Goal: Answer question/provide support: Share knowledge or assist other users

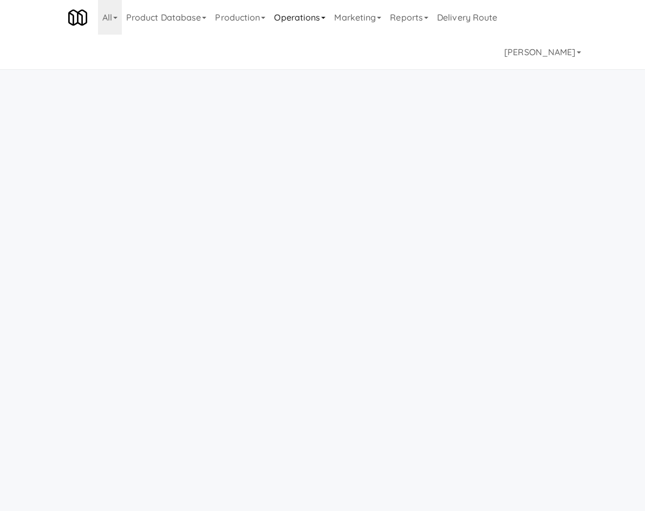
drag, startPoint x: 252, startPoint y: 20, endPoint x: 257, endPoint y: 30, distance: 10.7
click at [270, 20] on link "Operations" at bounding box center [300, 17] width 60 height 35
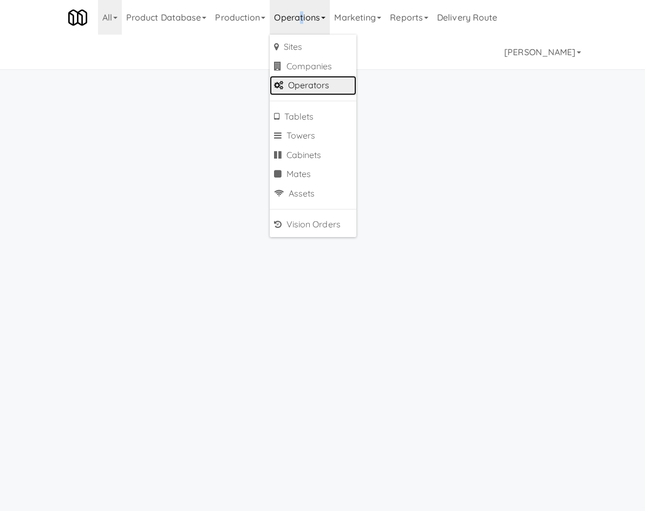
click at [270, 87] on link "Operators" at bounding box center [313, 85] width 87 height 19
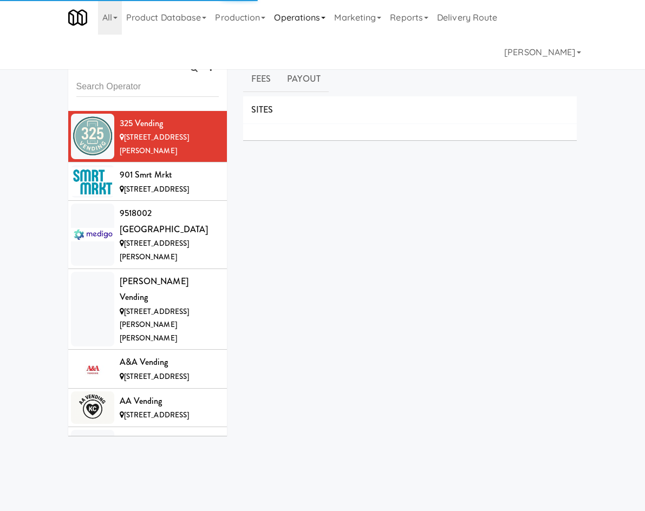
click at [270, 15] on link "Operations" at bounding box center [300, 17] width 60 height 35
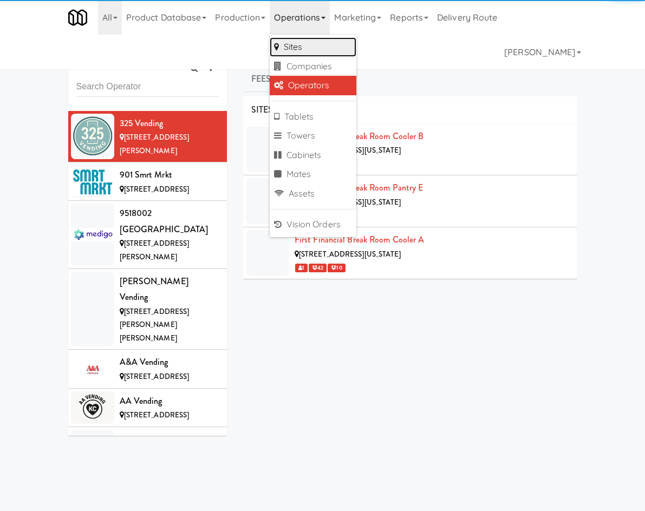
click at [270, 51] on link "Sites" at bounding box center [313, 46] width 87 height 19
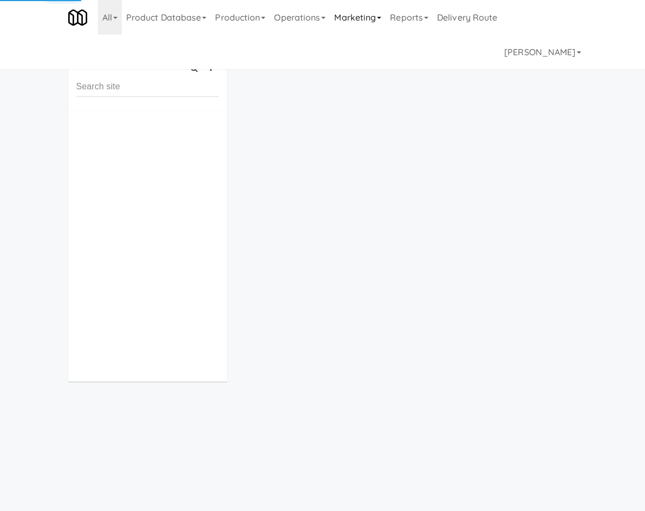
click at [330, 15] on link "Marketing" at bounding box center [358, 17] width 56 height 35
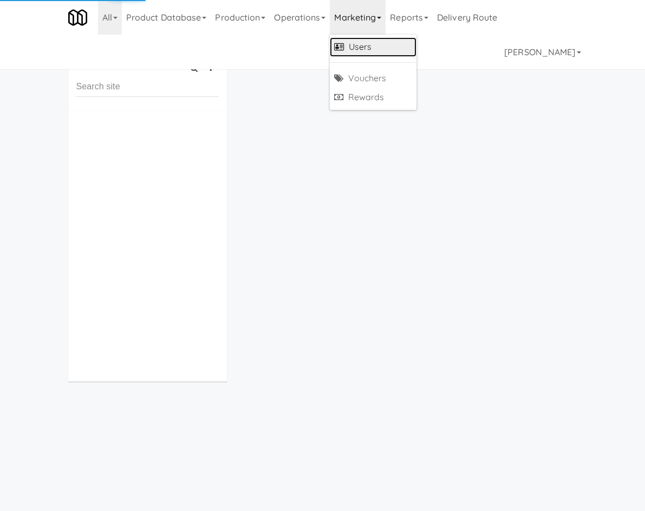
click at [330, 49] on link "Users" at bounding box center [373, 46] width 87 height 19
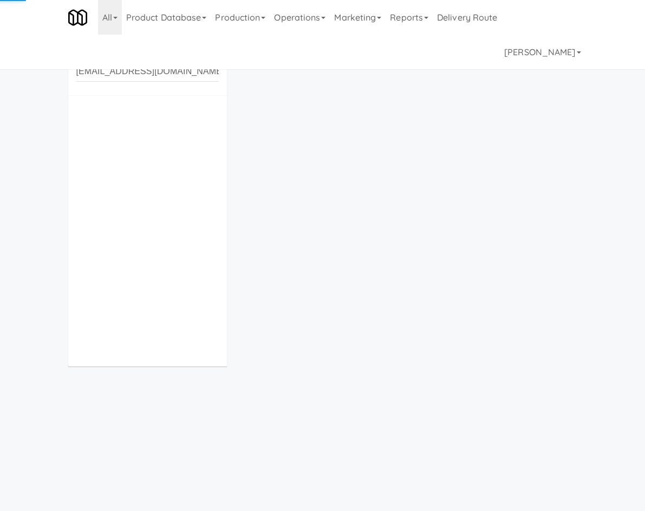
type input "sarahramone96@gmail.com"
click at [106, 64] on input "4372246243" at bounding box center [147, 72] width 142 height 20
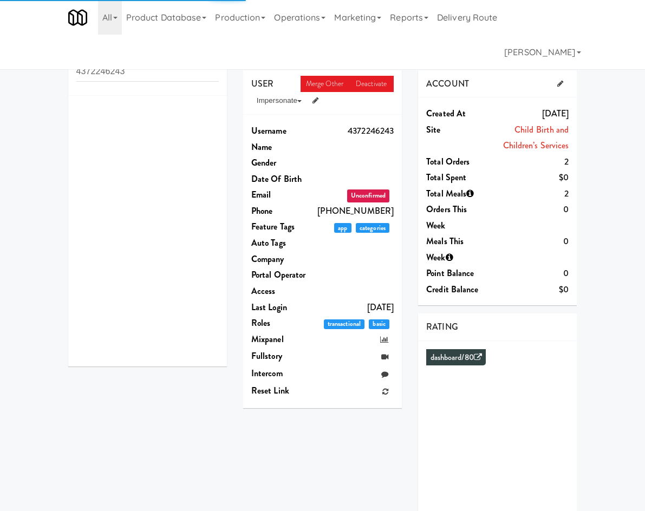
click at [106, 64] on input "4372246243" at bounding box center [147, 72] width 142 height 20
type input "sarahramone96@gmail.com"
click at [206, 54] on icon "button" at bounding box center [209, 53] width 7 height 7
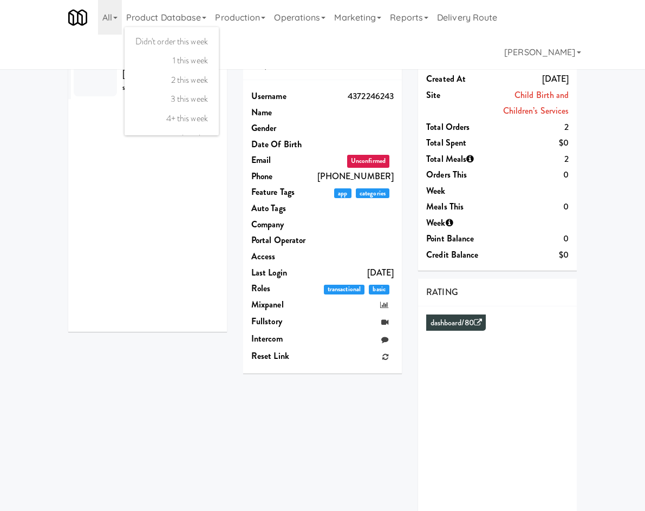
scroll to position [70, 0]
click at [125, 125] on link "all" at bounding box center [172, 122] width 94 height 19
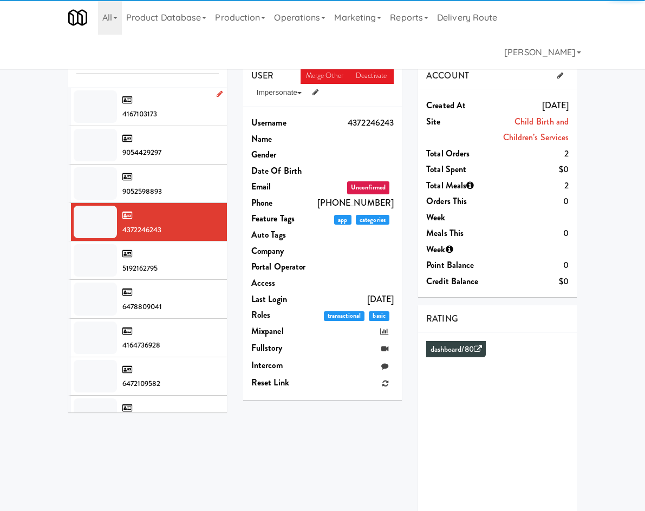
scroll to position [0, 0]
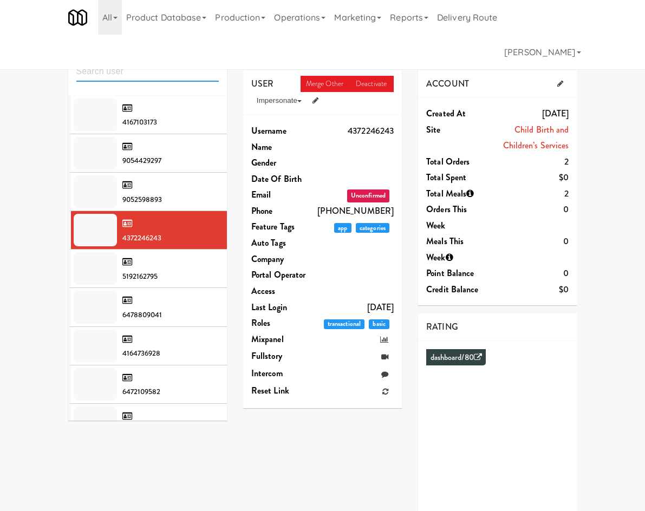
click at [81, 74] on input "text" at bounding box center [147, 72] width 142 height 20
paste input "sarahramone96@gmail.com"
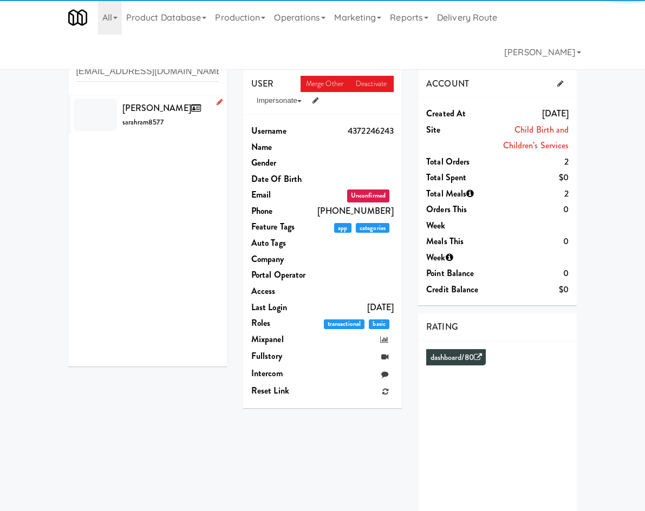
click at [122, 112] on span "Sarah Ramone" at bounding box center [163, 108] width 83 height 12
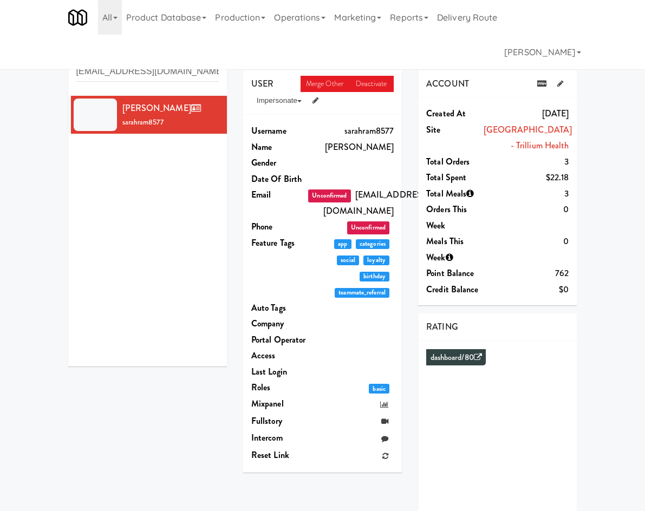
click at [378, 47] on link "Orders" at bounding box center [404, 52] width 52 height 27
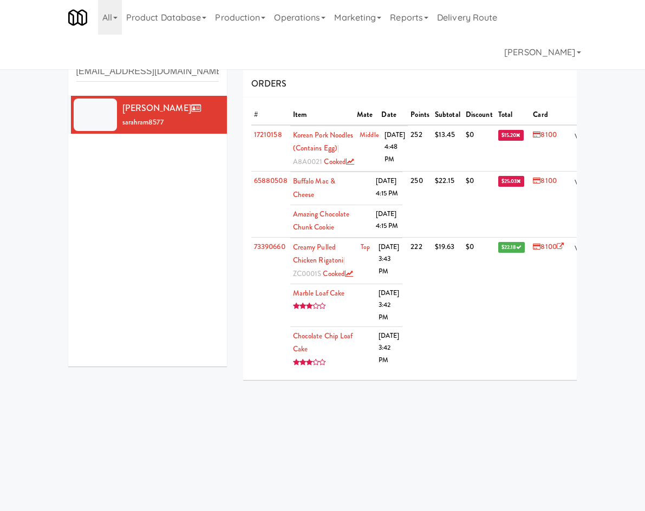
click at [243, 58] on link "Account" at bounding box center [272, 52] width 59 height 27
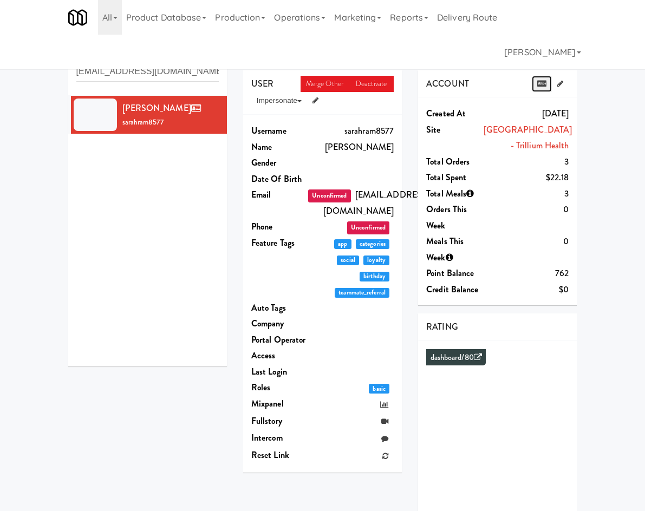
click at [552, 79] on link at bounding box center [542, 84] width 20 height 16
click at [378, 53] on link "Orders" at bounding box center [404, 52] width 52 height 27
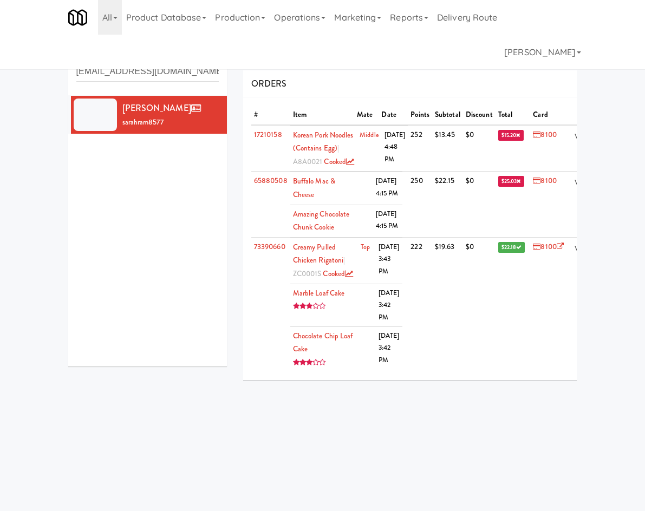
click at [243, 56] on link "Account" at bounding box center [272, 52] width 59 height 27
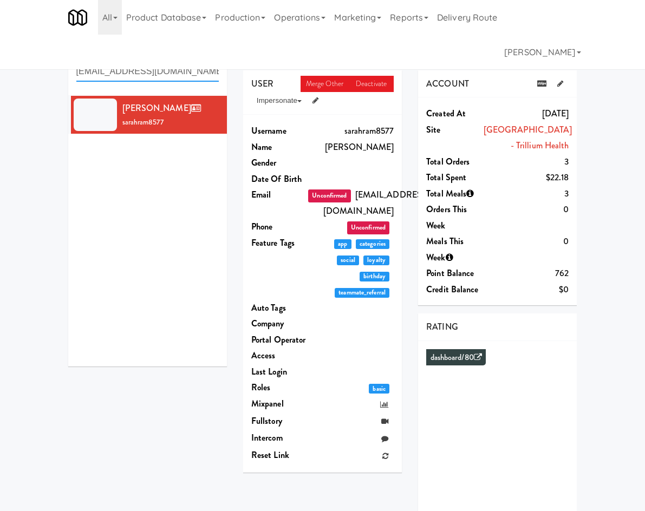
click at [82, 67] on input "sarahramone96@gmail.com" at bounding box center [147, 72] width 142 height 20
paste input "thanushan_vijayaranjan@yahoo.ca"
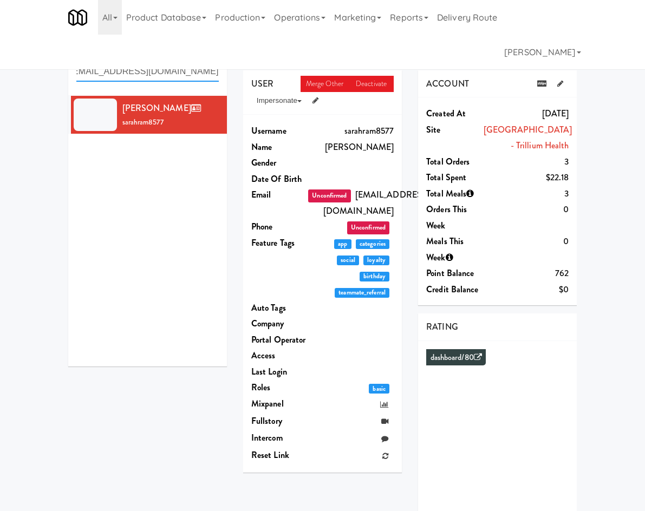
type input "thanushan_vijayaranjan@yahoo.ca"
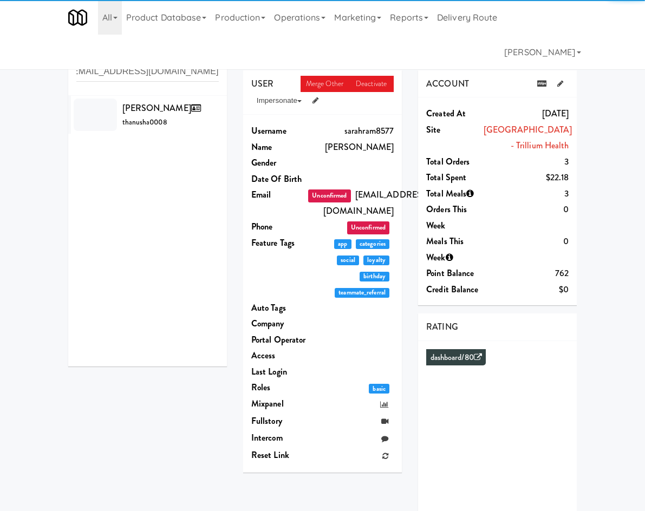
click at [122, 110] on span "Thanushan Vijayaranjan" at bounding box center [163, 108] width 83 height 12
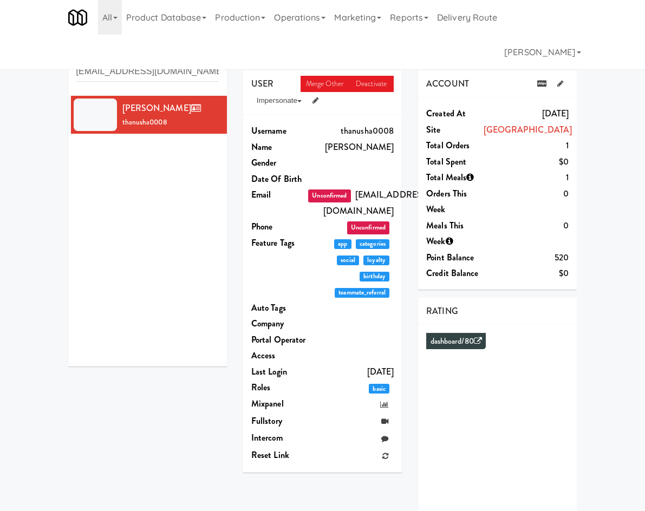
click at [378, 48] on link "Orders" at bounding box center [404, 52] width 52 height 27
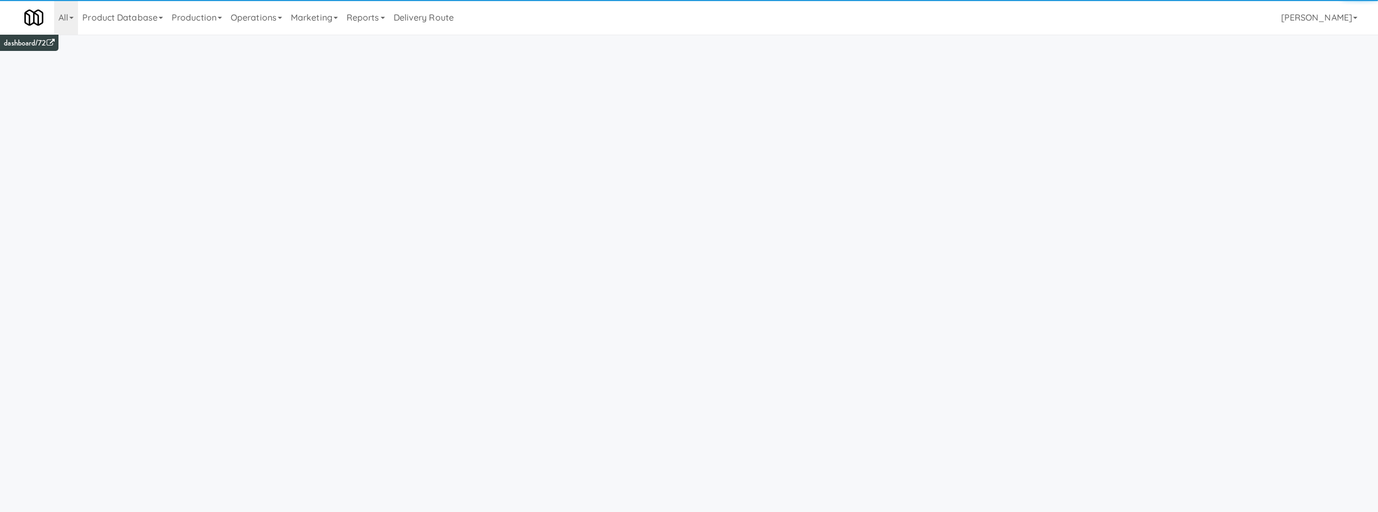
click at [273, 19] on link "Operations" at bounding box center [256, 17] width 60 height 35
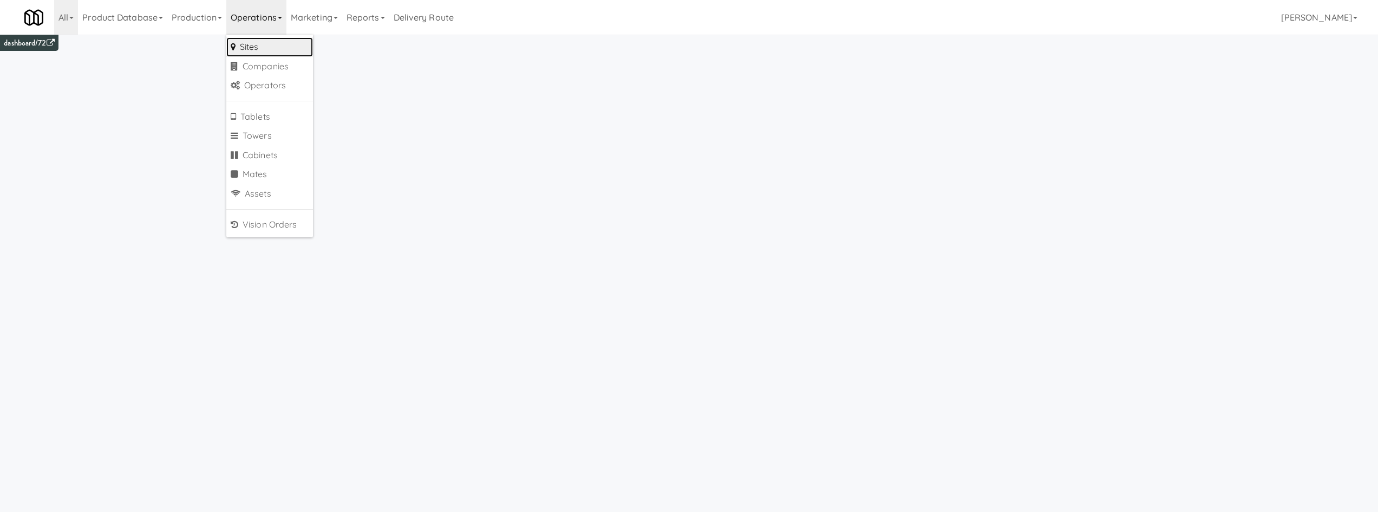
click at [284, 49] on link "Sites" at bounding box center [269, 46] width 87 height 19
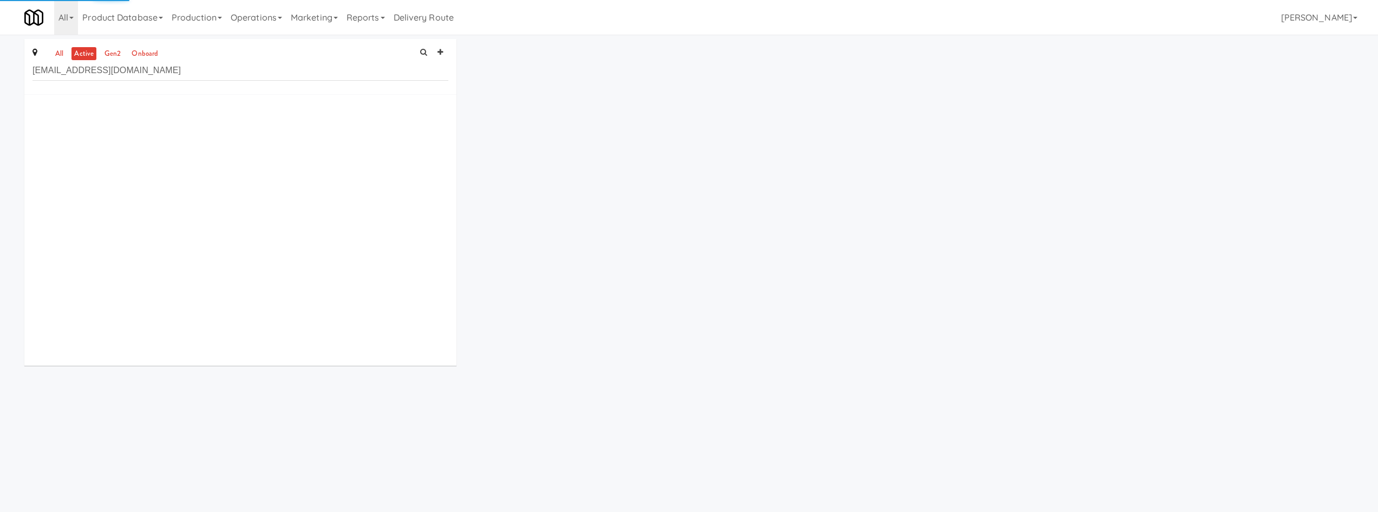
type input "jamestyler1988@hotmail.com"
click at [276, 3] on link "Operations" at bounding box center [256, 17] width 60 height 35
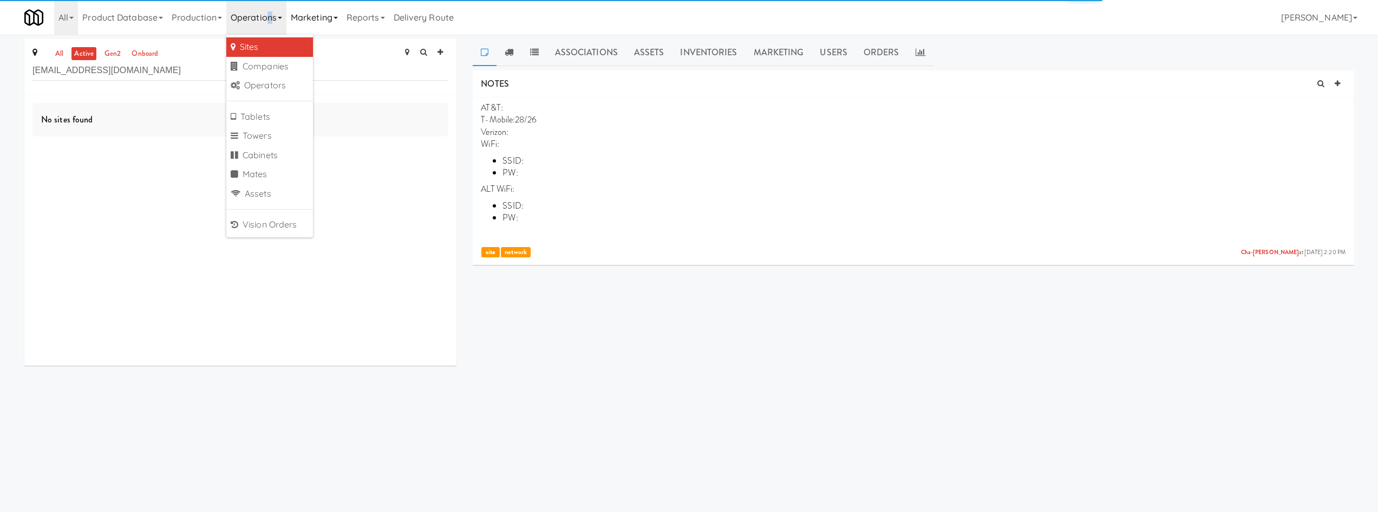
click at [323, 21] on link "Marketing" at bounding box center [314, 17] width 56 height 35
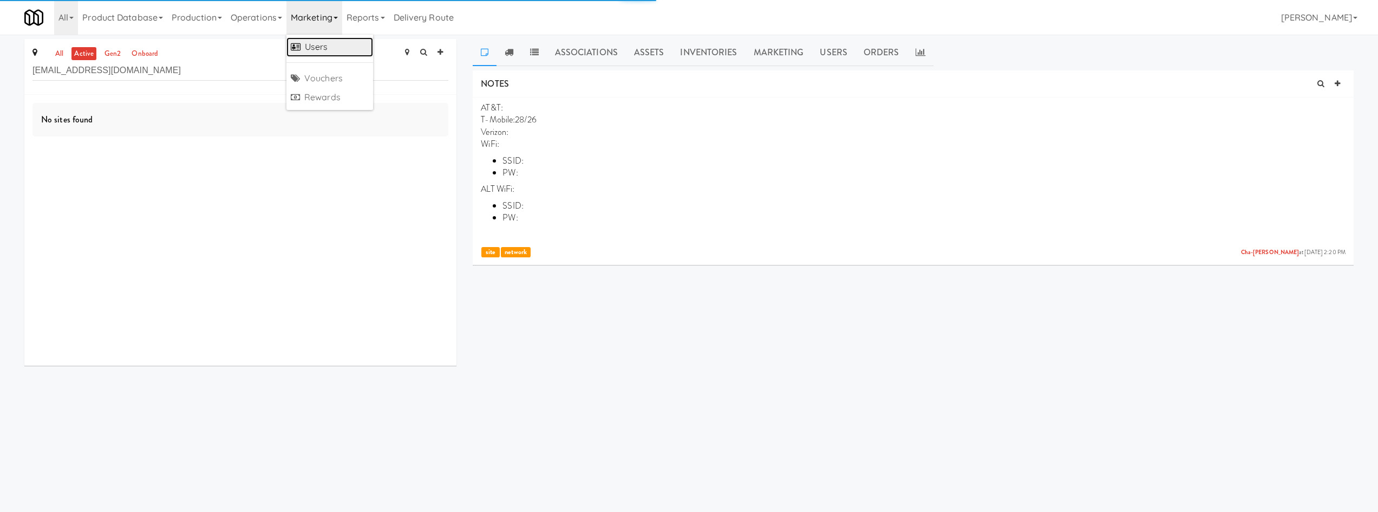
click at [323, 40] on link "Users" at bounding box center [329, 46] width 87 height 19
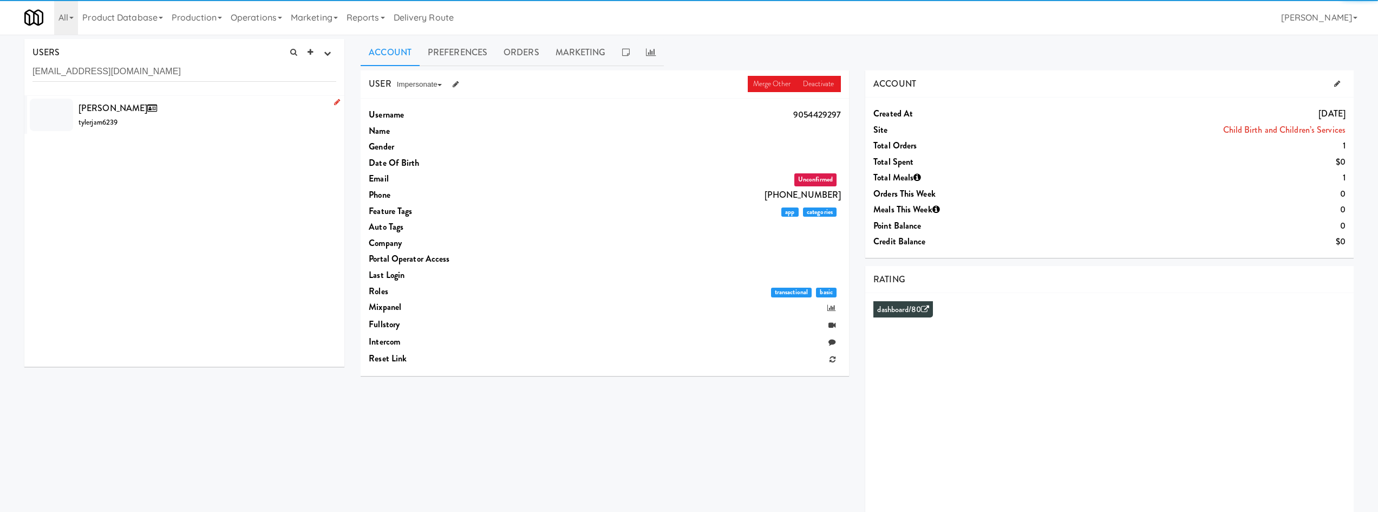
click at [210, 109] on div "Tyler Jameson tylerjam6239" at bounding box center [208, 114] width 258 height 29
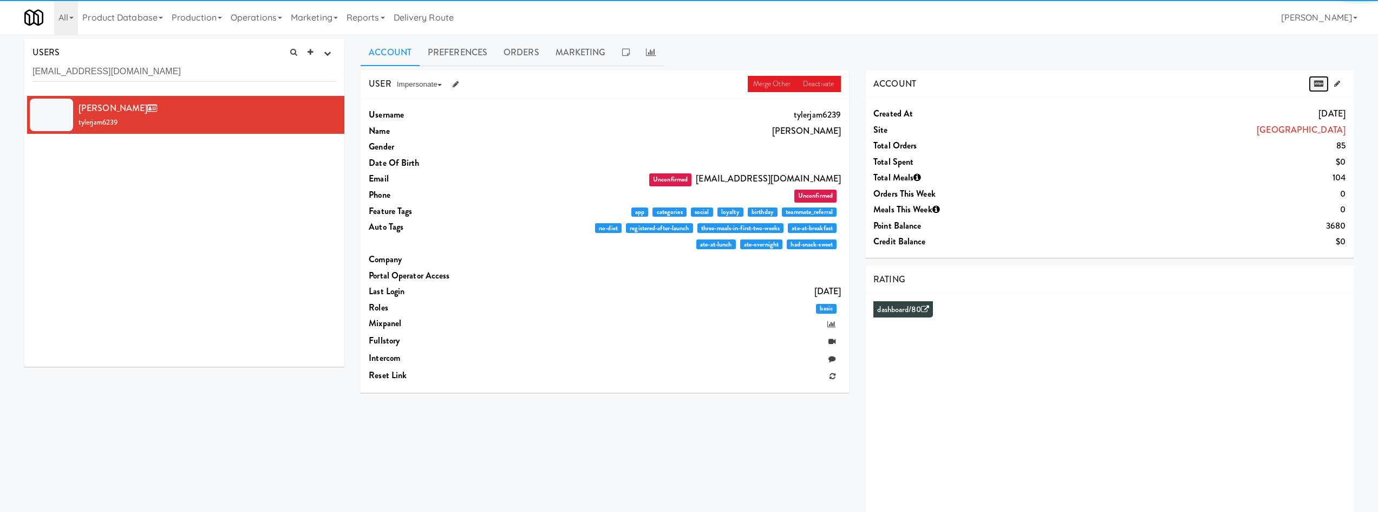
click at [1318, 88] on link at bounding box center [1319, 84] width 20 height 16
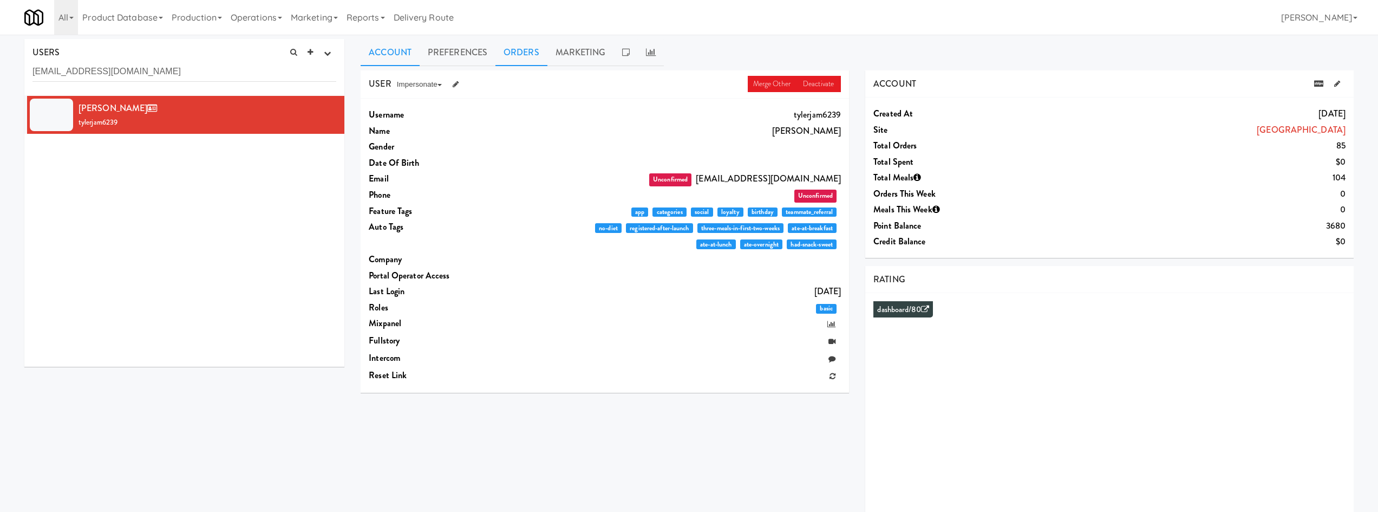
click at [513, 57] on link "Orders" at bounding box center [521, 52] width 52 height 27
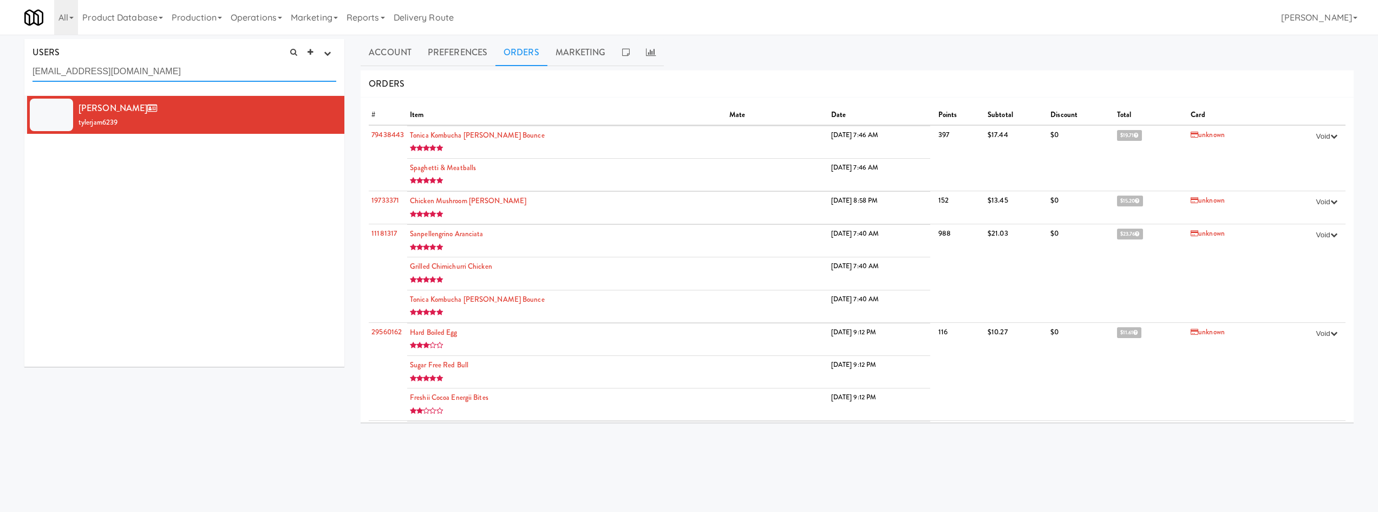
click at [170, 67] on input "jamestyler1988@hotmail.com" at bounding box center [184, 72] width 304 height 20
click at [169, 66] on input "jamestyler1988@hotmail.com" at bounding box center [184, 72] width 304 height 20
click at [168, 63] on input "jamestyler1988@hotmail.com" at bounding box center [184, 72] width 304 height 20
paste input "adamcleod@gmail."
paste input "text"
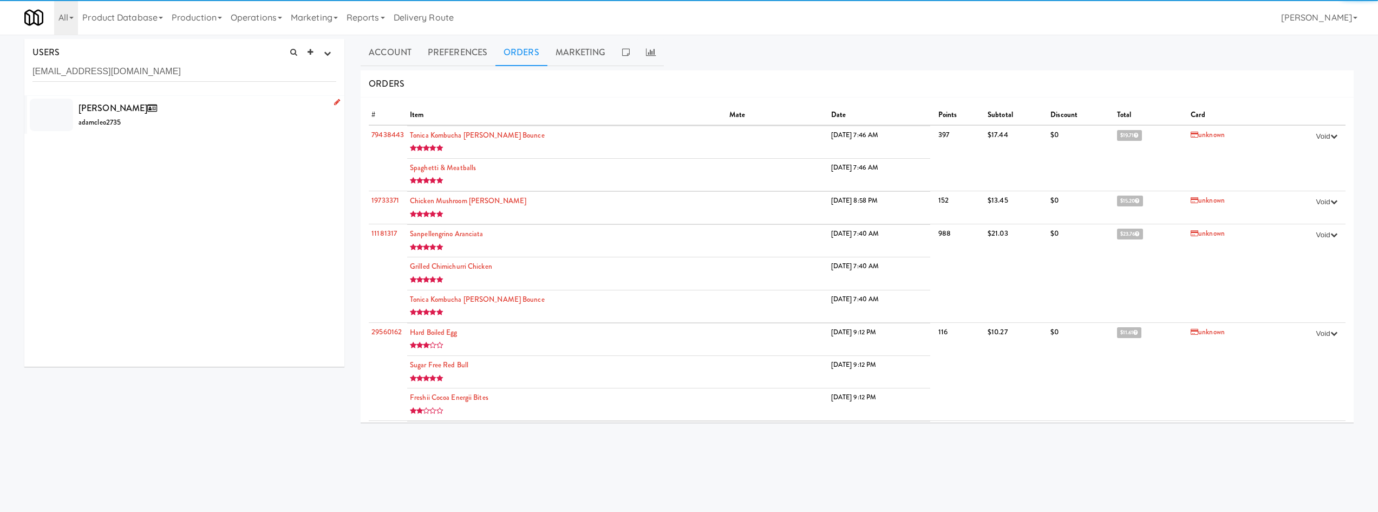
drag, startPoint x: 256, startPoint y: 125, endPoint x: 185, endPoint y: 116, distance: 71.5
click at [185, 116] on div "Ada Mcleod adamcleo2735" at bounding box center [208, 114] width 258 height 29
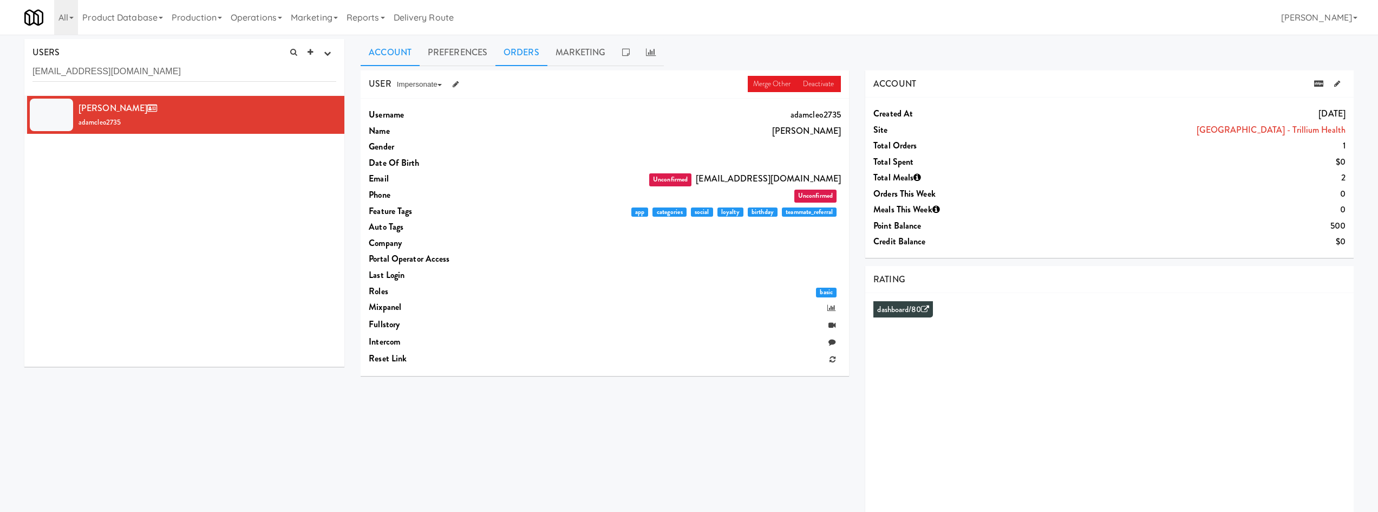
click at [523, 57] on link "Orders" at bounding box center [521, 52] width 52 height 27
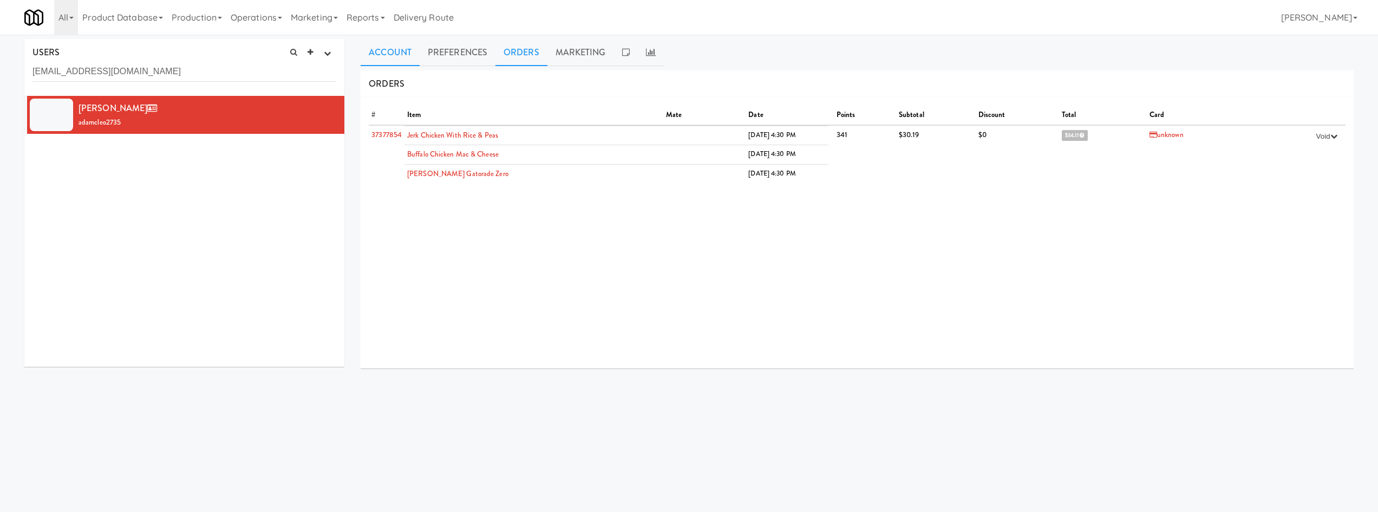
click at [398, 51] on link "Account" at bounding box center [390, 52] width 59 height 27
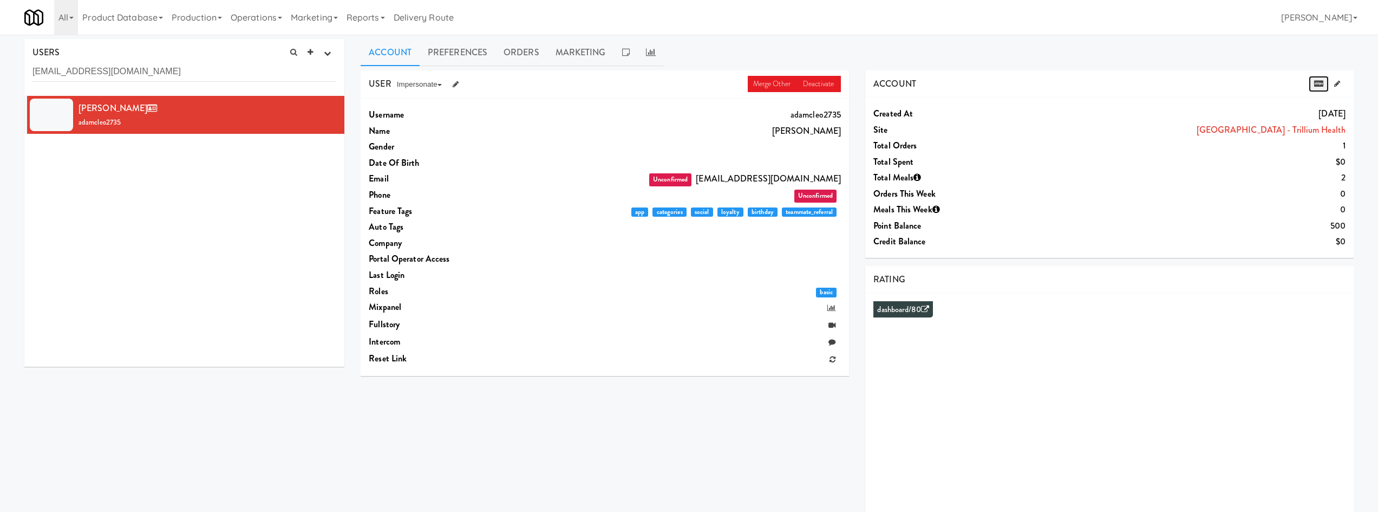
click at [1316, 81] on icon at bounding box center [1318, 83] width 9 height 7
click at [130, 60] on div "USERS active Ordered this week Didn't order this week 1 this week 2 this week 3…" at bounding box center [184, 67] width 320 height 57
click at [127, 70] on input "adamcleod@gmail.com" at bounding box center [184, 72] width 304 height 20
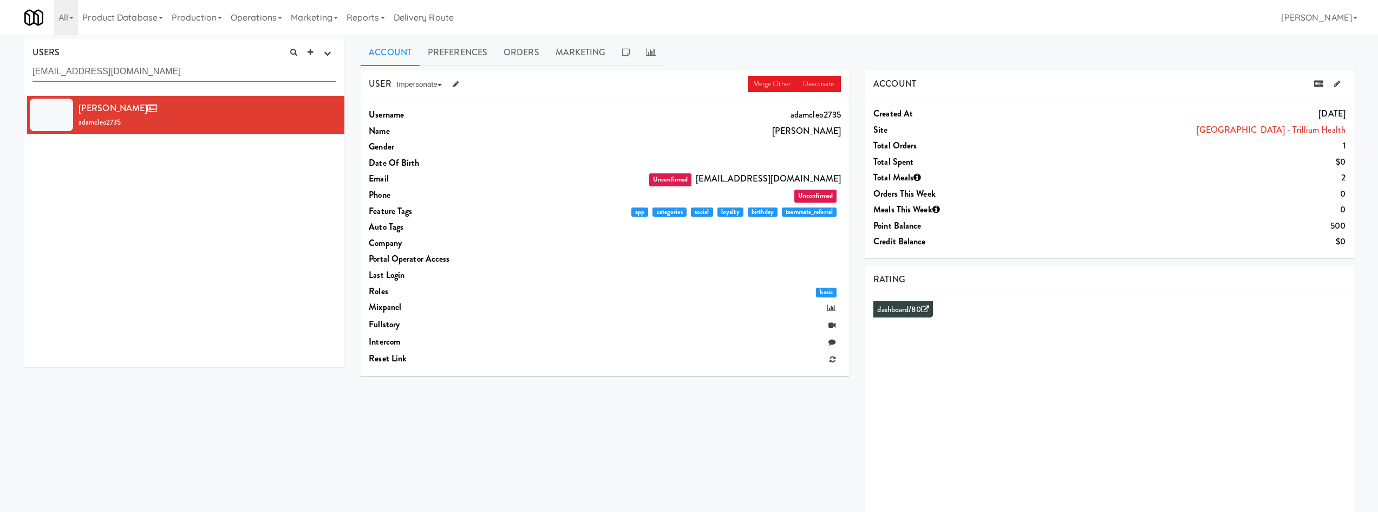
paste input "andreaetingina@gmail."
paste input "text"
type input "andreaetingina@gmail.com"
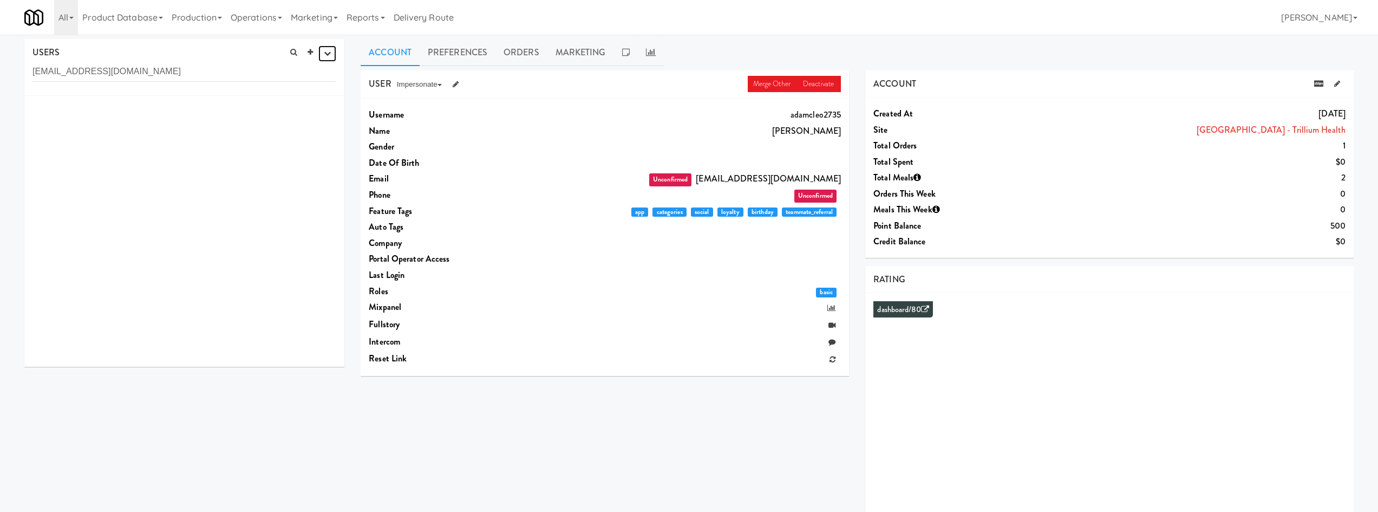
drag, startPoint x: 331, startPoint y: 53, endPoint x: 300, endPoint y: 130, distance: 83.4
click at [331, 53] on icon "button" at bounding box center [327, 53] width 7 height 7
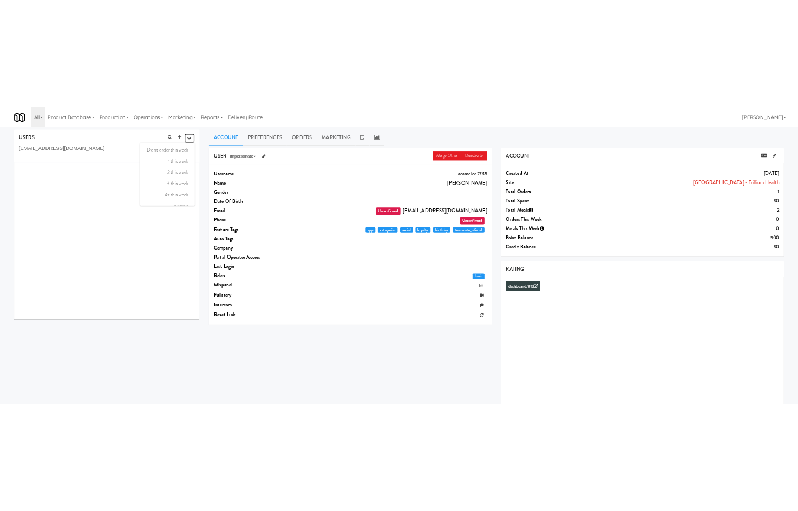
scroll to position [70, 0]
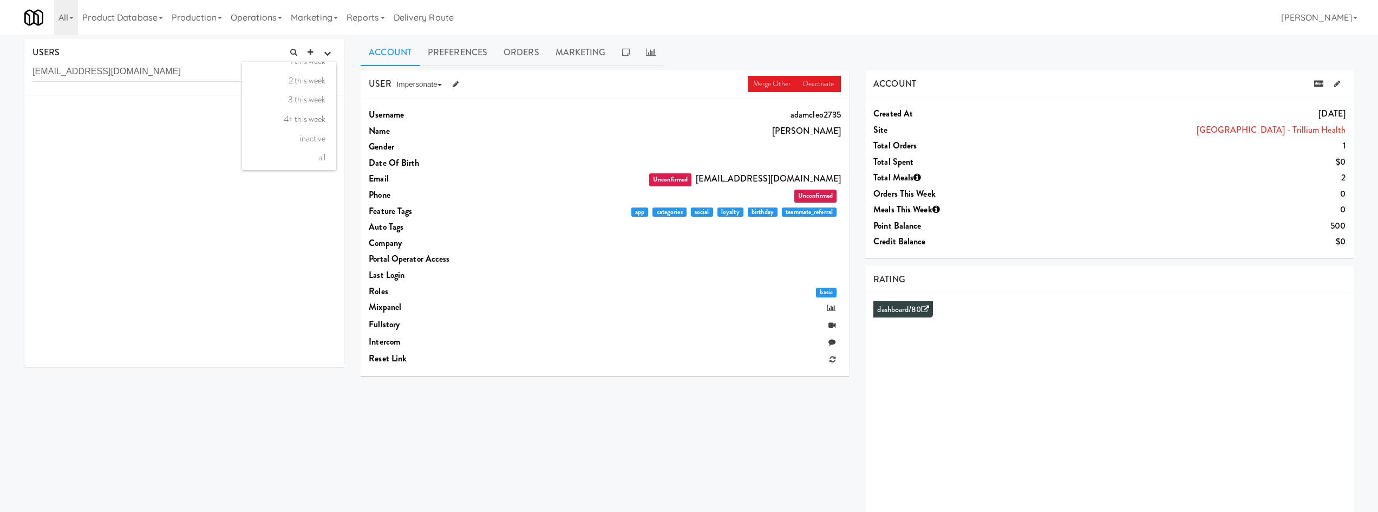
click at [295, 159] on link "all" at bounding box center [289, 157] width 94 height 19
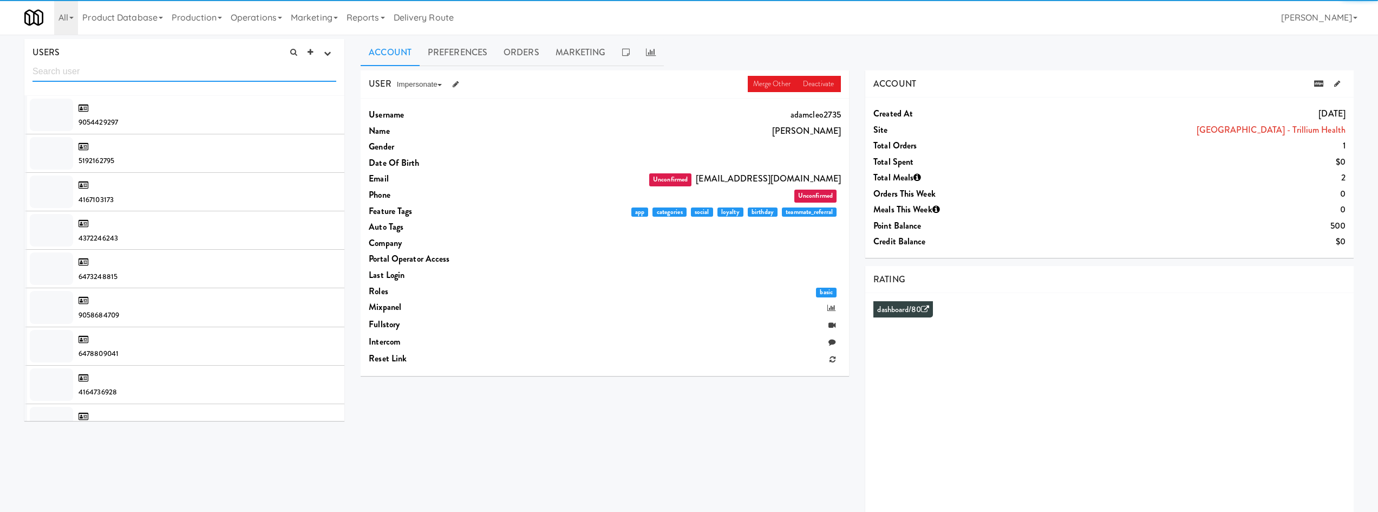
click at [226, 77] on input "text" at bounding box center [184, 72] width 304 height 20
paste input "andreaetingina@gmail.com"
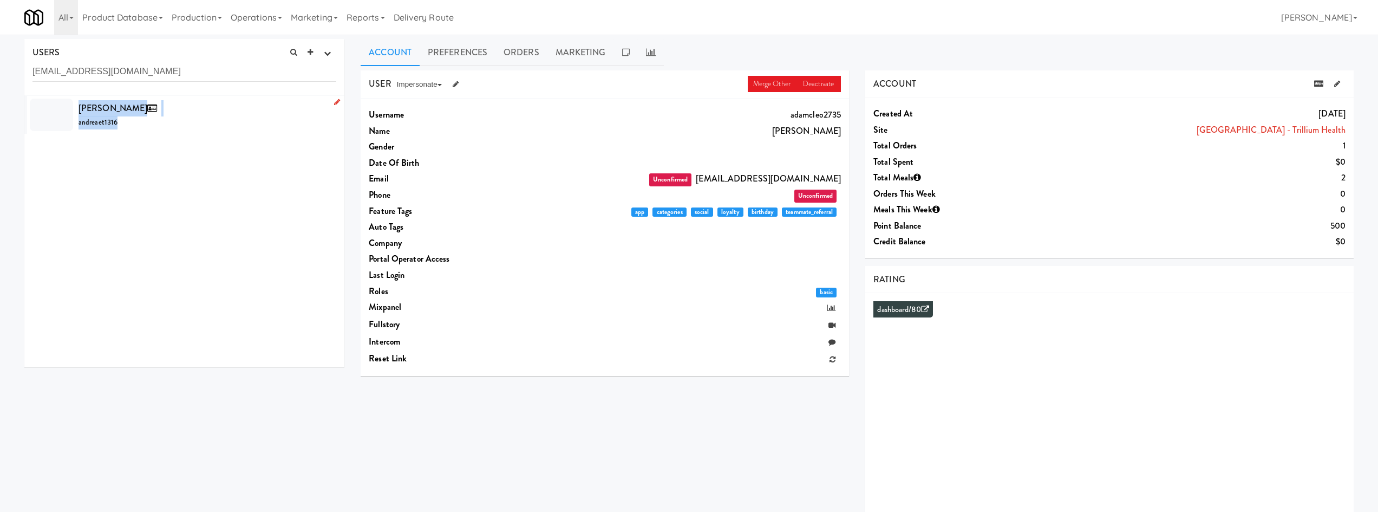
click at [227, 116] on div "Andrea Etingina andreaet1316" at bounding box center [208, 114] width 258 height 29
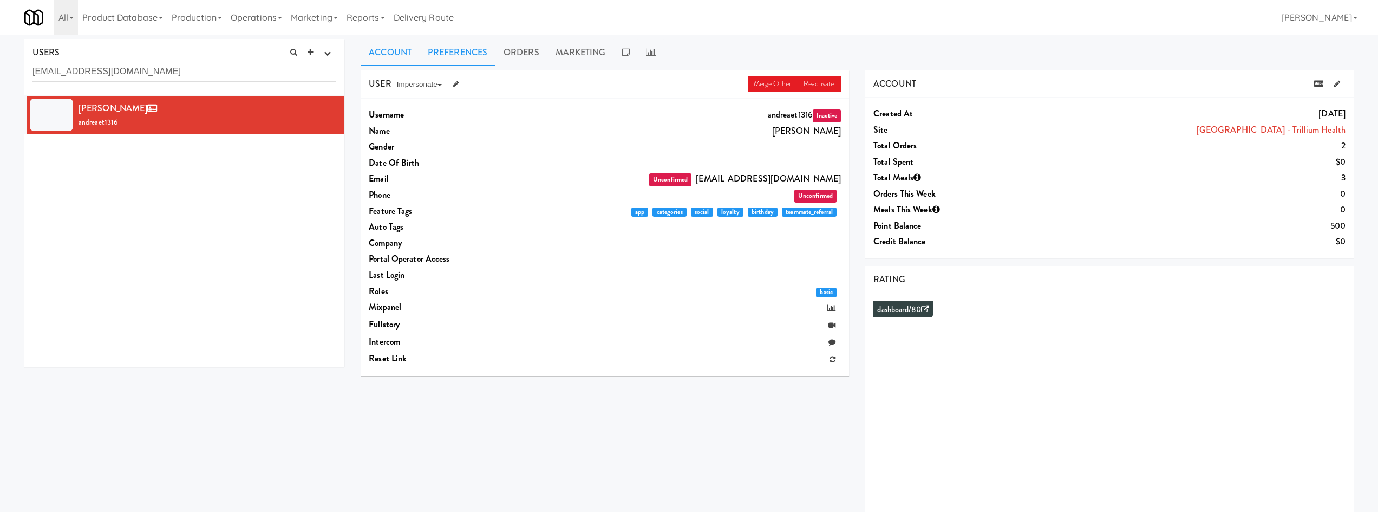
click at [492, 50] on link "Preferences" at bounding box center [458, 52] width 76 height 27
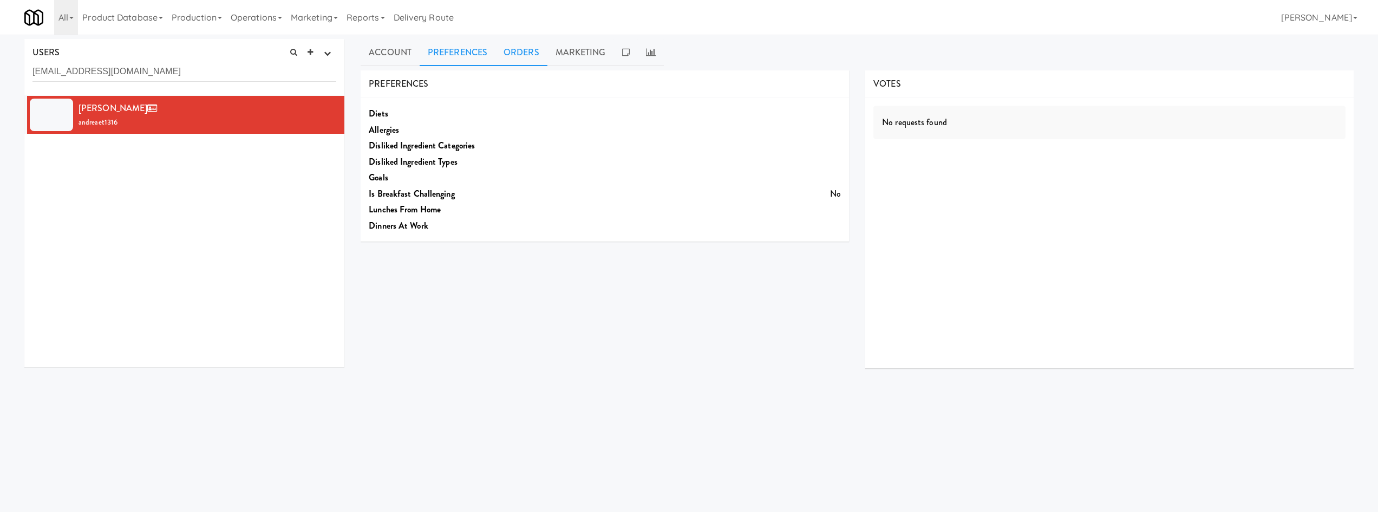
click at [511, 53] on link "Orders" at bounding box center [521, 52] width 52 height 27
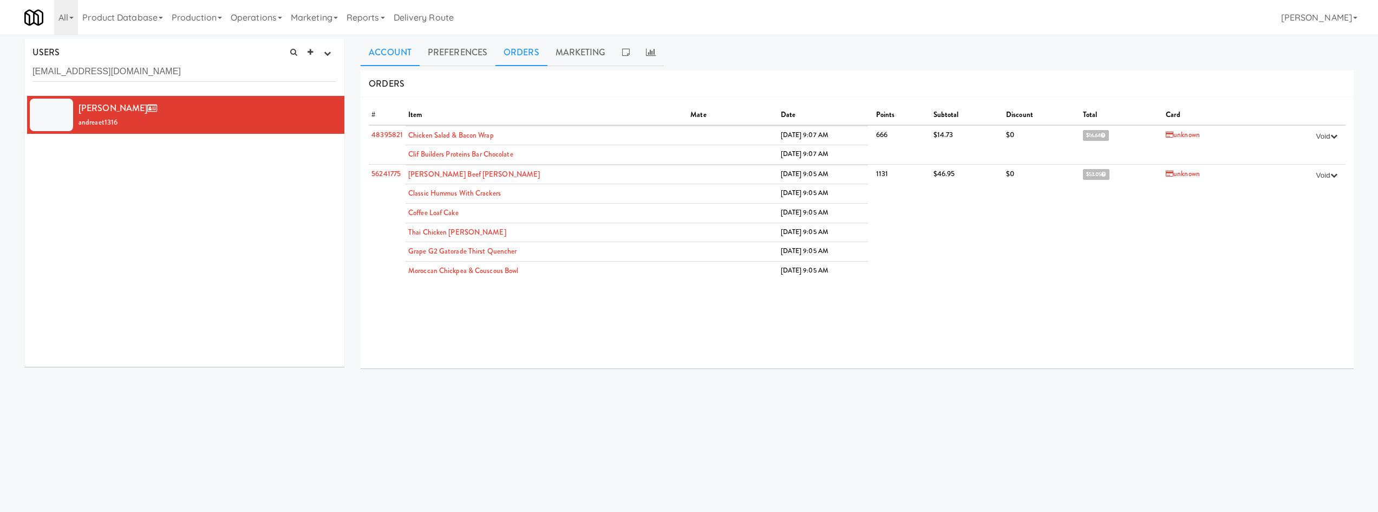
click at [408, 54] on link "Account" at bounding box center [390, 52] width 59 height 27
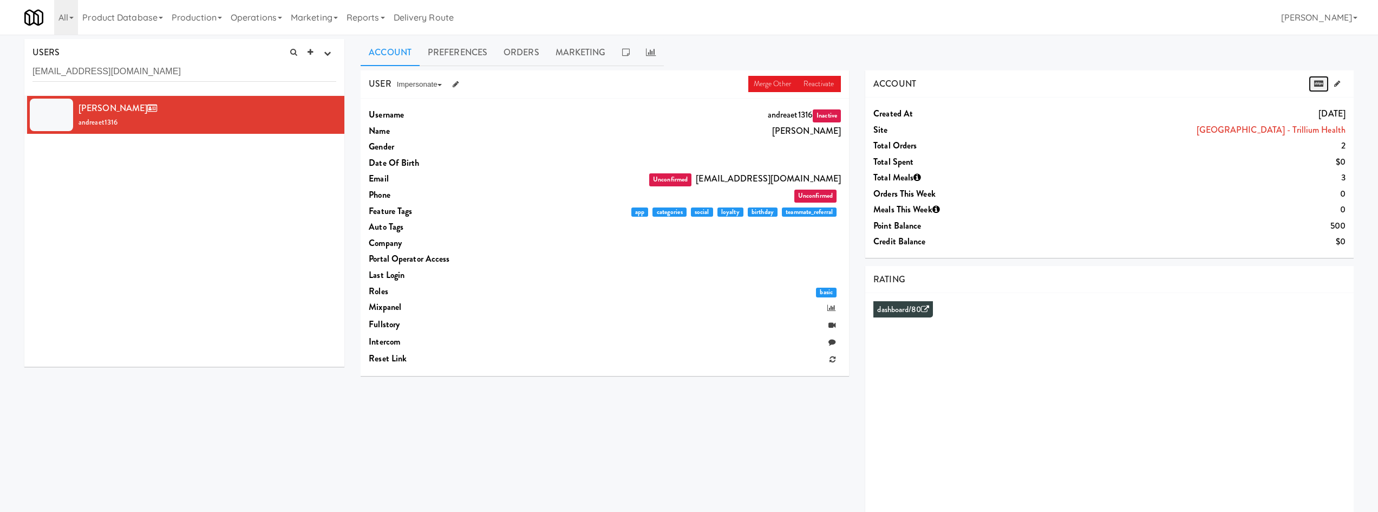
click at [1320, 80] on icon at bounding box center [1318, 83] width 9 height 7
click at [230, 86] on div "USERS active Ordered this week Didn't order this week 1 this week 2 this week 3…" at bounding box center [184, 67] width 320 height 57
click at [229, 84] on div "USERS active Ordered this week Didn't order this week 1 this week 2 this week 3…" at bounding box center [184, 67] width 320 height 57
click at [229, 77] on input "andreaetingina@gmail.com" at bounding box center [184, 72] width 304 height 20
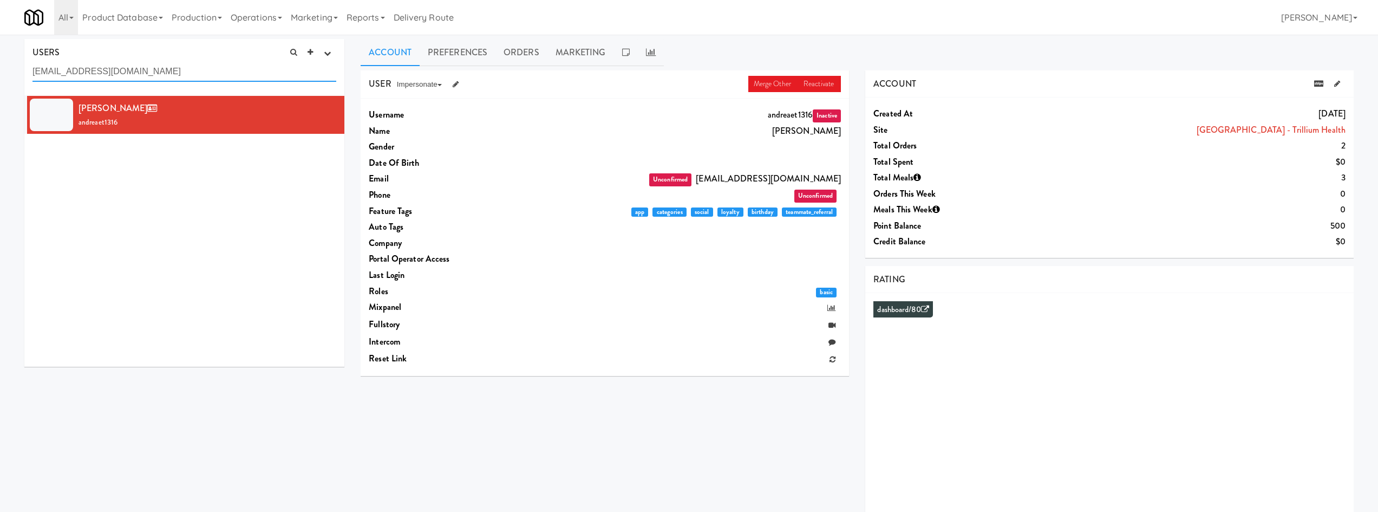
click at [229, 77] on input "andreaetingina@gmail.com" at bounding box center [184, 72] width 304 height 20
paste input "thonyhopkinstsy"
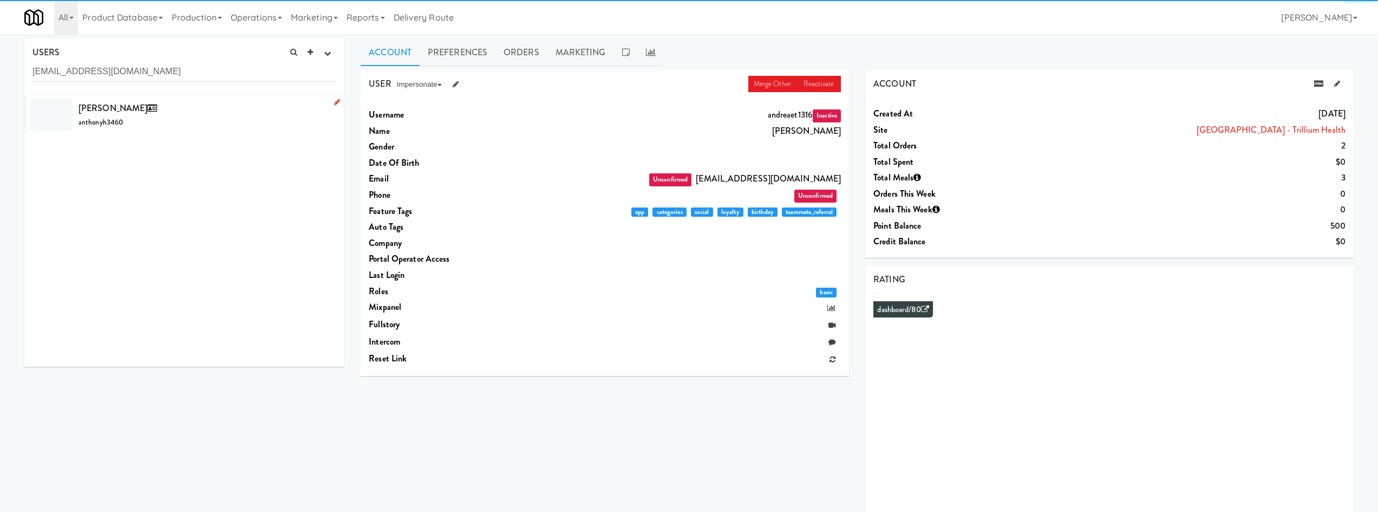
click at [264, 101] on div "Anthony Hopkins anthonyh3460" at bounding box center [208, 114] width 258 height 29
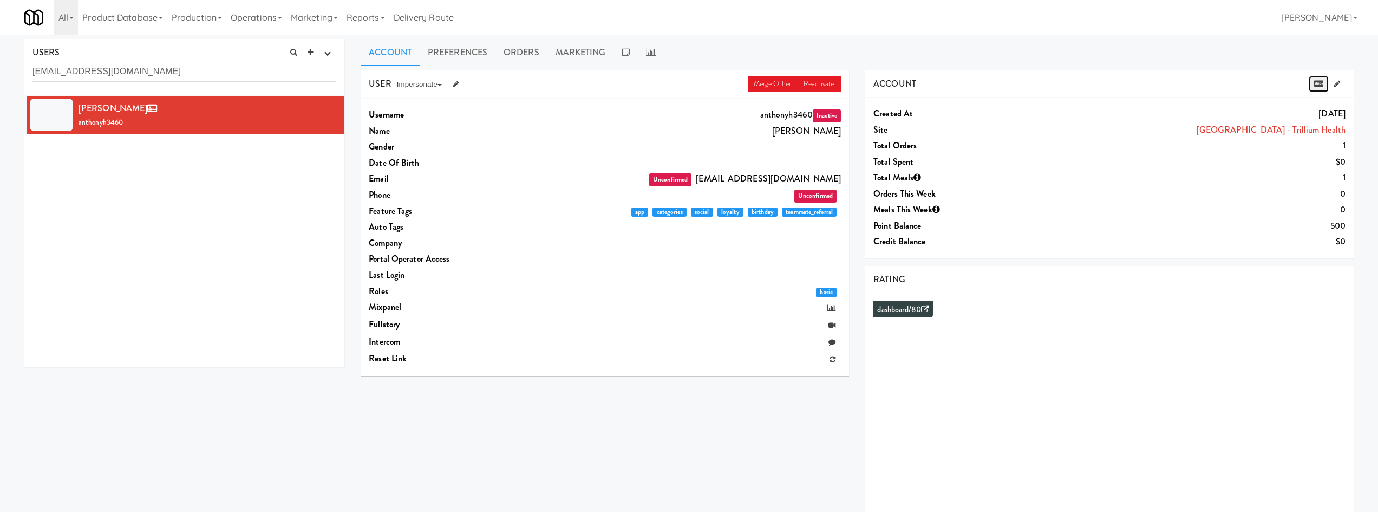
click at [1318, 83] on icon at bounding box center [1318, 83] width 9 height 7
click at [161, 74] on input "anthonyhopkinstsy@gmail.com" at bounding box center [184, 72] width 304 height 20
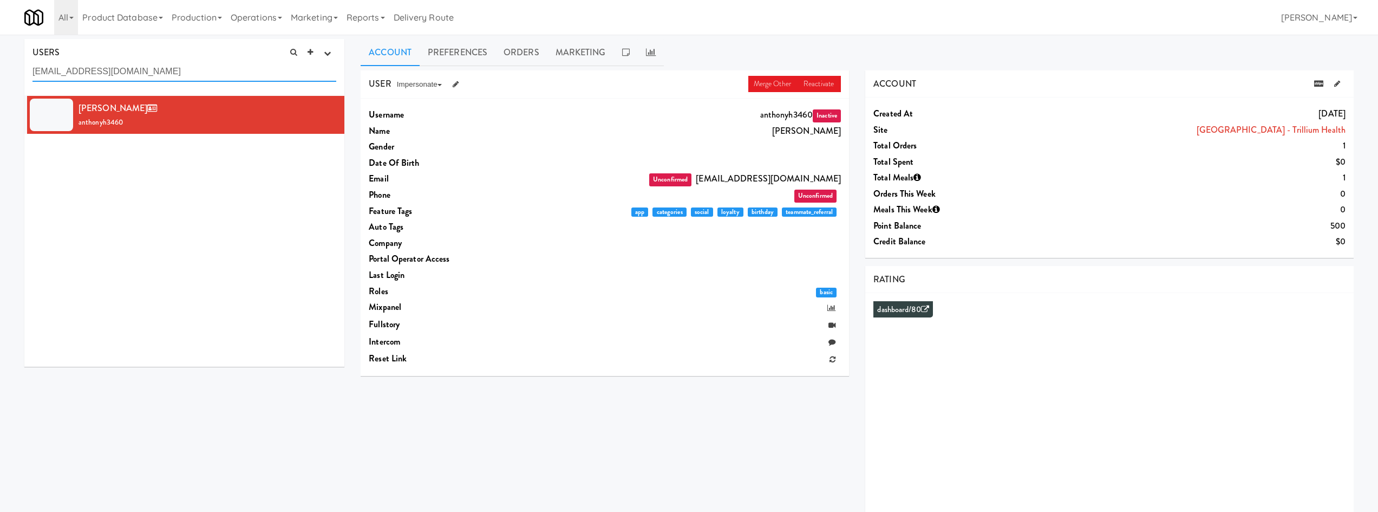
paste input "belkahui"
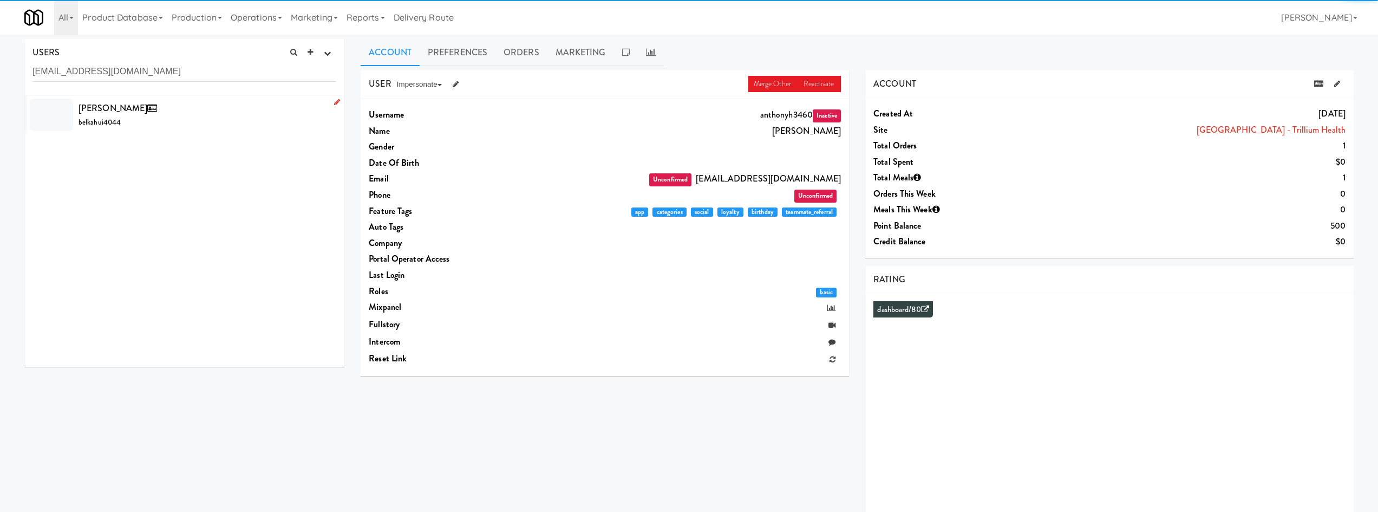
click at [209, 122] on div "Belka Hui belkahui4044" at bounding box center [208, 114] width 258 height 29
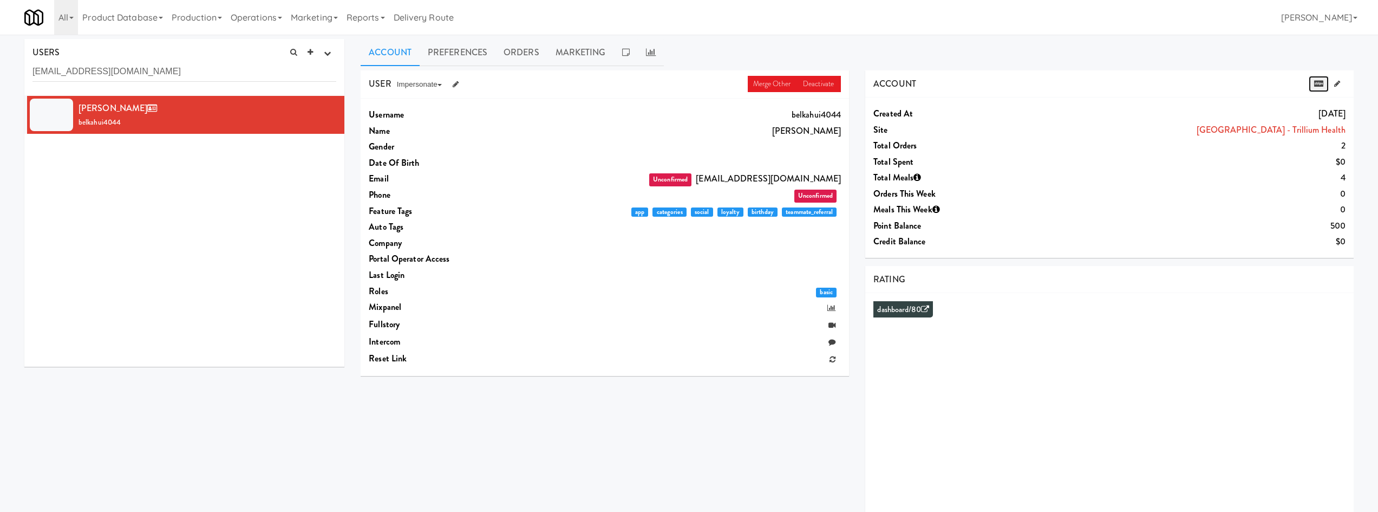
click at [1316, 85] on icon at bounding box center [1318, 83] width 9 height 7
click at [1321, 84] on icon at bounding box center [1318, 83] width 9 height 7
click at [148, 65] on input "belkahui@gmail.com" at bounding box center [184, 72] width 304 height 20
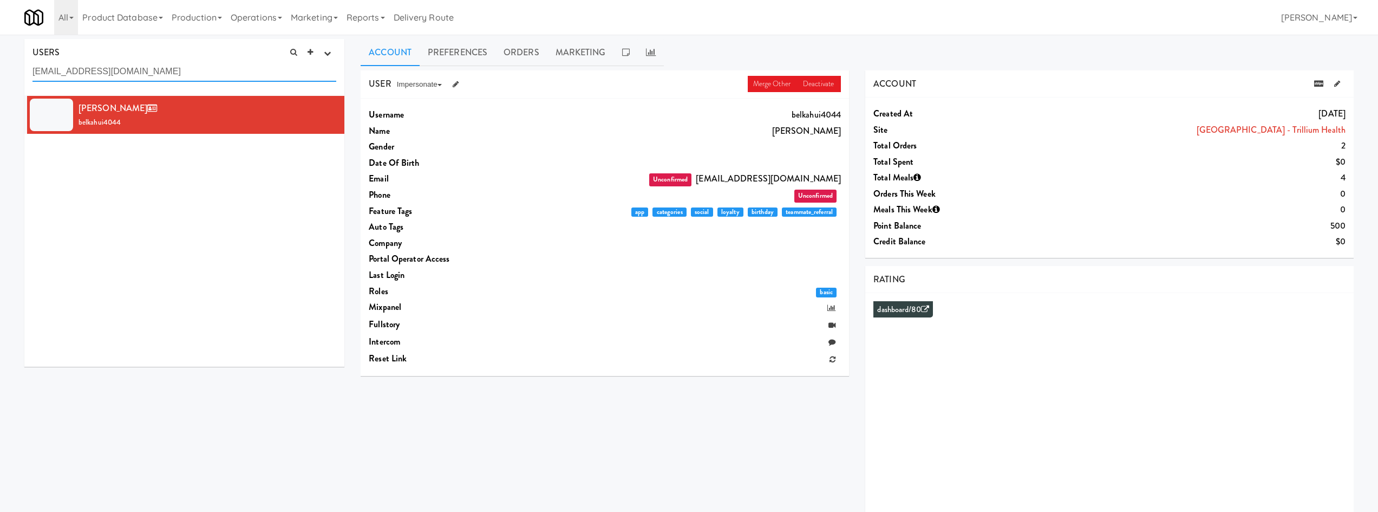
paste input "reannagrundy2004"
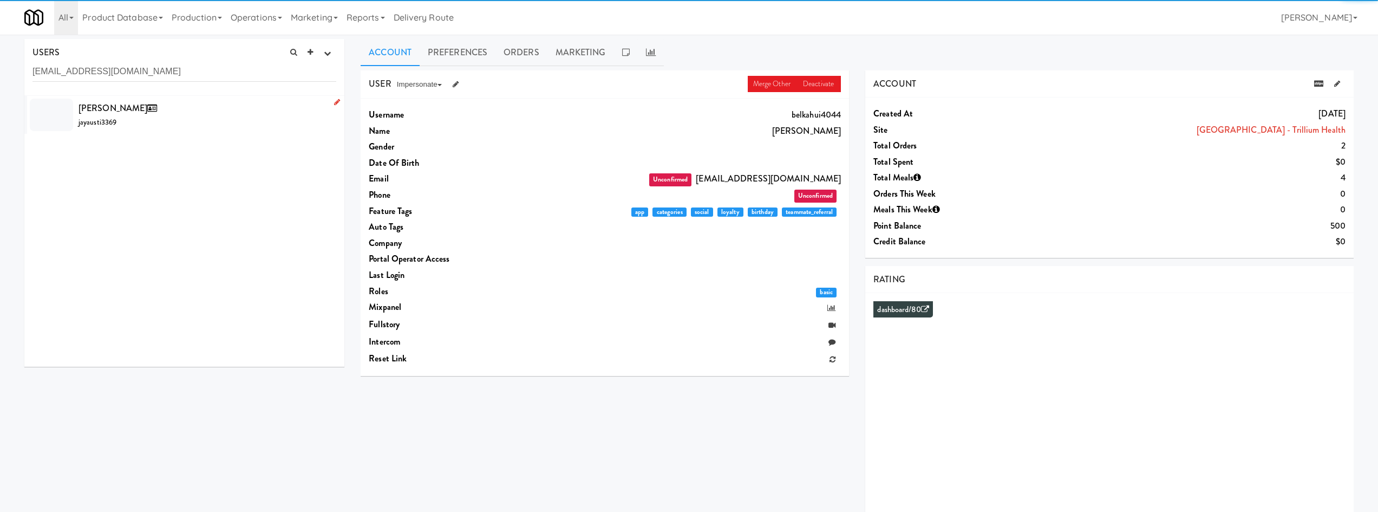
click at [201, 102] on div "Jay Austin jayausti3369" at bounding box center [208, 114] width 258 height 29
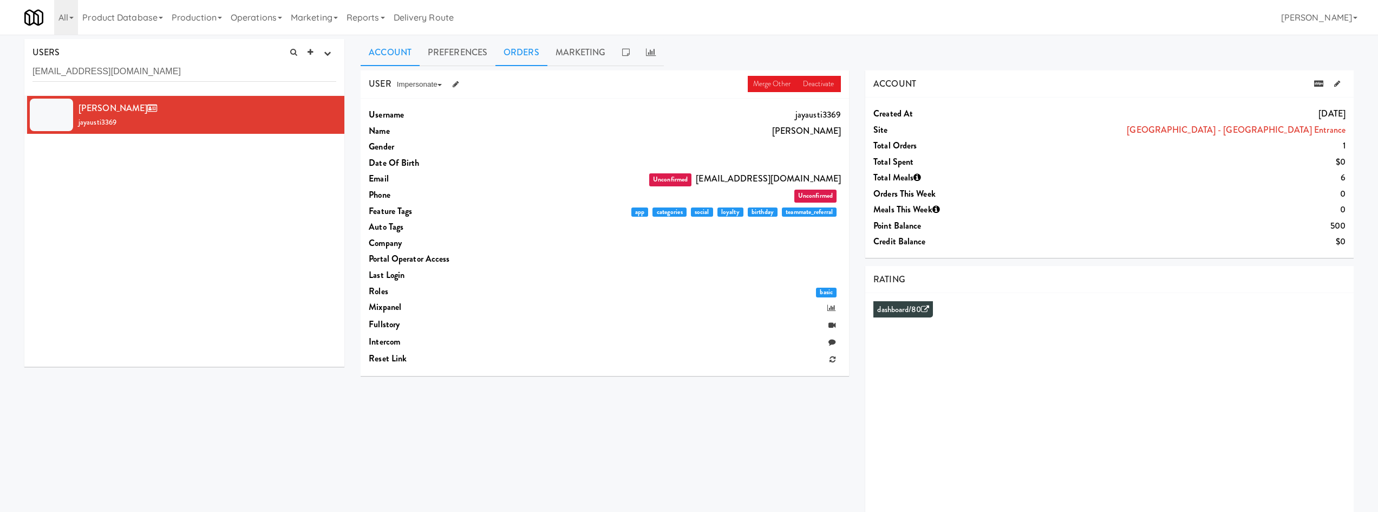
click at [513, 62] on link "Orders" at bounding box center [521, 52] width 52 height 27
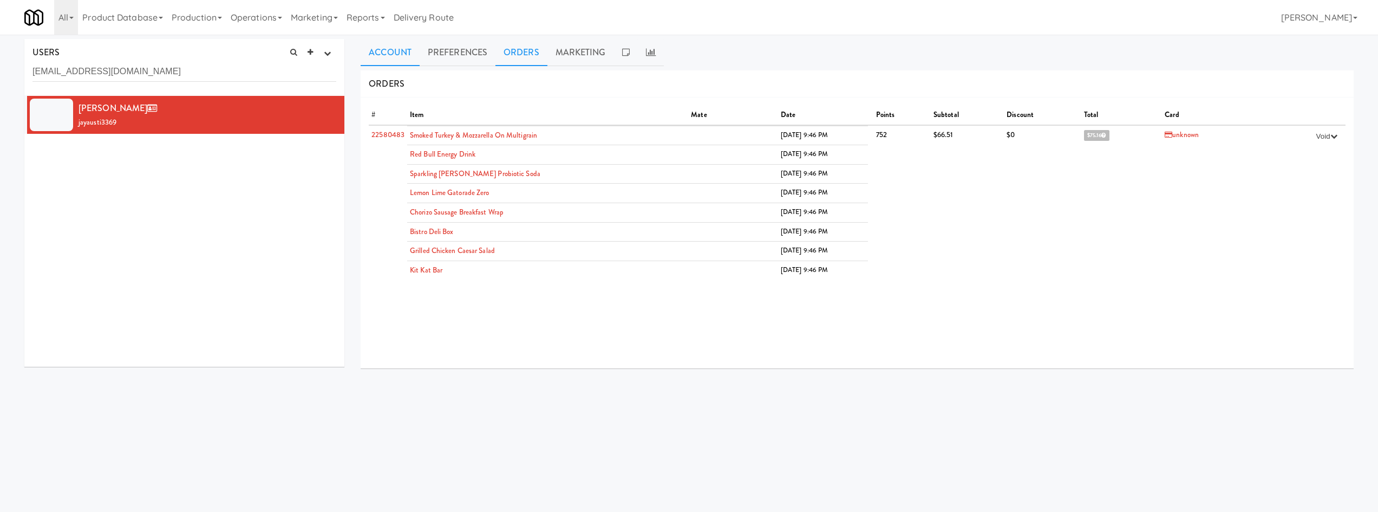
click at [372, 42] on link "Account" at bounding box center [390, 52] width 59 height 27
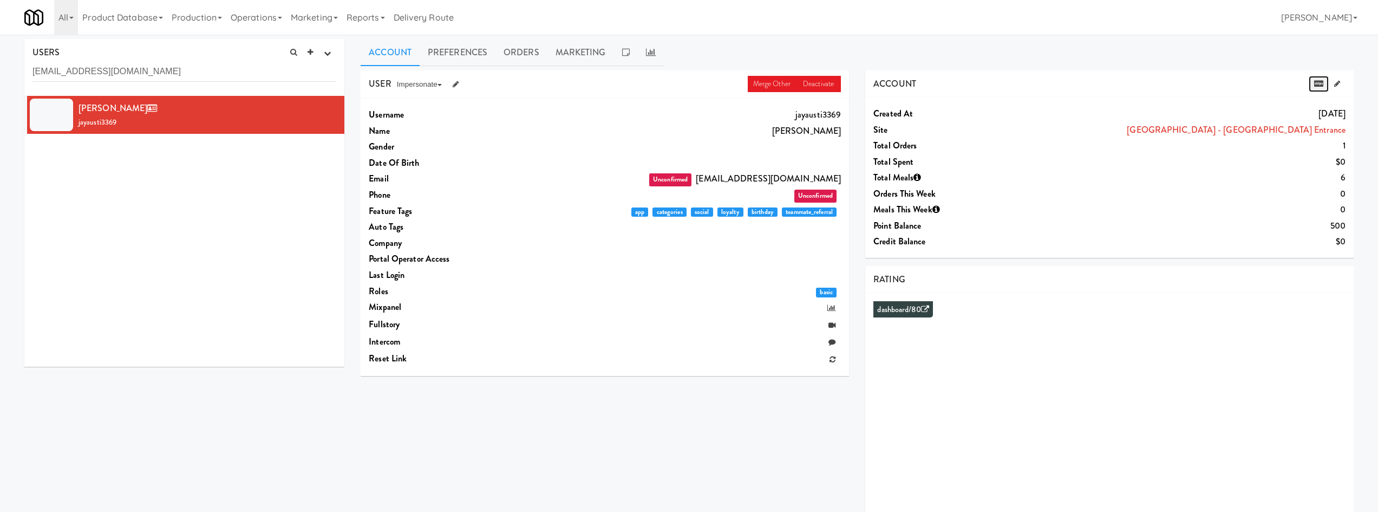
click at [1317, 87] on icon at bounding box center [1318, 83] width 9 height 7
click at [173, 74] on input "breannagrundy2004@gmail.com" at bounding box center [184, 72] width 304 height 20
click at [172, 73] on input "breannagrundy2004@gmail.com" at bounding box center [184, 72] width 304 height 20
paste input "dannybiymc"
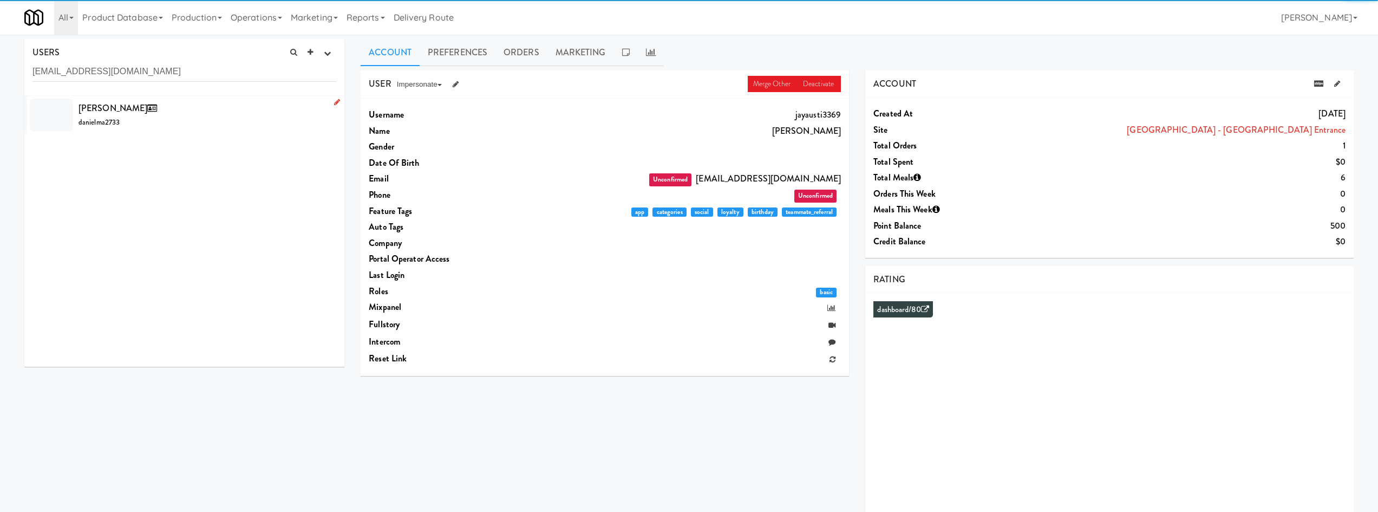
click at [205, 120] on div "Daniel Macleod danielma2733" at bounding box center [208, 114] width 258 height 29
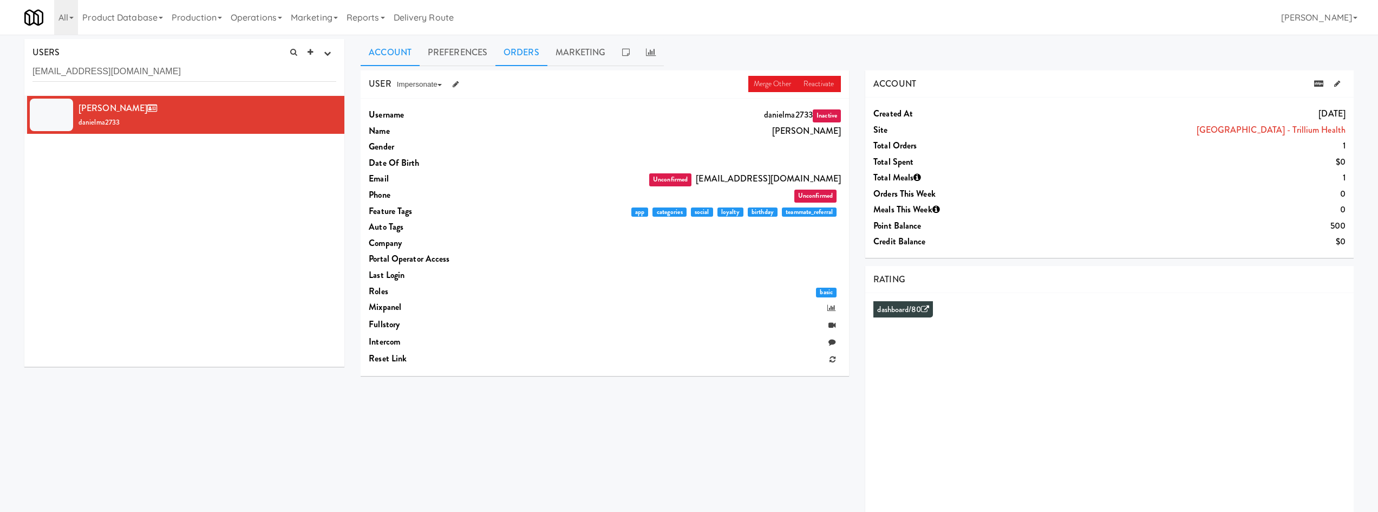
click at [513, 60] on link "Orders" at bounding box center [521, 52] width 52 height 27
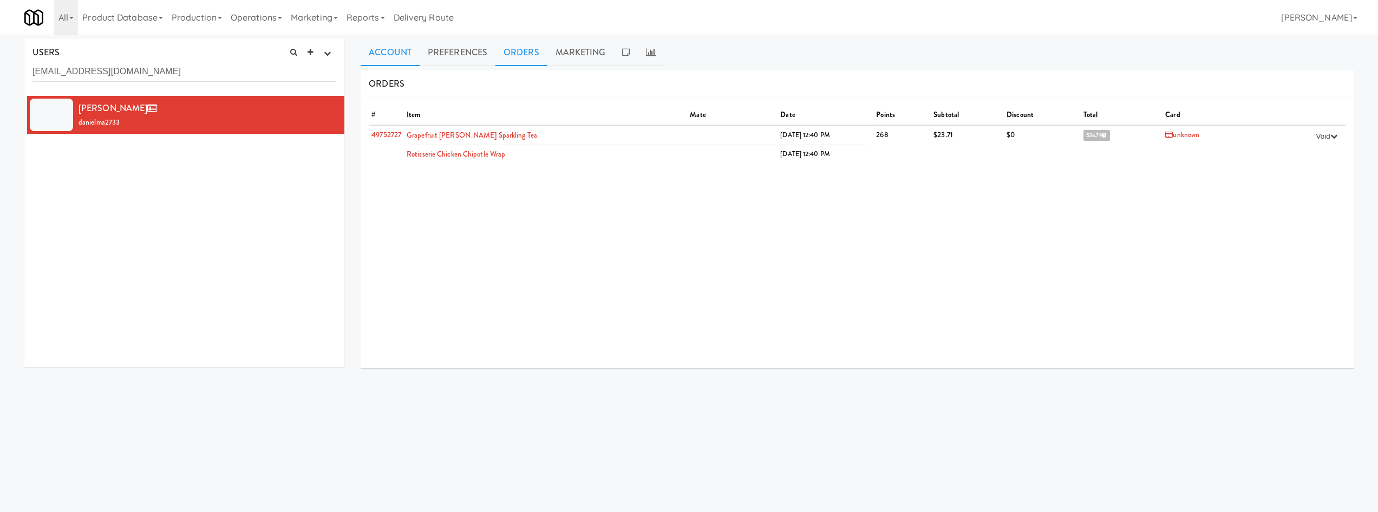
click at [383, 43] on link "Account" at bounding box center [390, 52] width 59 height 27
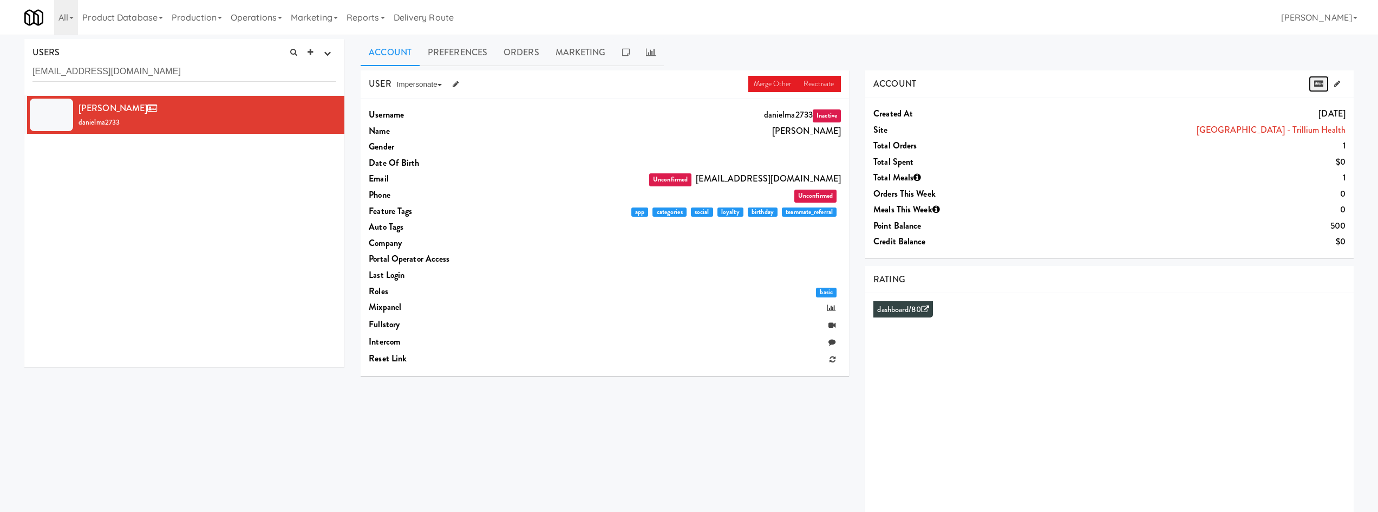
click at [1320, 79] on link at bounding box center [1319, 84] width 20 height 16
click at [139, 74] on input "dannybiymc@gmail.com" at bounding box center [184, 72] width 304 height 20
paste input "rinadmitrieva"
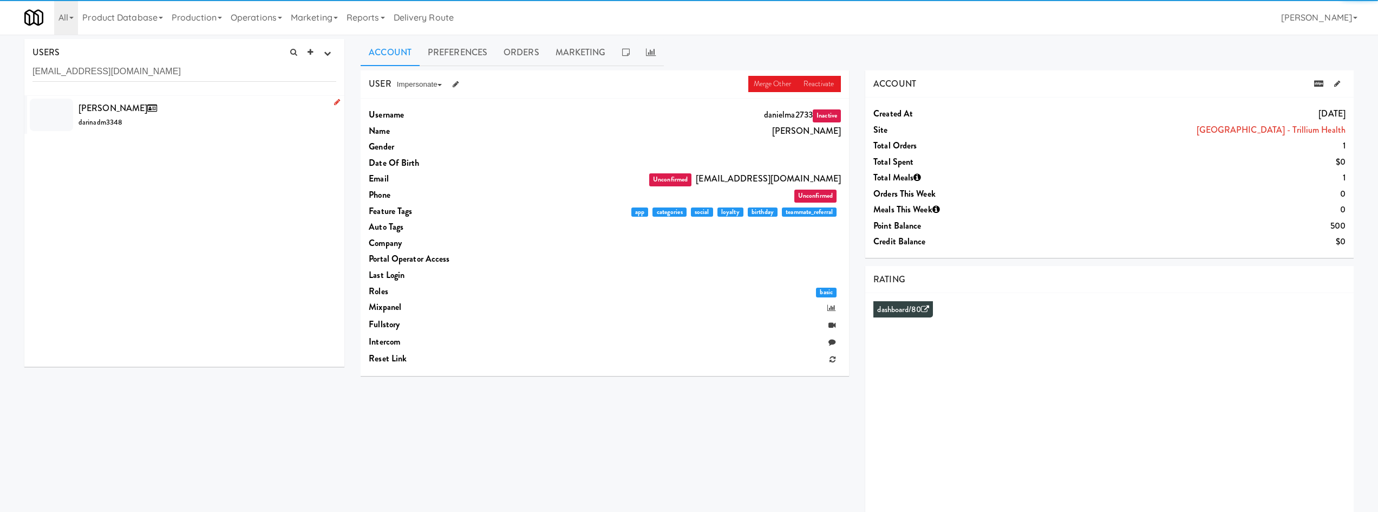
click at [187, 129] on div "Darina Dmitrieva darinadm3348" at bounding box center [208, 114] width 258 height 29
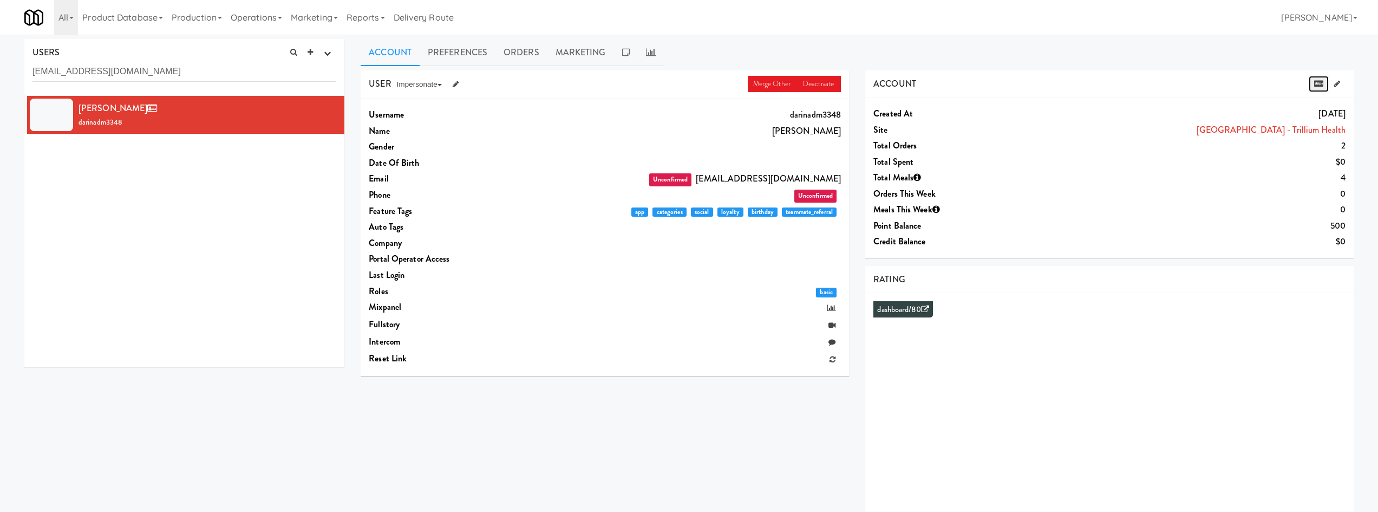
click at [1317, 86] on icon at bounding box center [1318, 83] width 9 height 7
click at [524, 48] on link "Orders" at bounding box center [521, 52] width 52 height 27
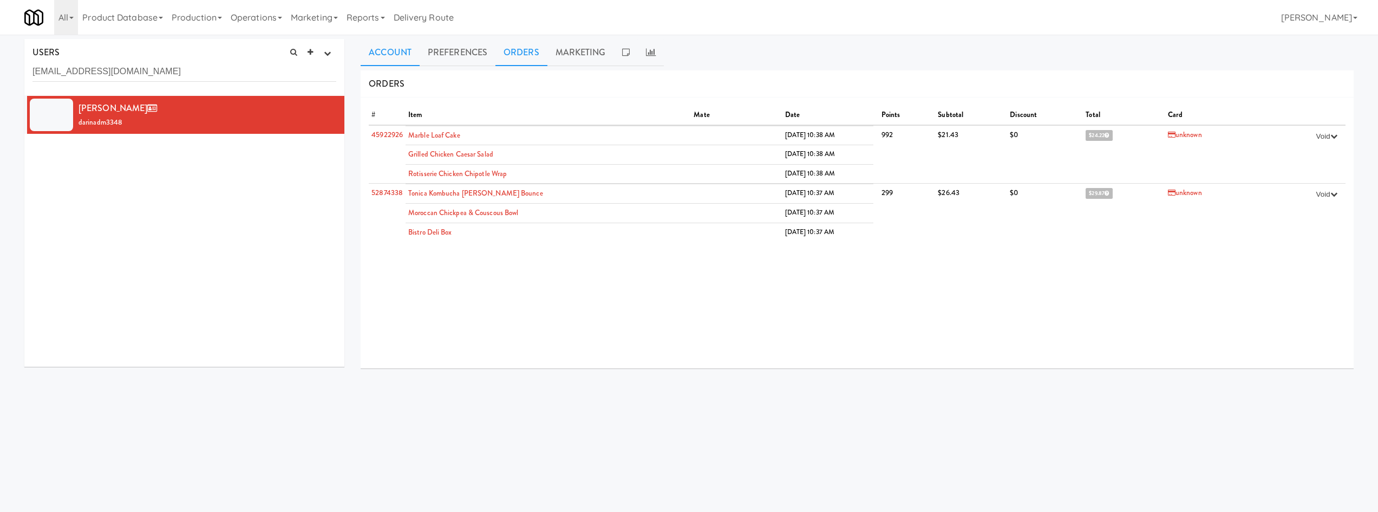
click at [389, 53] on link "Account" at bounding box center [390, 52] width 59 height 27
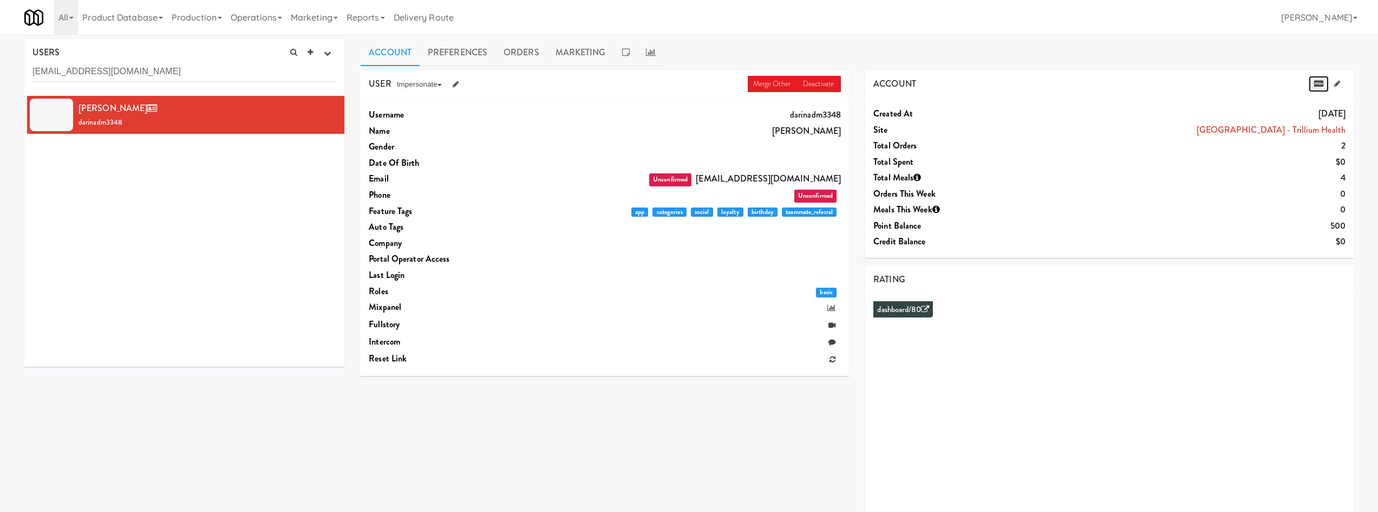
click at [1311, 85] on link at bounding box center [1319, 84] width 20 height 16
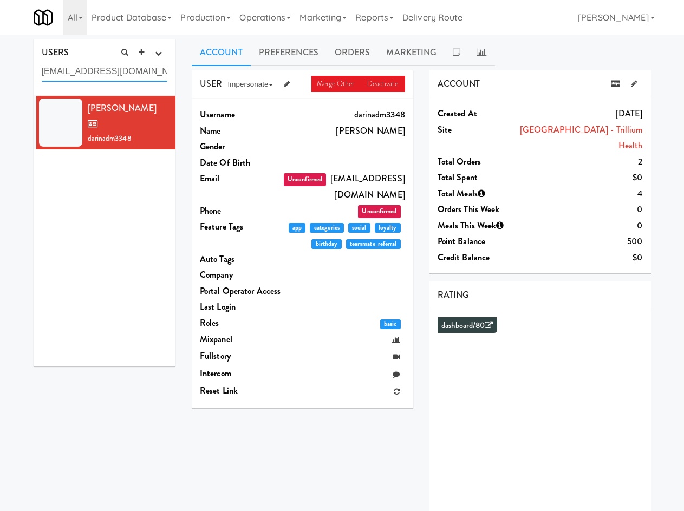
click at [100, 71] on input "darinadmitrieva@gmail.com" at bounding box center [105, 72] width 126 height 20
paste input "matildamacdonald"
type input "matildamacdonald@gmail.com"
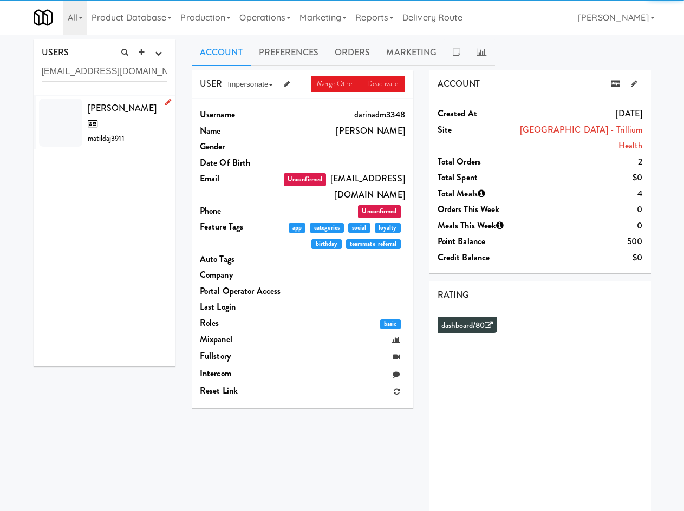
click at [127, 116] on div "Matilda Johnston matildaj3911" at bounding box center [128, 122] width 80 height 45
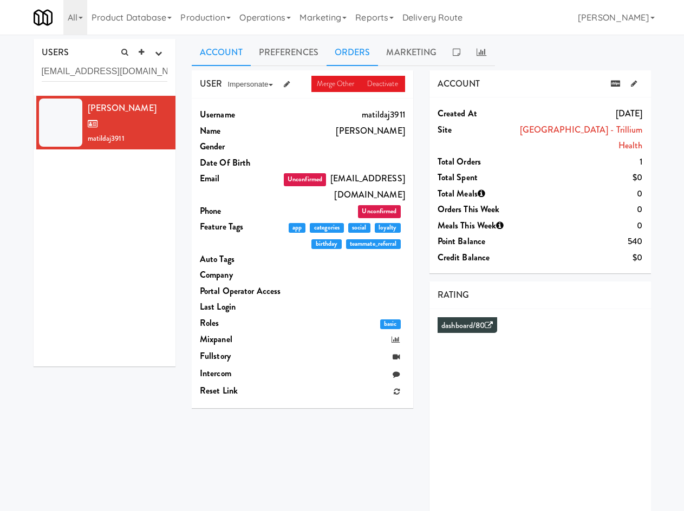
click at [367, 52] on link "Orders" at bounding box center [353, 52] width 52 height 27
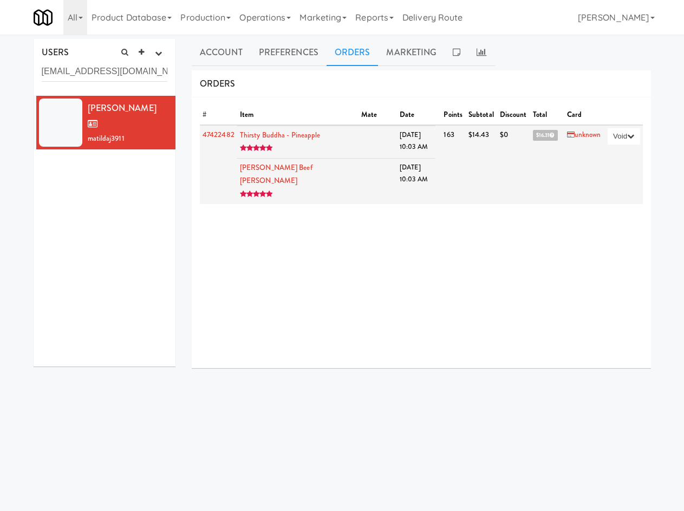
click at [533, 137] on span "$16.31" at bounding box center [545, 135] width 25 height 11
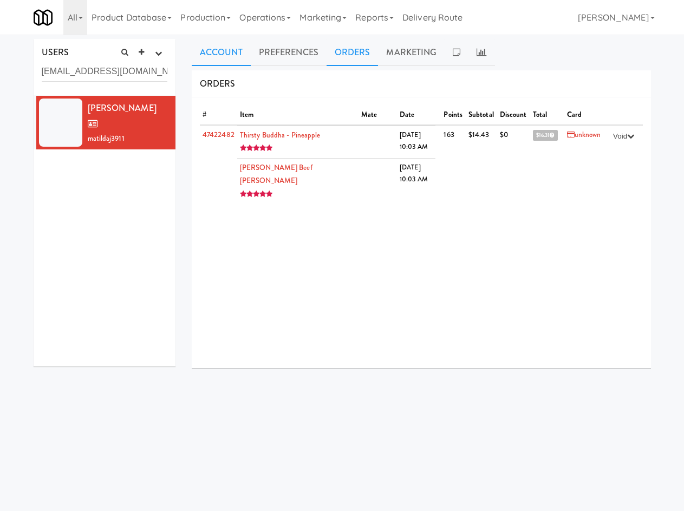
click at [226, 51] on link "Account" at bounding box center [221, 52] width 59 height 27
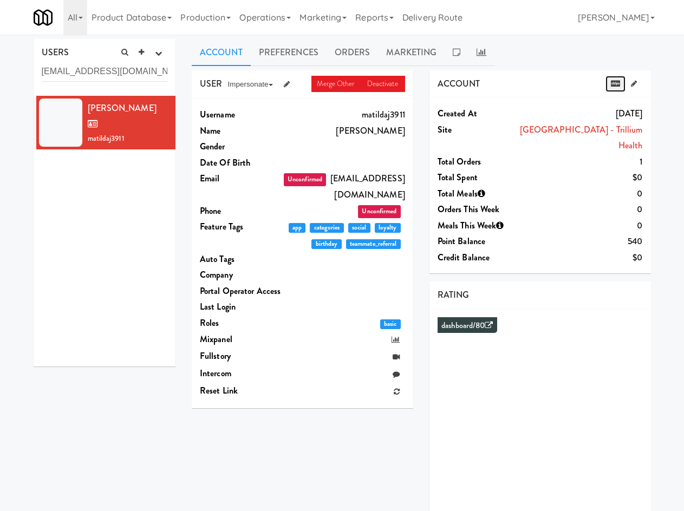
click at [619, 84] on icon at bounding box center [615, 83] width 9 height 7
click at [367, 57] on link "Orders" at bounding box center [353, 52] width 52 height 27
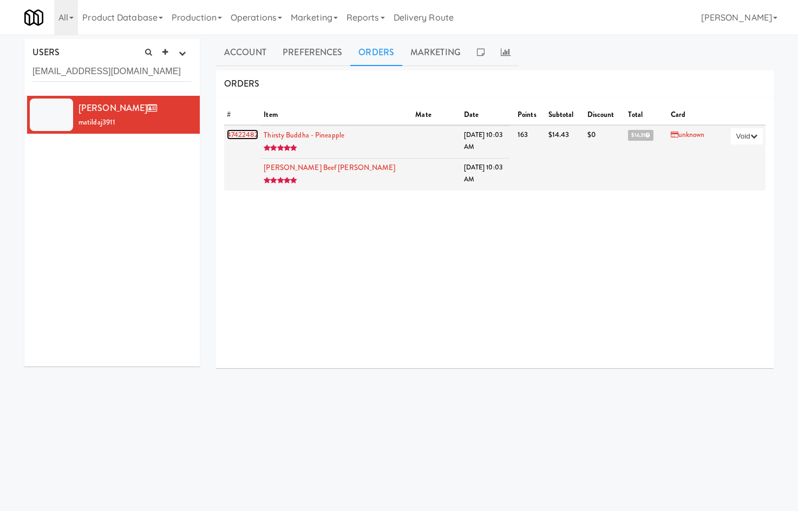
click at [245, 130] on link "47422482" at bounding box center [243, 134] width 32 height 10
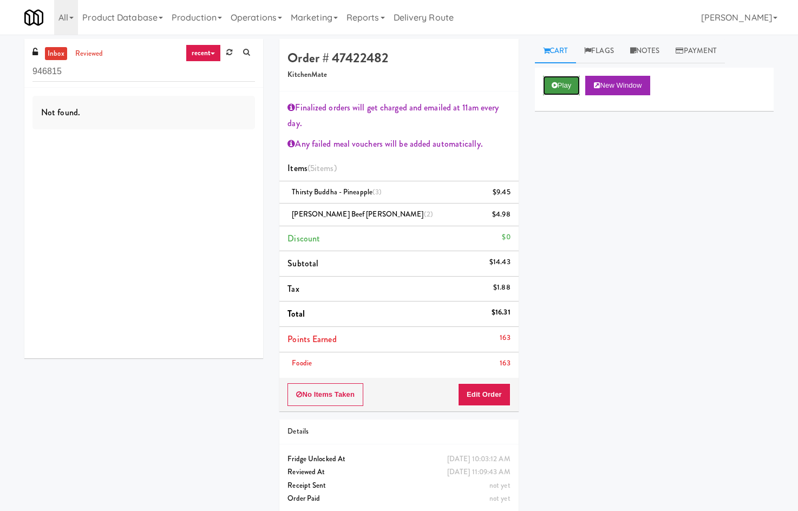
click at [553, 83] on icon at bounding box center [555, 85] width 6 height 7
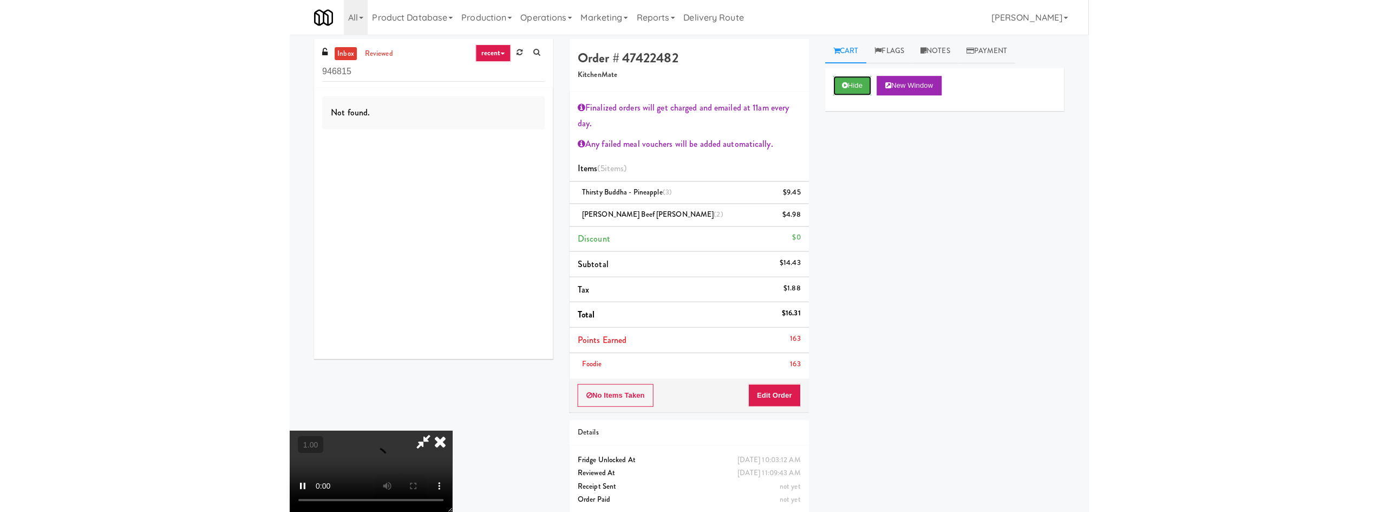
scroll to position [53, 0]
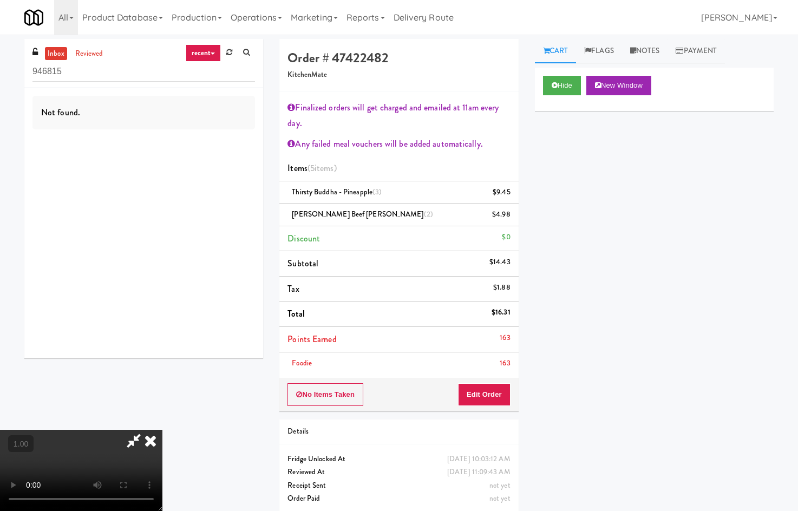
click at [162, 430] on video at bounding box center [81, 470] width 162 height 81
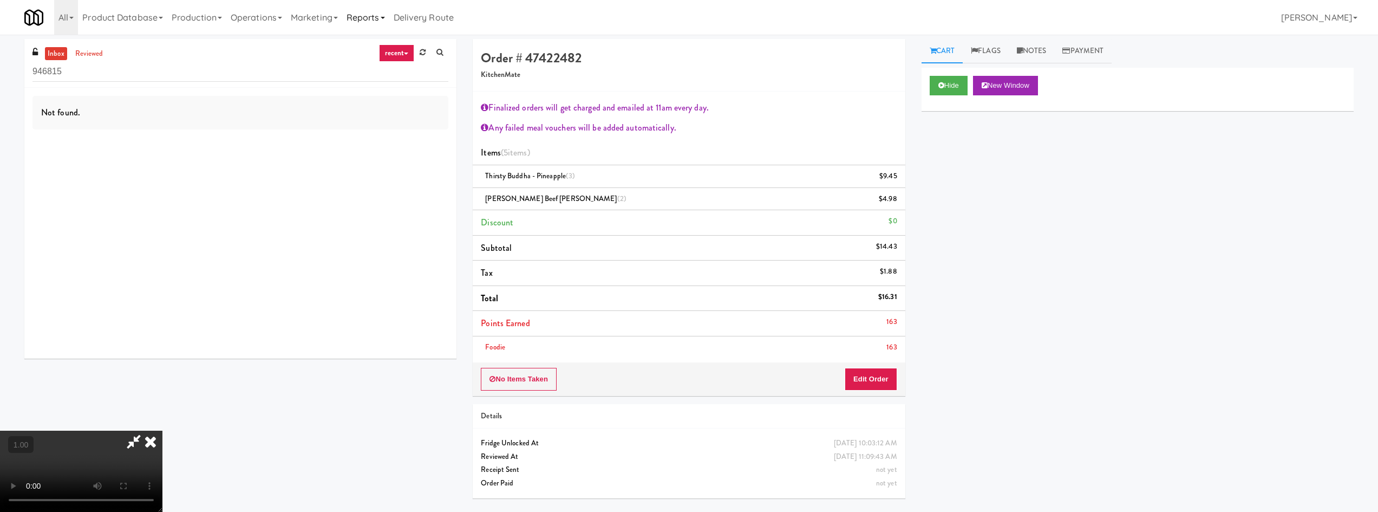
scroll to position [53, 0]
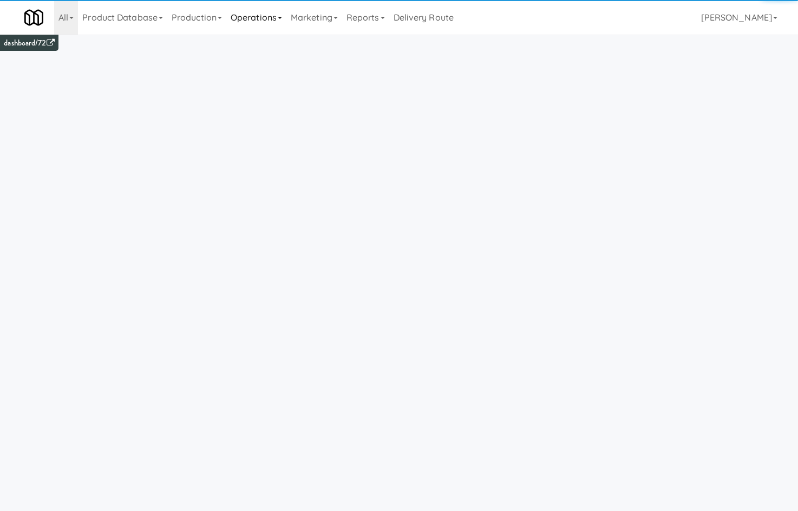
click at [281, 16] on link "Operations" at bounding box center [256, 17] width 60 height 35
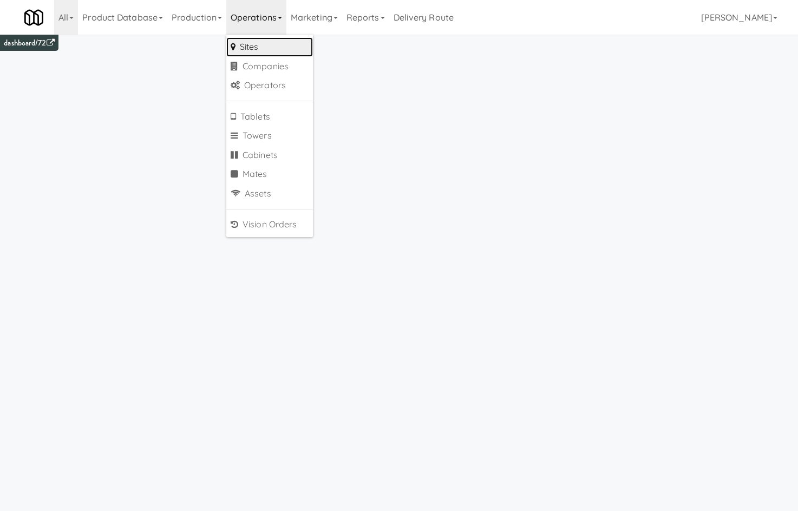
click at [292, 42] on link "Sites" at bounding box center [269, 46] width 87 height 19
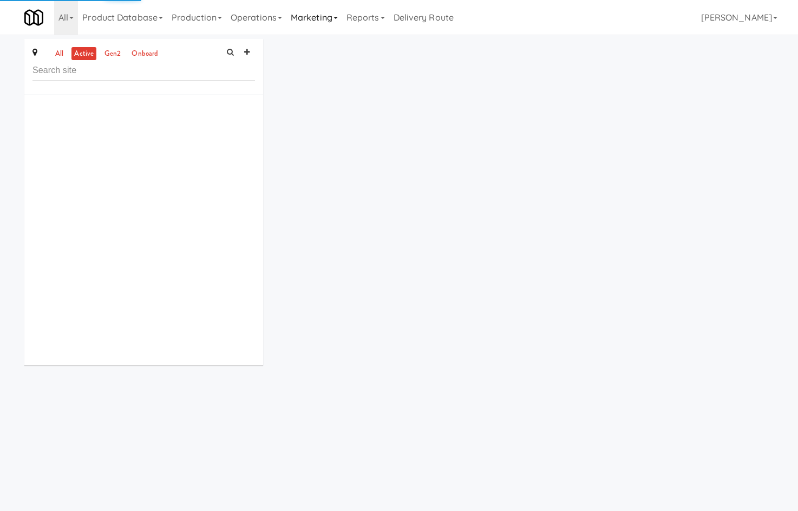
drag, startPoint x: 346, startPoint y: 23, endPoint x: 344, endPoint y: 29, distance: 5.8
click at [342, 25] on link "Marketing" at bounding box center [314, 17] width 56 height 35
click at [335, 47] on link "Users" at bounding box center [329, 46] width 87 height 19
type input "adamcleod@gmail.com"
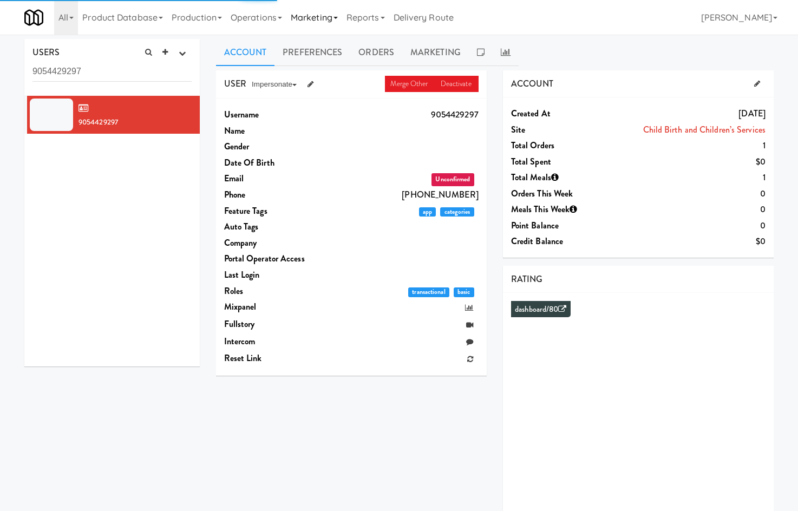
click at [312, 19] on link "Marketing" at bounding box center [314, 17] width 56 height 35
click at [324, 41] on link "Users" at bounding box center [329, 46] width 87 height 19
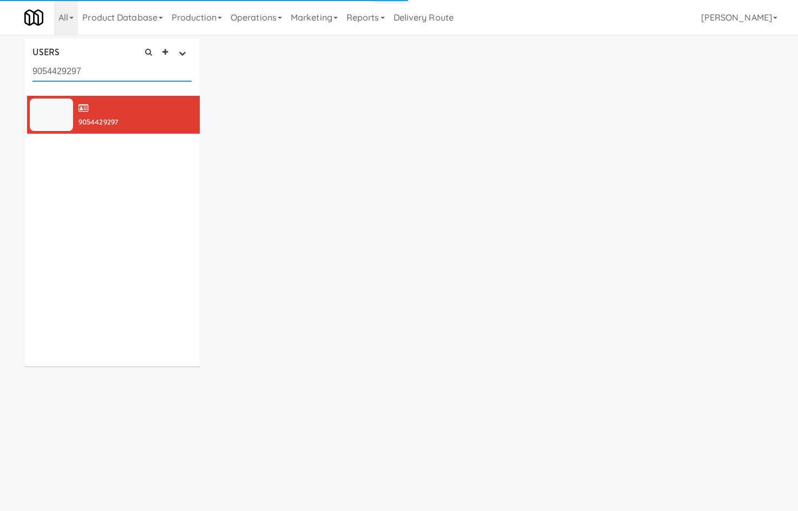
click at [135, 73] on input "9054429297" at bounding box center [111, 72] width 159 height 20
paste input "adamcleod@gmail.com"
type input "adamcleod@gmail.com"
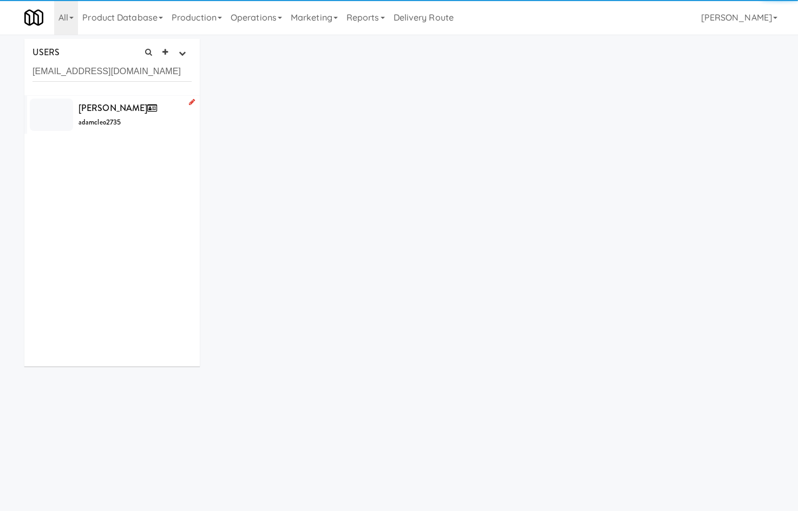
click at [130, 115] on div "Ada Mcleod adamcleo2735" at bounding box center [135, 114] width 113 height 29
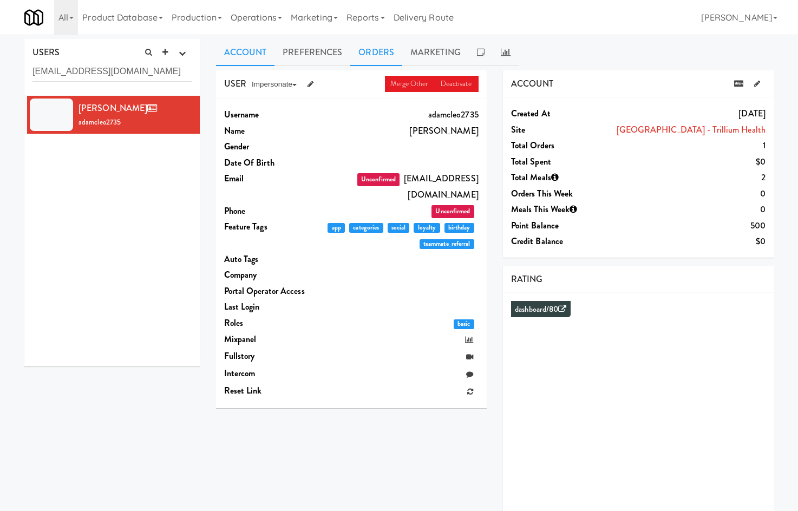
click at [381, 54] on link "Orders" at bounding box center [376, 52] width 52 height 27
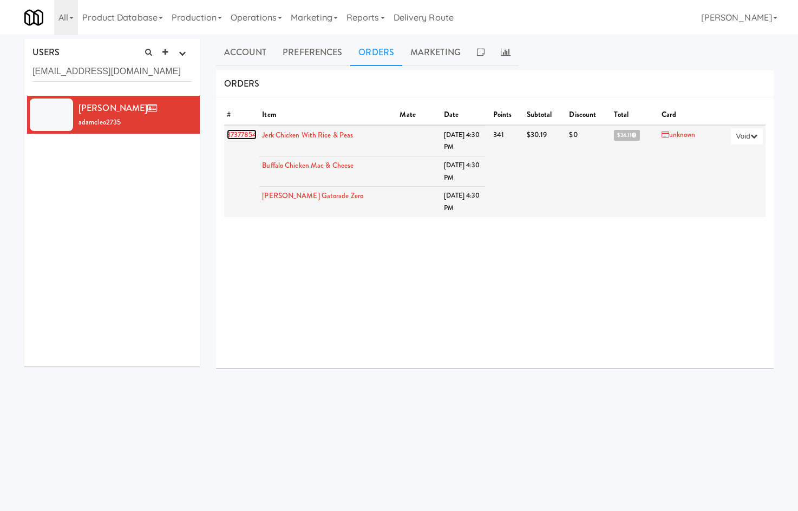
click at [249, 134] on link "37377854" at bounding box center [242, 134] width 30 height 10
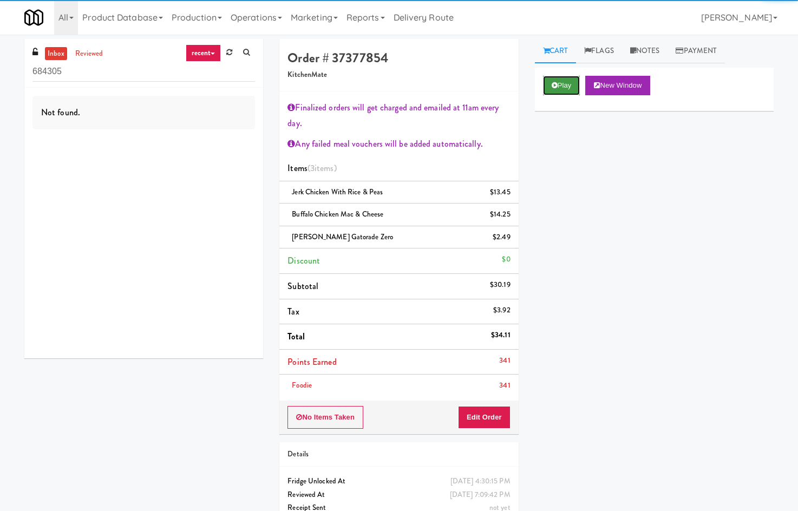
click at [570, 88] on button "Play" at bounding box center [561, 85] width 37 height 19
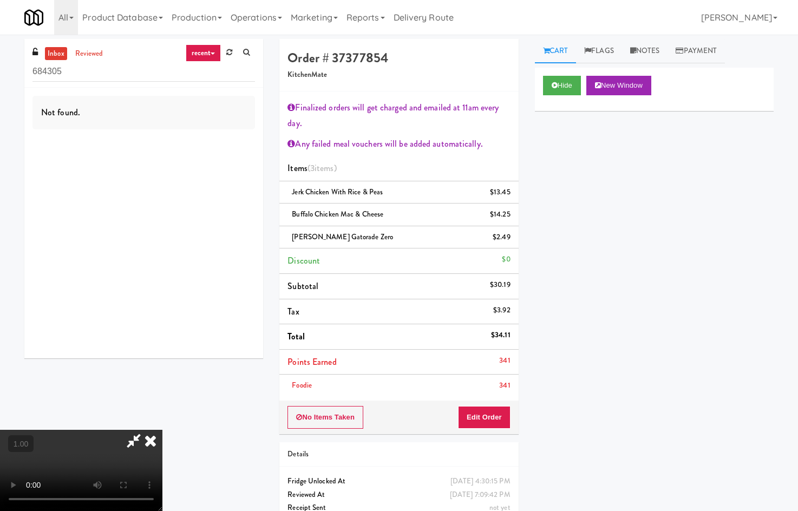
click at [162, 430] on video at bounding box center [81, 470] width 162 height 81
click at [162, 430] on icon at bounding box center [151, 441] width 24 height 22
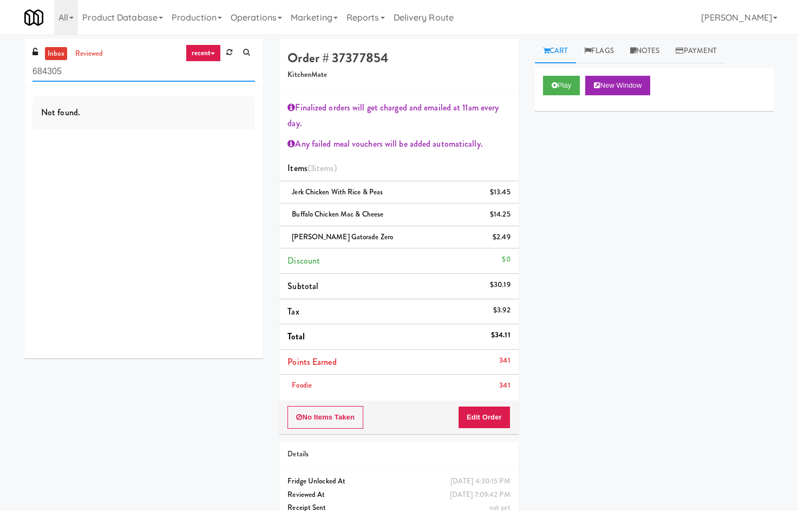
click at [143, 75] on input "684305" at bounding box center [143, 72] width 223 height 20
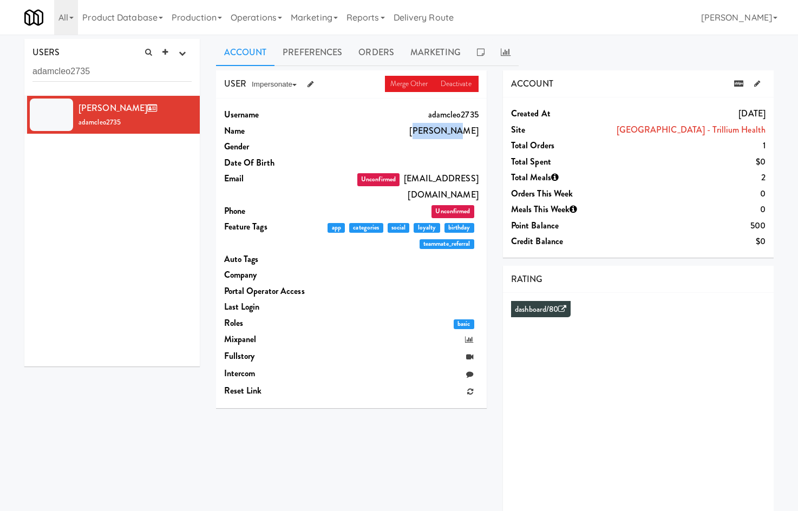
drag, startPoint x: 440, startPoint y: 136, endPoint x: 477, endPoint y: 125, distance: 38.4
click at [477, 125] on dd "Ada Mcleod" at bounding box center [402, 131] width 153 height 16
click at [387, 42] on link "Orders" at bounding box center [376, 52] width 52 height 27
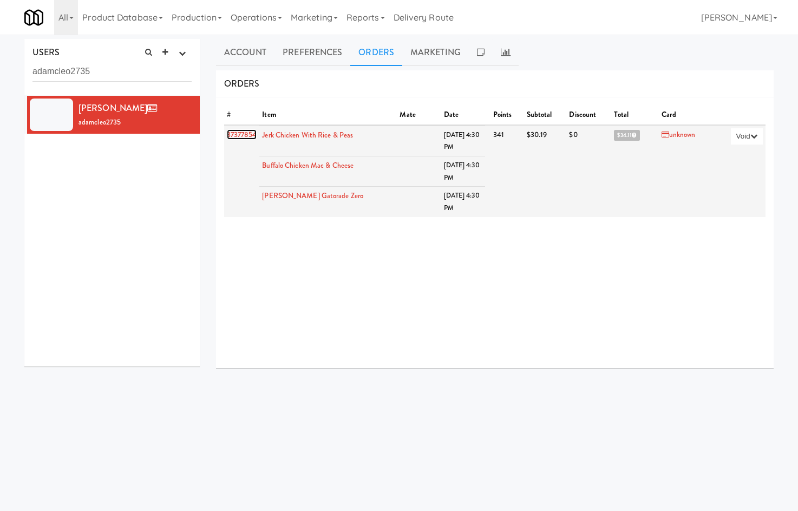
click at [238, 133] on link "37377854" at bounding box center [242, 134] width 30 height 10
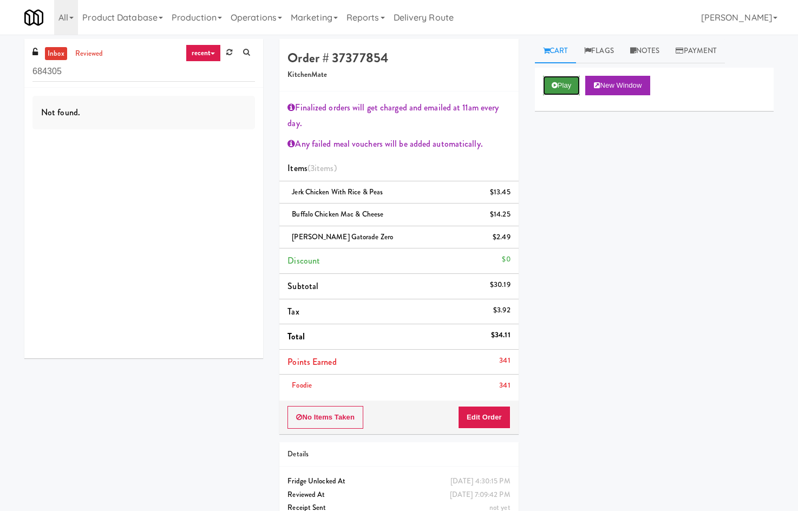
click at [552, 85] on icon at bounding box center [555, 85] width 6 height 7
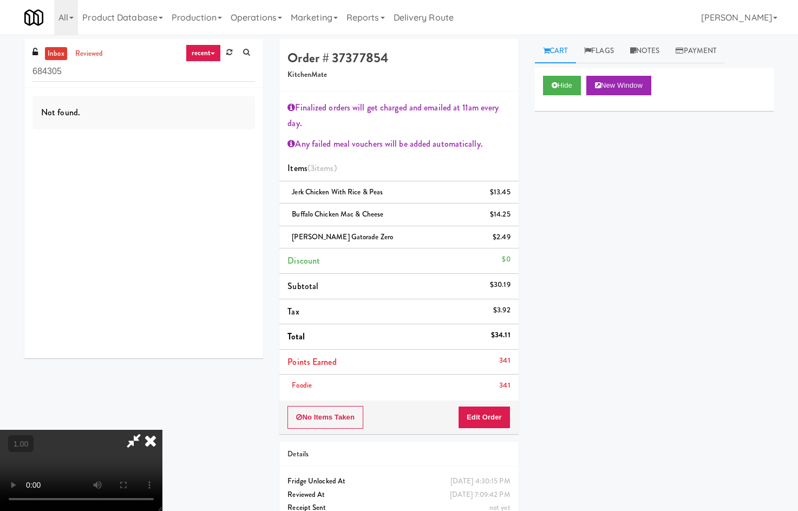
click at [162, 430] on video at bounding box center [81, 470] width 162 height 81
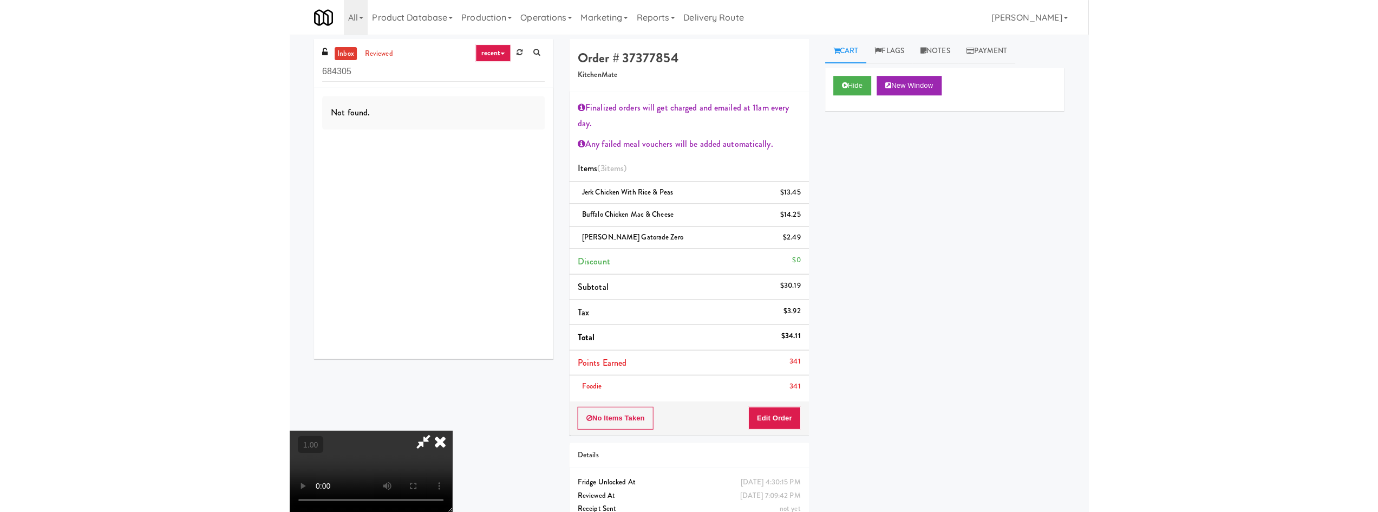
scroll to position [53, 0]
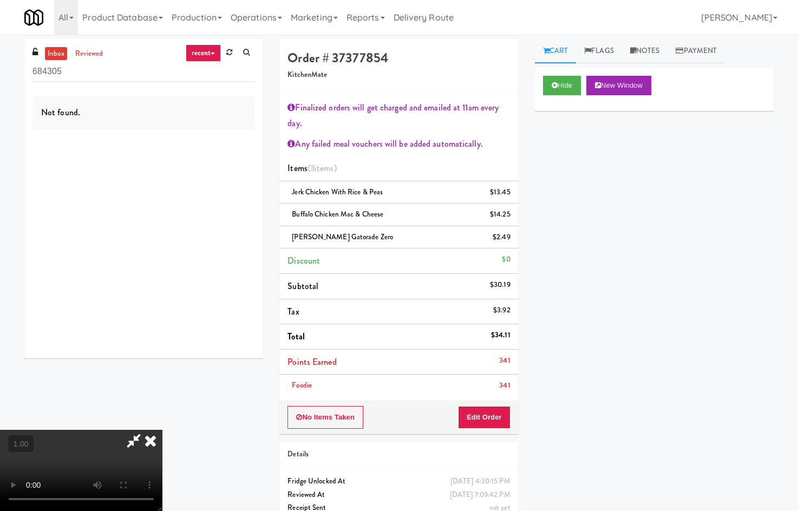
click at [162, 430] on video at bounding box center [81, 470] width 162 height 81
click at [162, 432] on video at bounding box center [81, 470] width 162 height 81
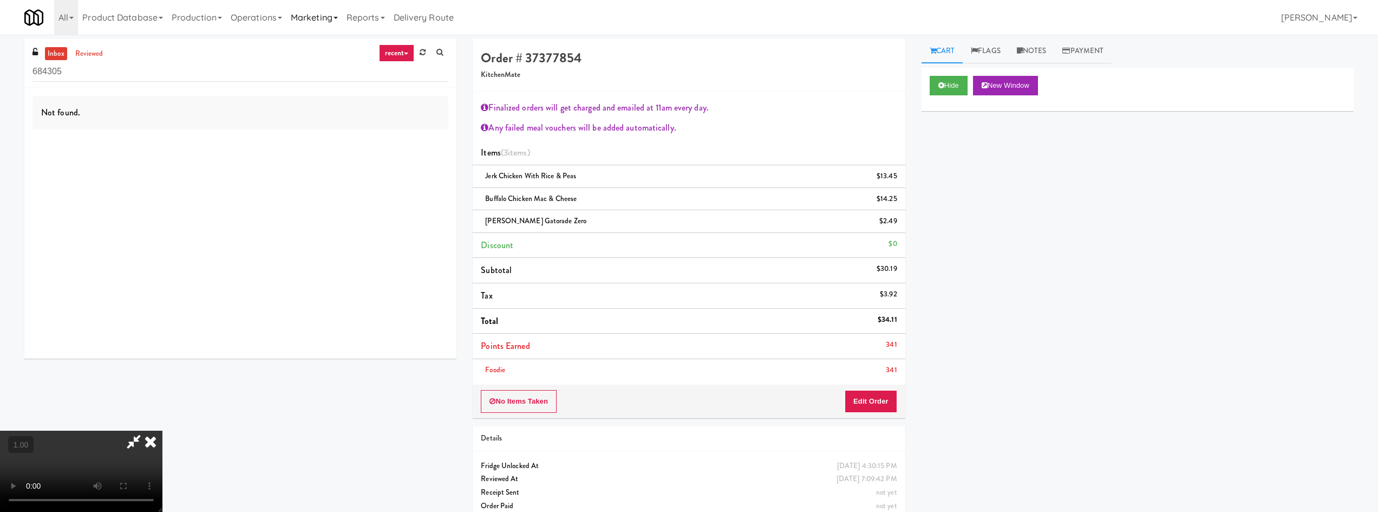
scroll to position [53, 0]
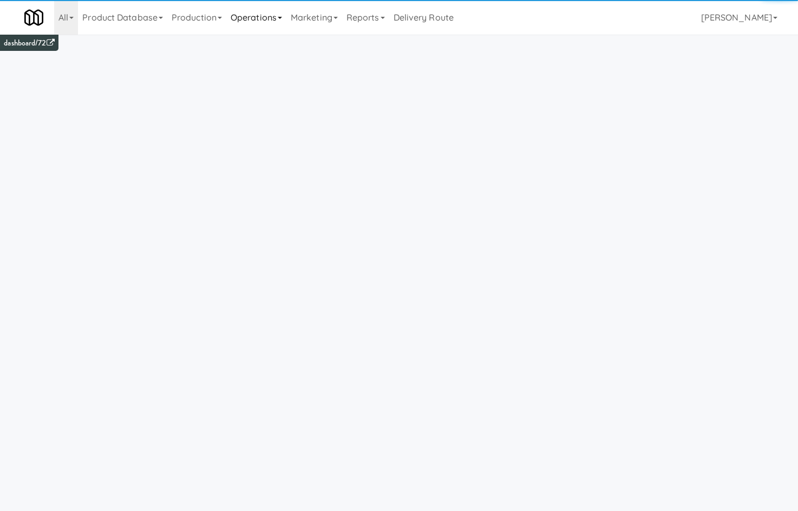
click at [286, 16] on link "Operations" at bounding box center [256, 17] width 60 height 35
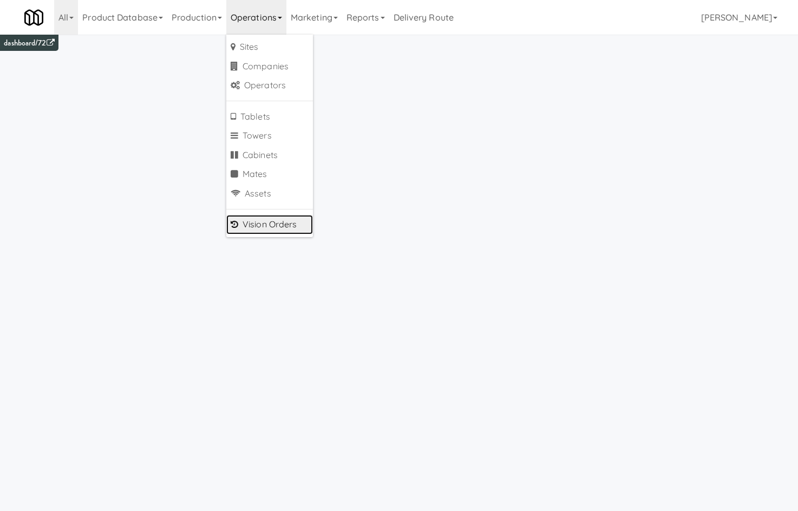
click at [266, 223] on link "Vision Orders" at bounding box center [269, 224] width 87 height 19
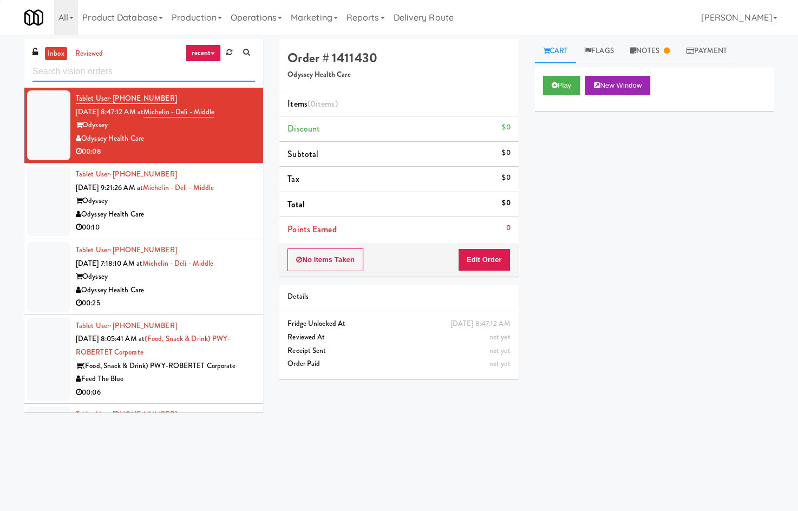
click at [113, 76] on input "text" at bounding box center [143, 72] width 223 height 20
type input "[EMAIL_ADDRESS][DOMAIN_NAME]"
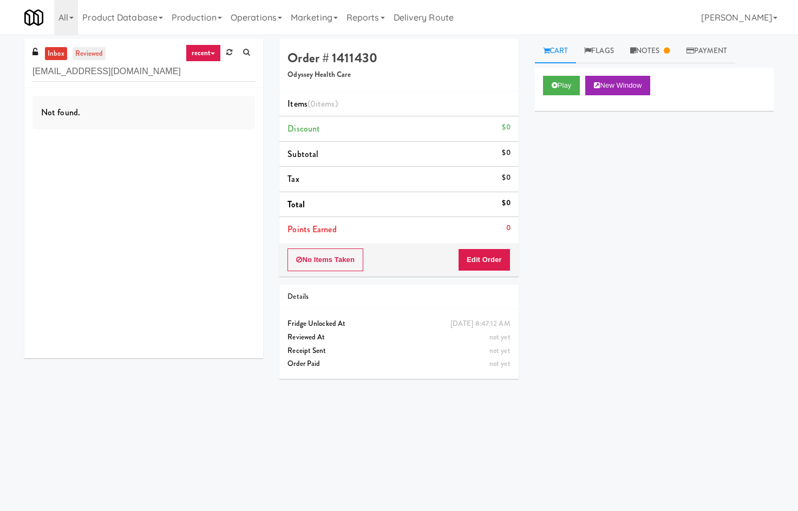
click at [99, 56] on link "reviewed" at bounding box center [90, 54] width 34 height 14
click at [328, 23] on link "Marketing" at bounding box center [314, 17] width 56 height 35
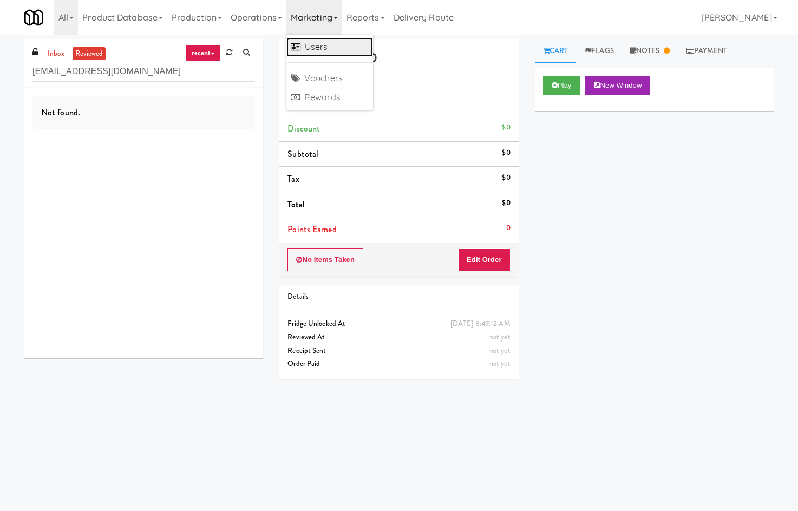
click at [325, 40] on link "Users" at bounding box center [329, 46] width 87 height 19
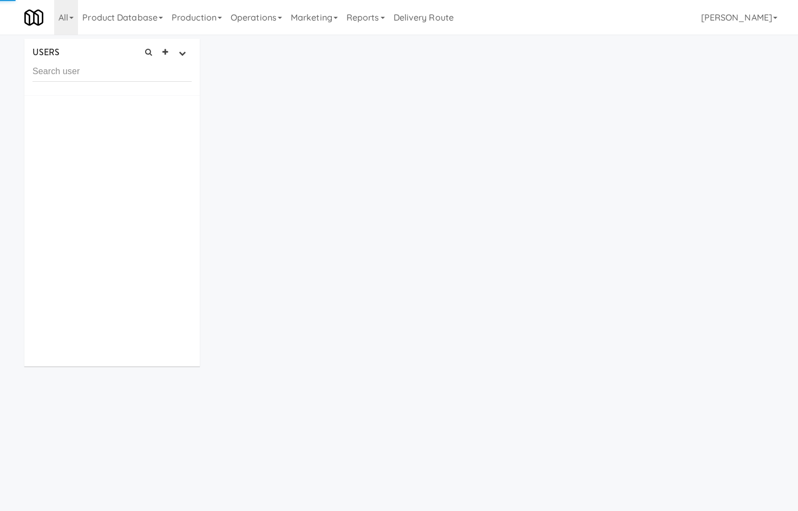
type input "v"
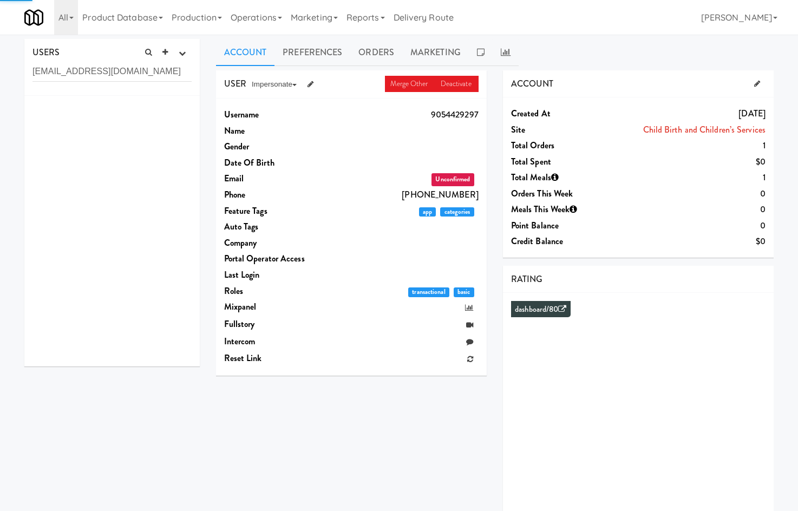
type input "[EMAIL_ADDRESS][DOMAIN_NAME]"
drag, startPoint x: 186, startPoint y: 49, endPoint x: 162, endPoint y: 100, distance: 56.0
click at [185, 49] on button "button" at bounding box center [182, 53] width 18 height 16
click at [168, 163] on link "all" at bounding box center [144, 157] width 94 height 19
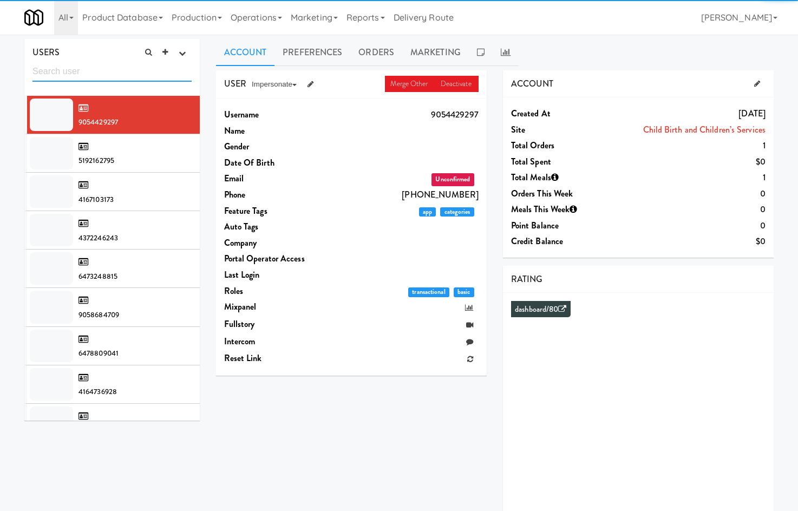
click at [118, 81] on input "text" at bounding box center [111, 72] width 159 height 20
paste input "[EMAIL_ADDRESS][DOMAIN_NAME]"
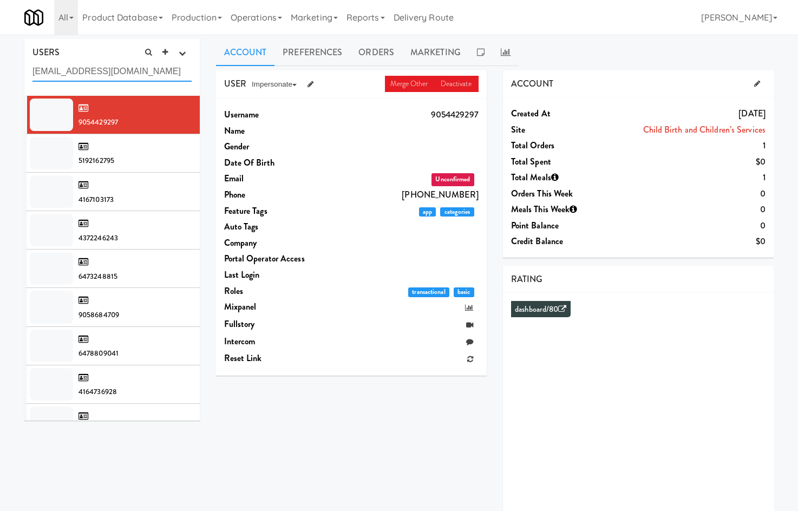
type input "[EMAIL_ADDRESS][DOMAIN_NAME]"
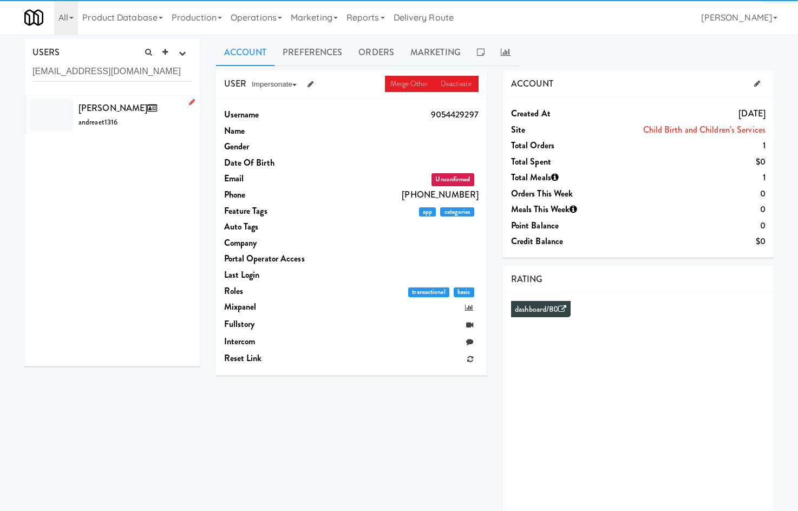
click at [156, 120] on div "[PERSON_NAME] andreaet1316" at bounding box center [135, 114] width 113 height 29
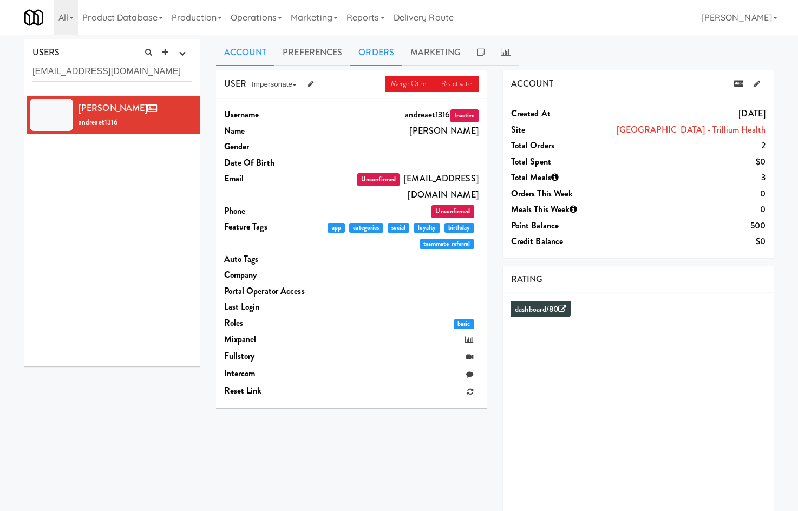
click at [393, 51] on link "Orders" at bounding box center [376, 52] width 52 height 27
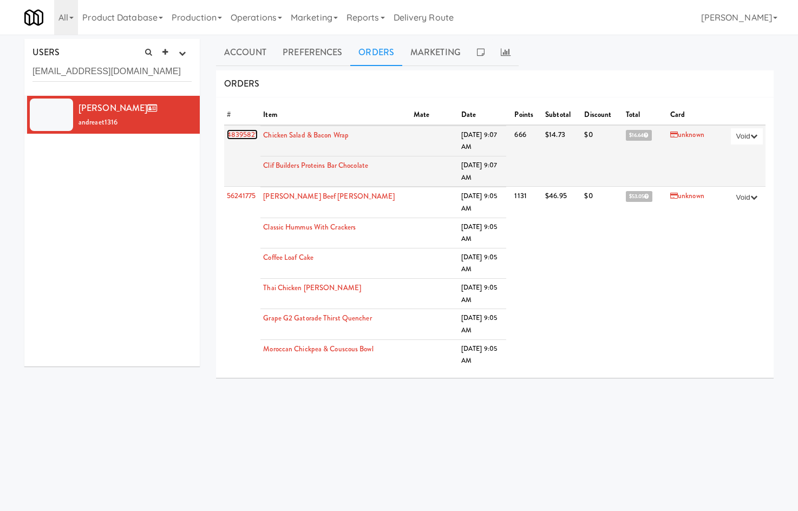
click at [239, 134] on link "48395821" at bounding box center [242, 134] width 31 height 10
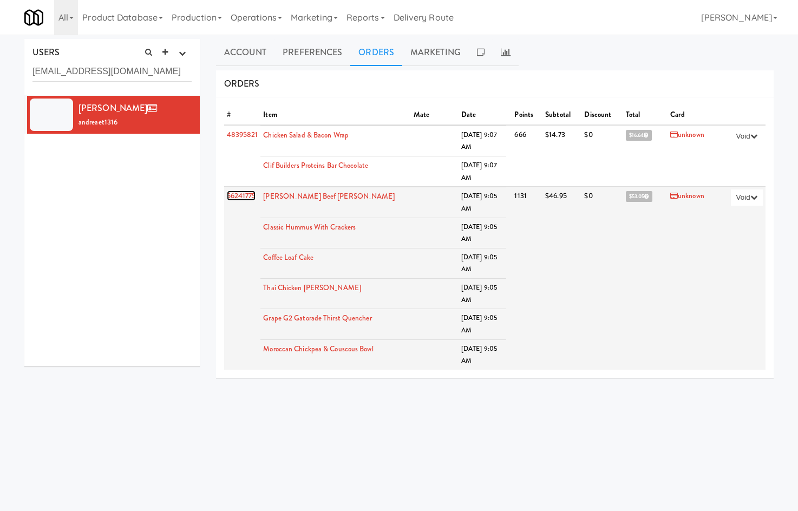
click at [246, 195] on link "56241775" at bounding box center [241, 196] width 29 height 10
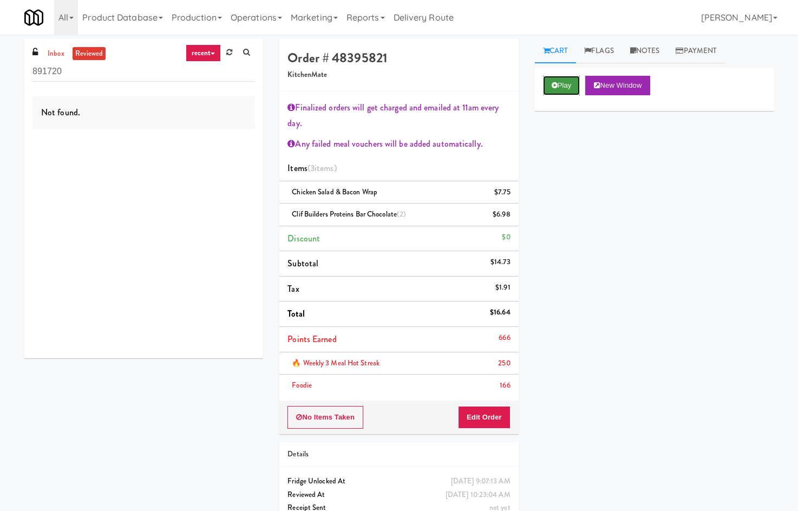
click at [560, 87] on button "Play" at bounding box center [561, 85] width 37 height 19
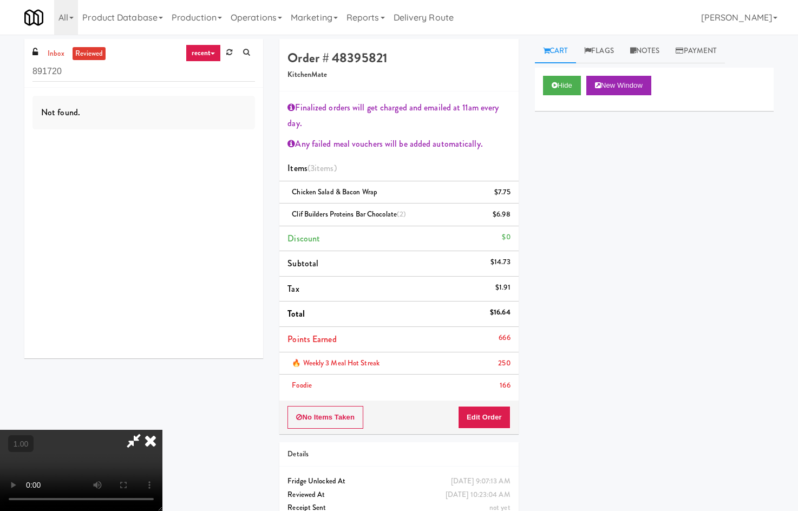
click at [162, 430] on video at bounding box center [81, 470] width 162 height 81
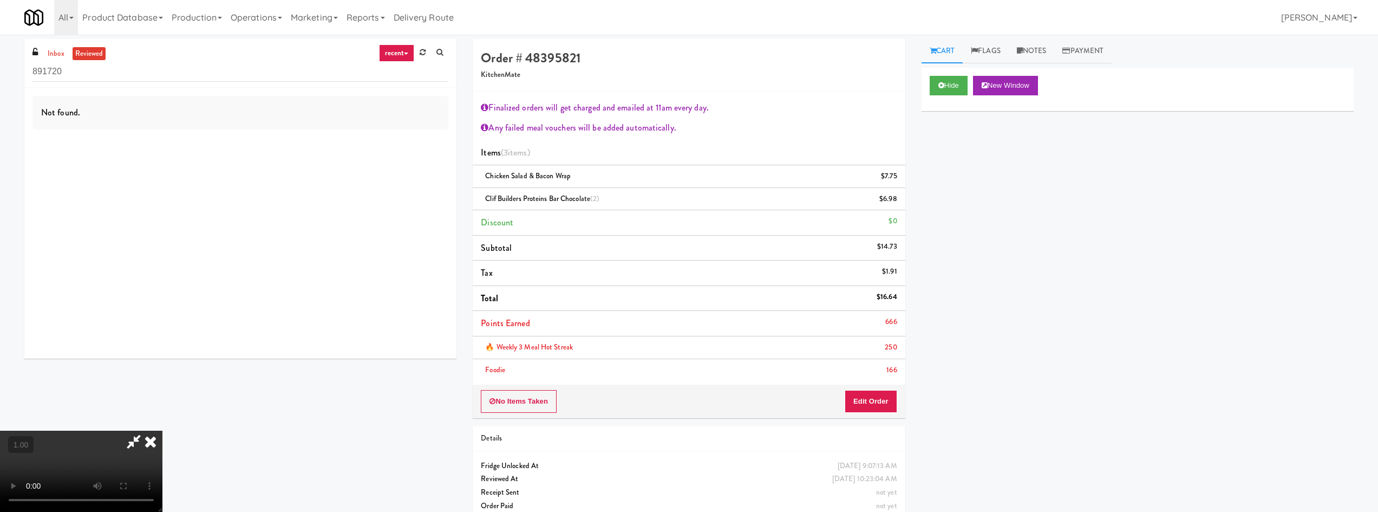
scroll to position [53, 0]
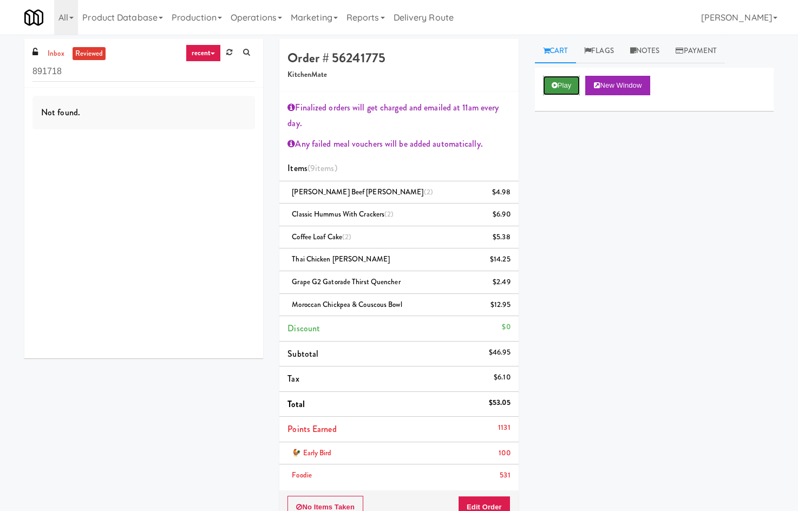
click at [552, 86] on icon at bounding box center [555, 85] width 6 height 7
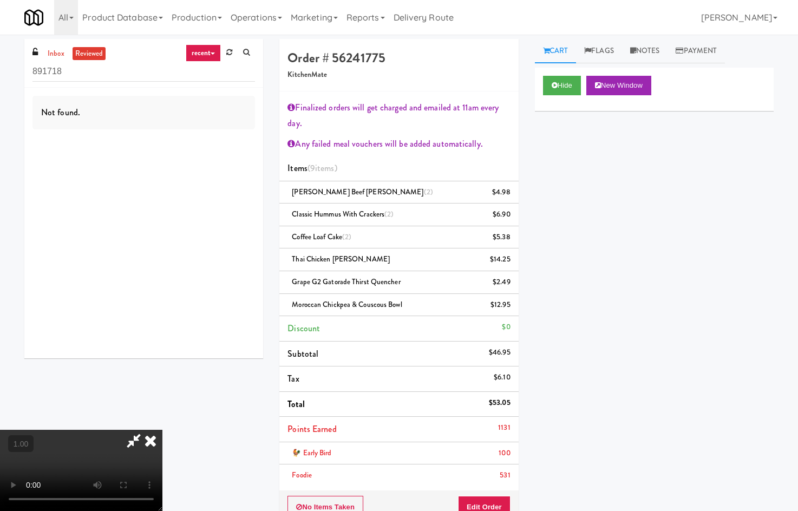
click at [162, 430] on video at bounding box center [81, 470] width 162 height 81
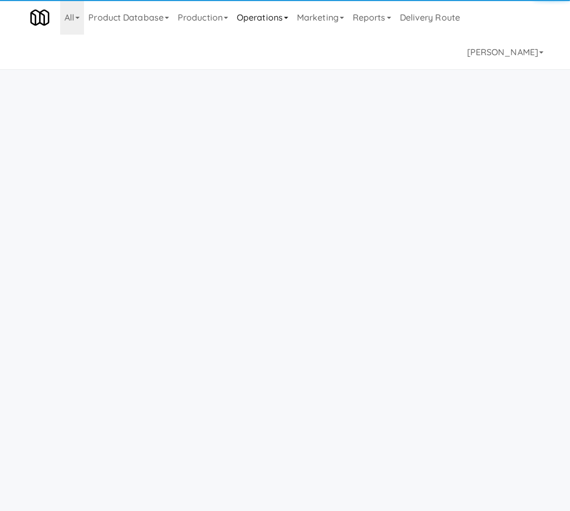
click at [288, 21] on link "Operations" at bounding box center [262, 17] width 60 height 35
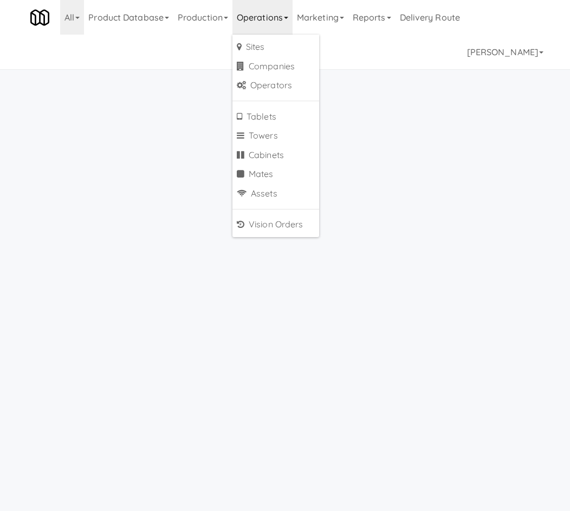
click at [294, 213] on ul "Sites Companies Operators Tablets Towers Cabinets Mates Assets Vision Orders" at bounding box center [275, 136] width 87 height 203
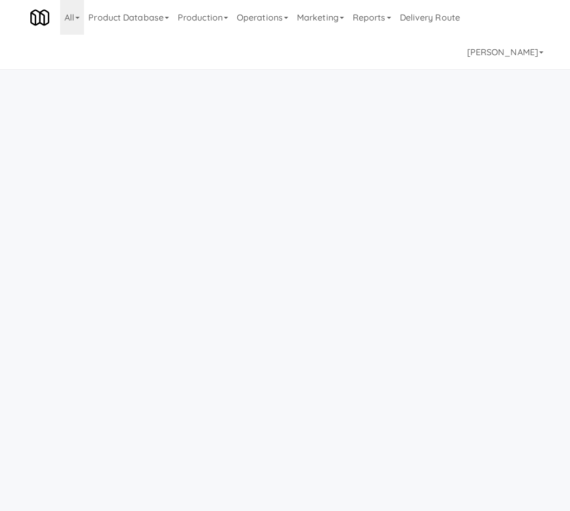
drag, startPoint x: 265, startPoint y: 7, endPoint x: 264, endPoint y: 132, distance: 125.1
click at [268, 18] on link "Operations" at bounding box center [262, 17] width 60 height 35
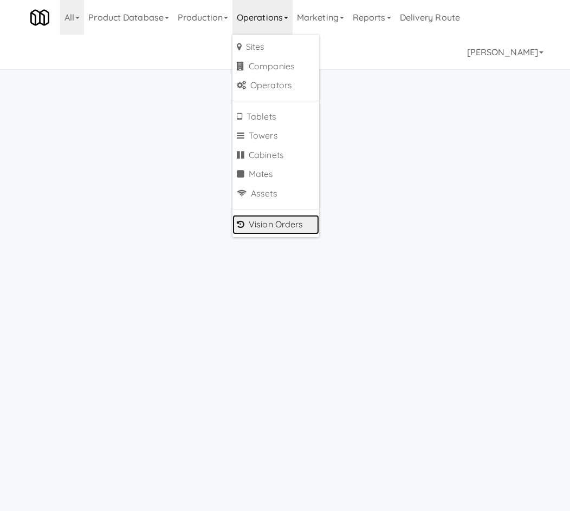
click at [276, 218] on link "Vision Orders" at bounding box center [275, 224] width 87 height 19
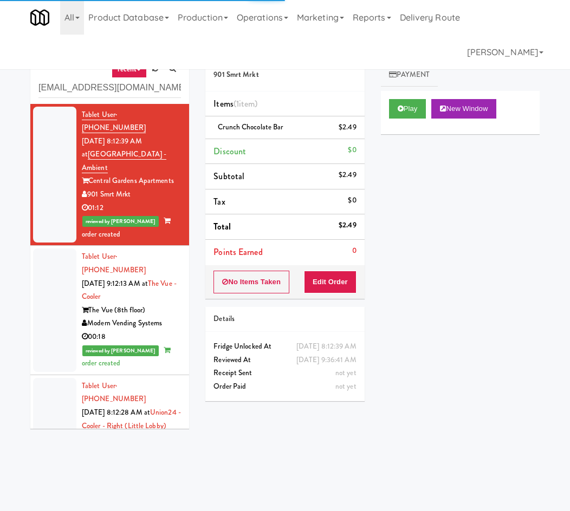
type input "[EMAIL_ADDRESS][DOMAIN_NAME]"
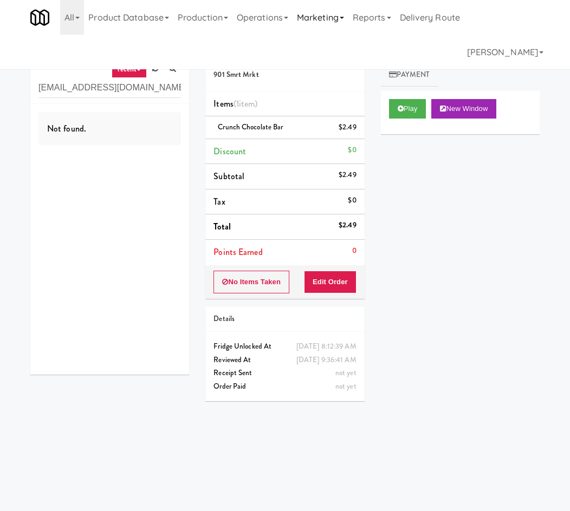
drag, startPoint x: 275, startPoint y: 24, endPoint x: 313, endPoint y: 24, distance: 37.9
click at [292, 24] on link "Operations" at bounding box center [262, 17] width 60 height 35
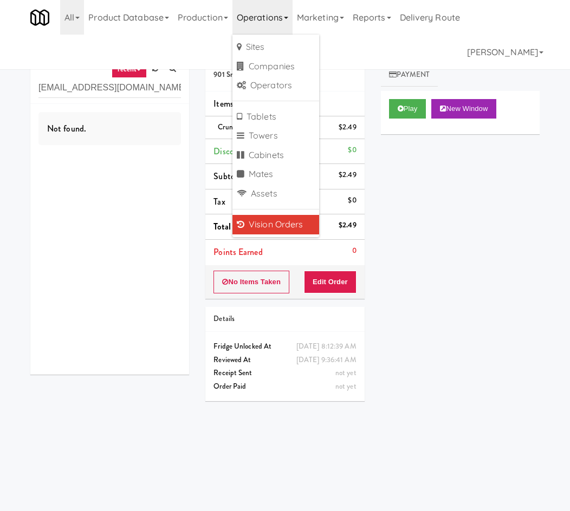
drag, startPoint x: 352, startPoint y: 27, endPoint x: 344, endPoint y: 41, distance: 16.0
click at [348, 30] on link "Marketing" at bounding box center [320, 17] width 56 height 35
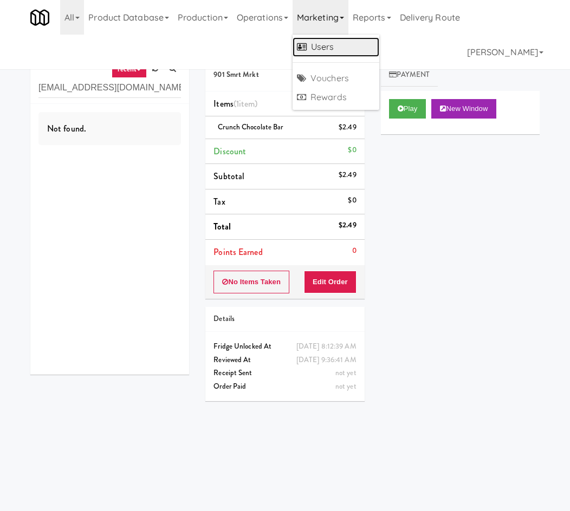
click at [336, 51] on link "Users" at bounding box center [335, 46] width 87 height 19
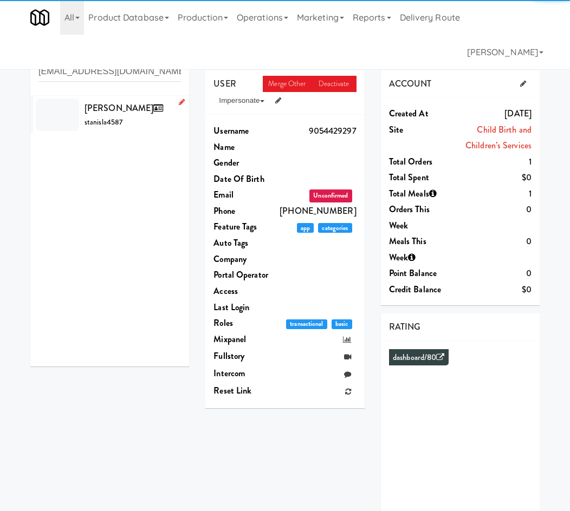
click at [109, 116] on div "Stanislav Pecha stanisla4587" at bounding box center [132, 114] width 96 height 29
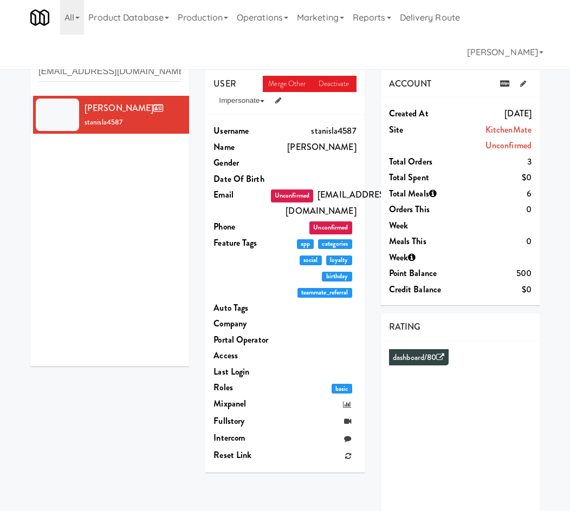
click at [364, 53] on link "Orders" at bounding box center [366, 52] width 52 height 27
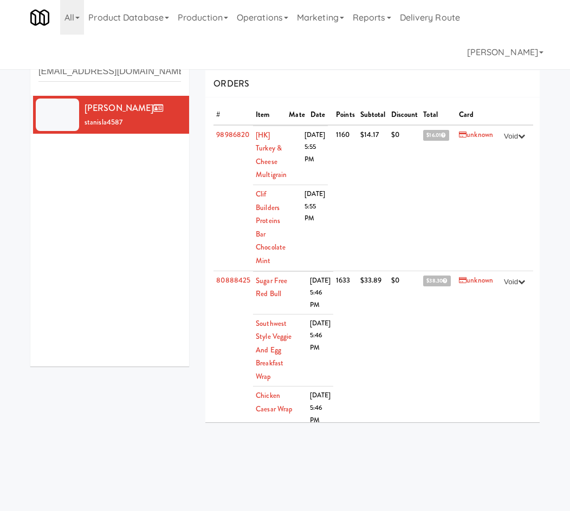
click at [243, 63] on link "Account" at bounding box center [234, 52] width 59 height 27
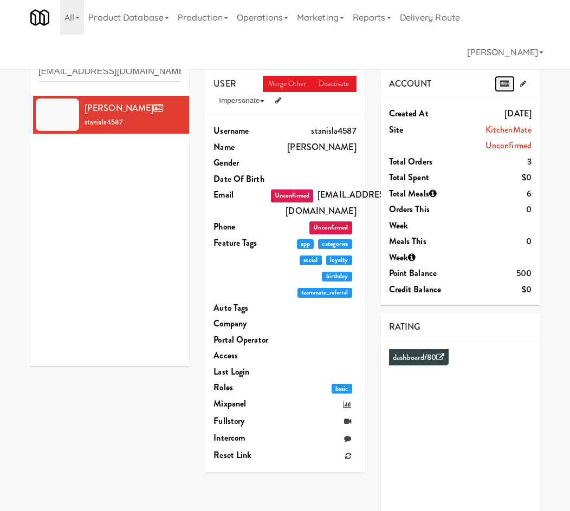
click at [504, 83] on icon at bounding box center [504, 83] width 9 height 7
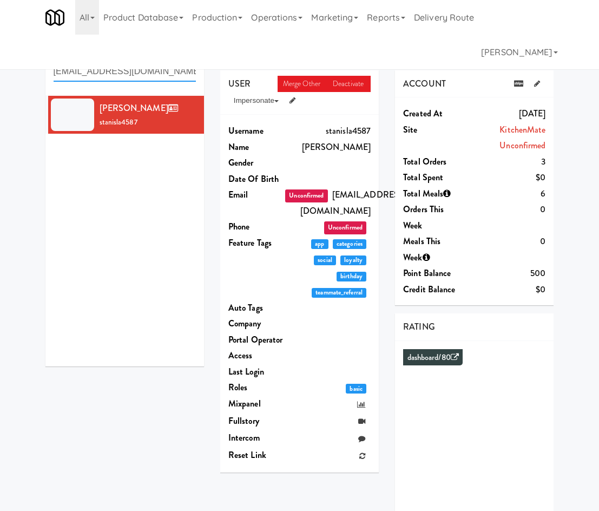
click at [71, 72] on input "stanko89210@gmail.com" at bounding box center [125, 72] width 142 height 20
click at [72, 72] on input "stanko89210@gmail.com" at bounding box center [125, 72] width 142 height 20
click at [72, 71] on input "stanko89210@gmail.com" at bounding box center [125, 72] width 142 height 20
paste input "gogoman843"
type input "gogoman843@gmail.com"
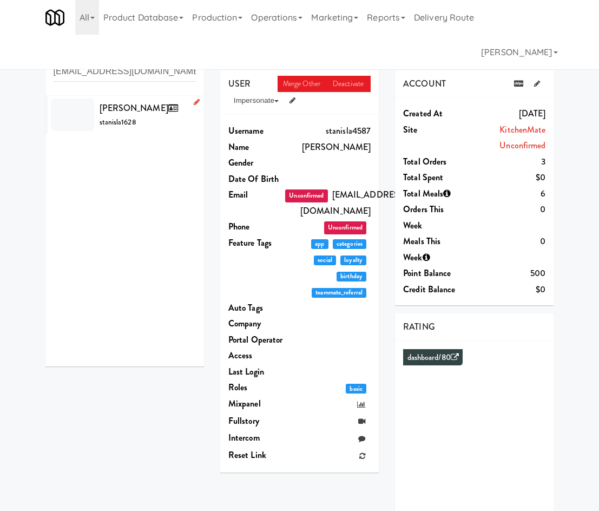
click at [139, 108] on span "Stanislav Pecha" at bounding box center [141, 108] width 83 height 12
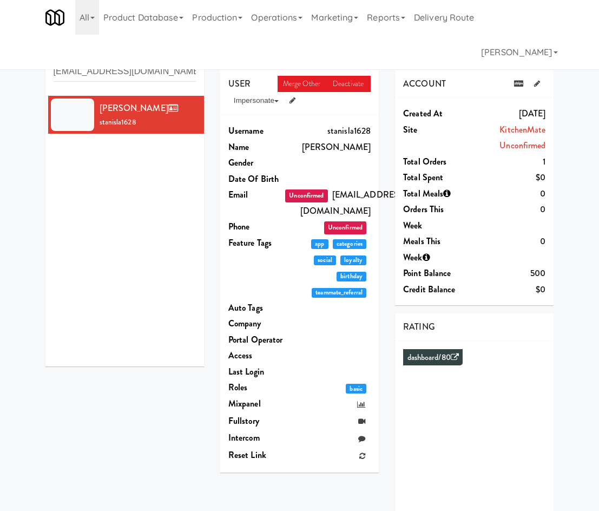
click at [377, 47] on link "Orders" at bounding box center [381, 52] width 52 height 27
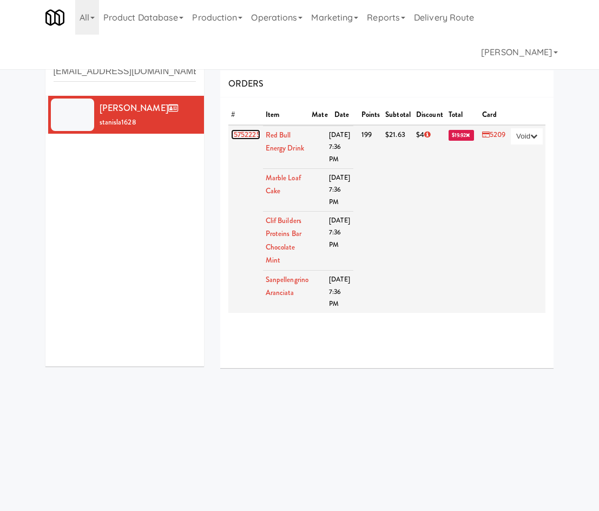
click at [238, 133] on link "15752225" at bounding box center [245, 134] width 29 height 10
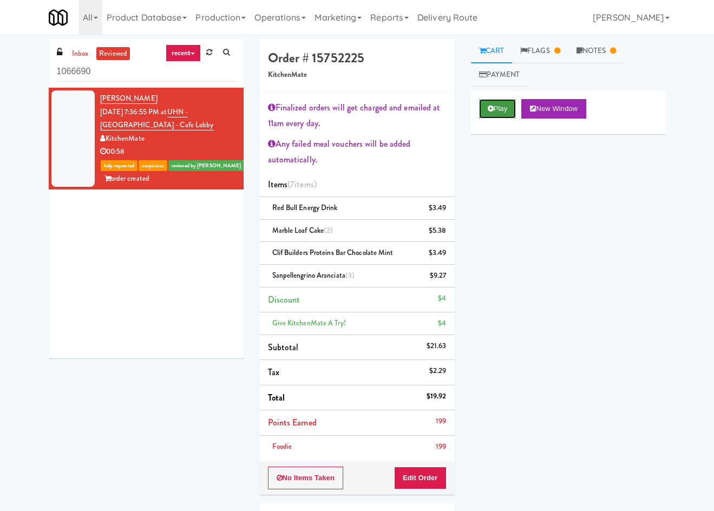
click at [512, 105] on button "Play" at bounding box center [497, 108] width 37 height 19
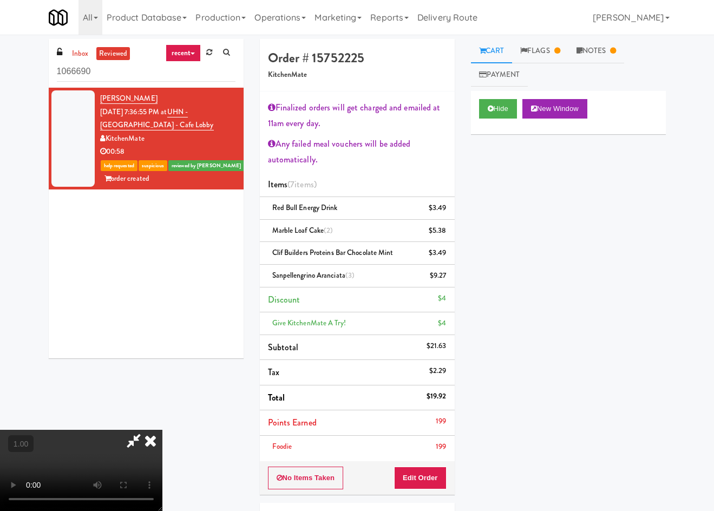
click at [162, 430] on video at bounding box center [81, 470] width 162 height 81
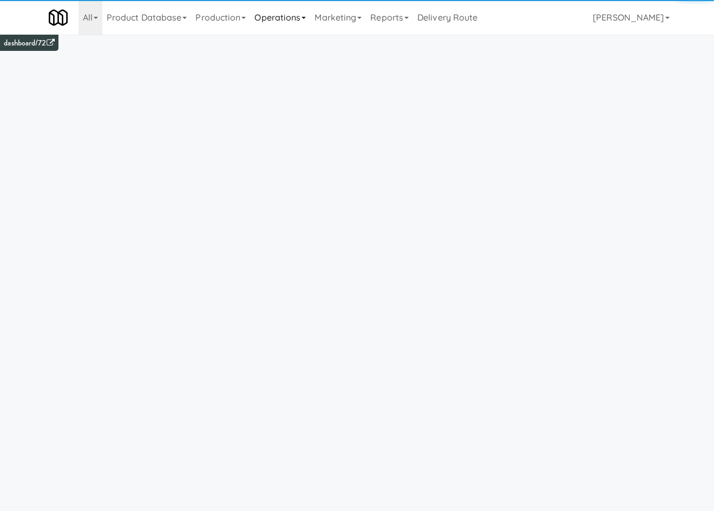
click at [292, 23] on link "Operations" at bounding box center [280, 17] width 60 height 35
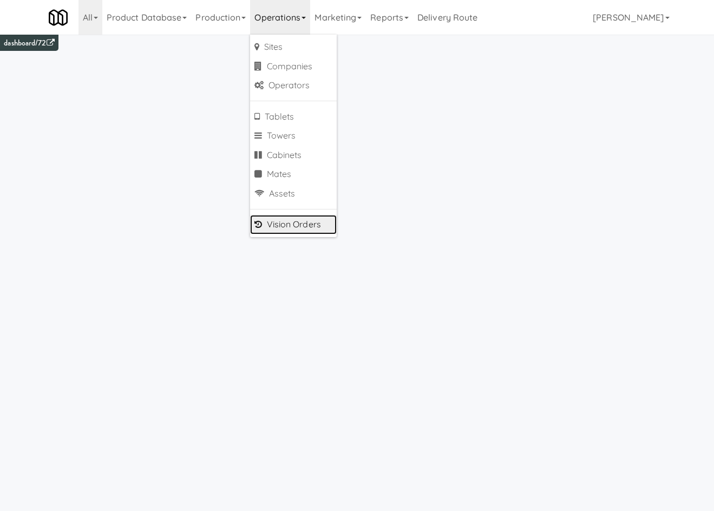
click at [312, 233] on link "Vision Orders" at bounding box center [293, 224] width 87 height 19
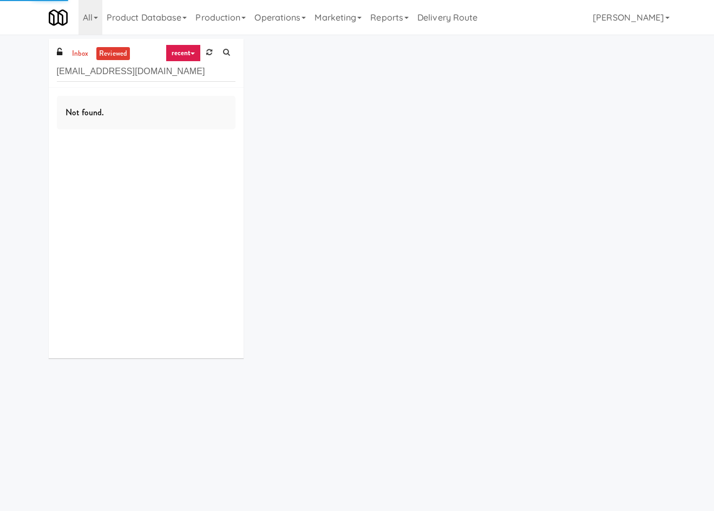
type input "[EMAIL_ADDRESS][DOMAIN_NAME]"
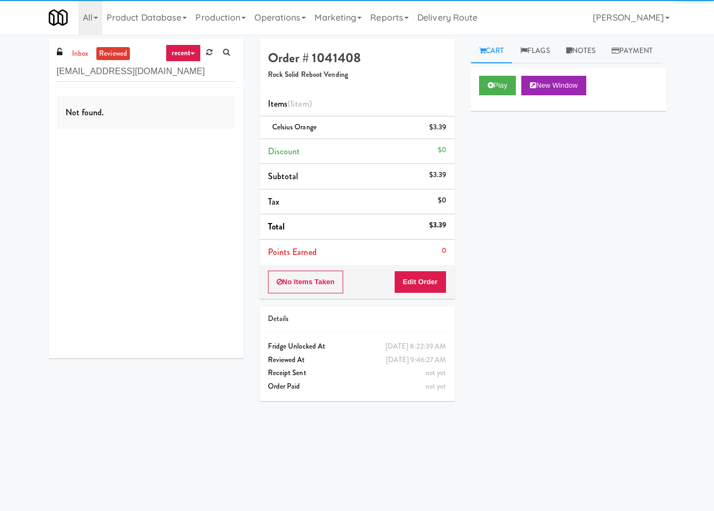
drag, startPoint x: 321, startPoint y: 17, endPoint x: 340, endPoint y: 53, distance: 41.2
click at [322, 18] on link "Marketing" at bounding box center [338, 17] width 56 height 35
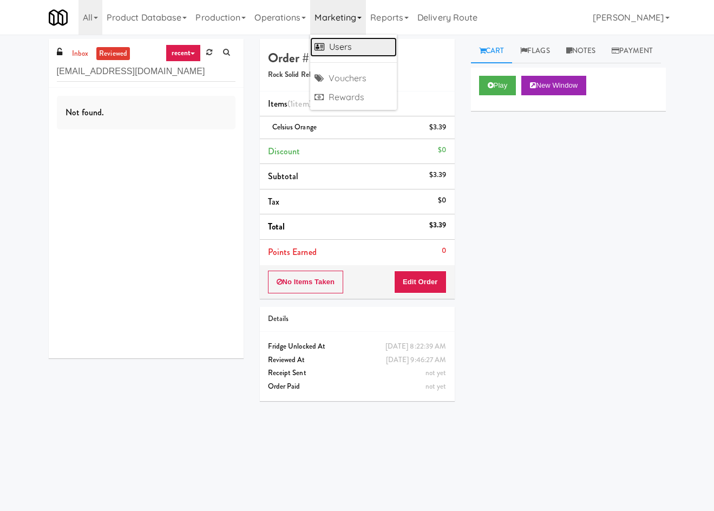
click at [344, 53] on link "Users" at bounding box center [353, 46] width 87 height 19
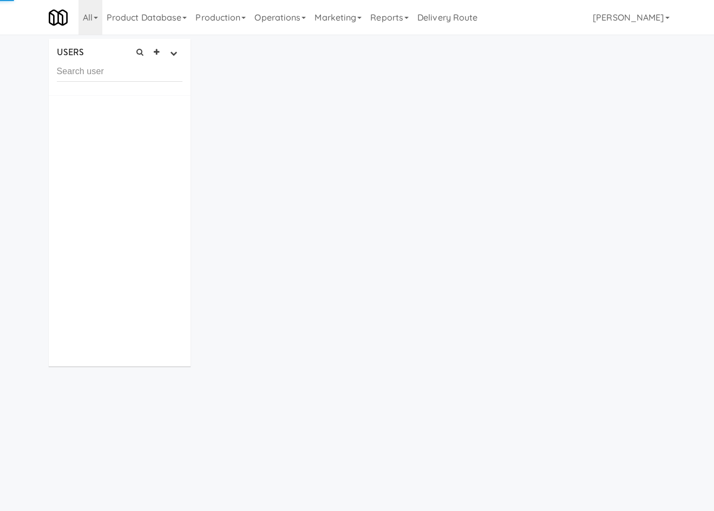
click at [143, 64] on input "text" at bounding box center [120, 72] width 126 height 20
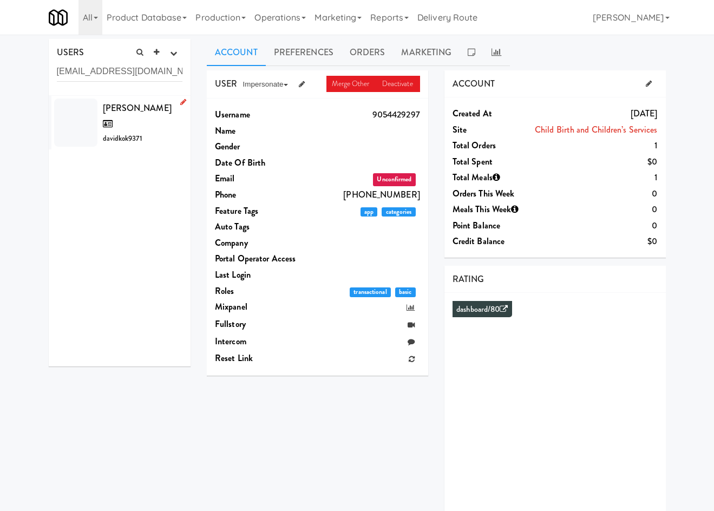
click at [102, 115] on li "[PERSON_NAME] davidkok9371" at bounding box center [120, 123] width 142 height 54
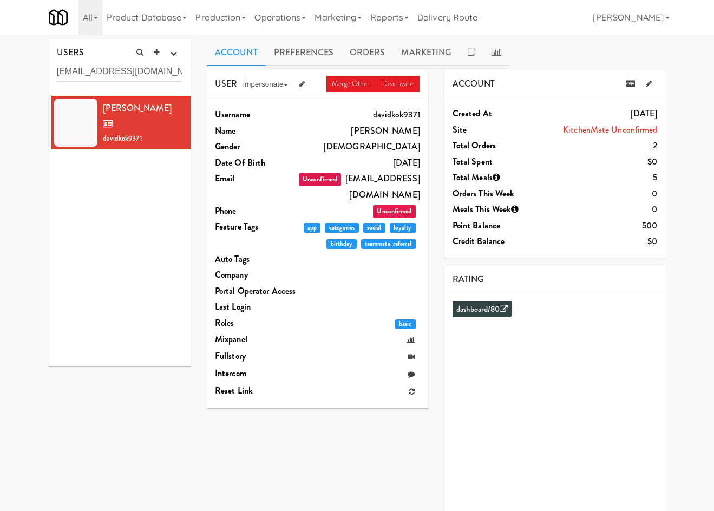
drag, startPoint x: 380, startPoint y: 52, endPoint x: 367, endPoint y: 69, distance: 21.2
click at [378, 53] on link "Orders" at bounding box center [368, 52] width 52 height 27
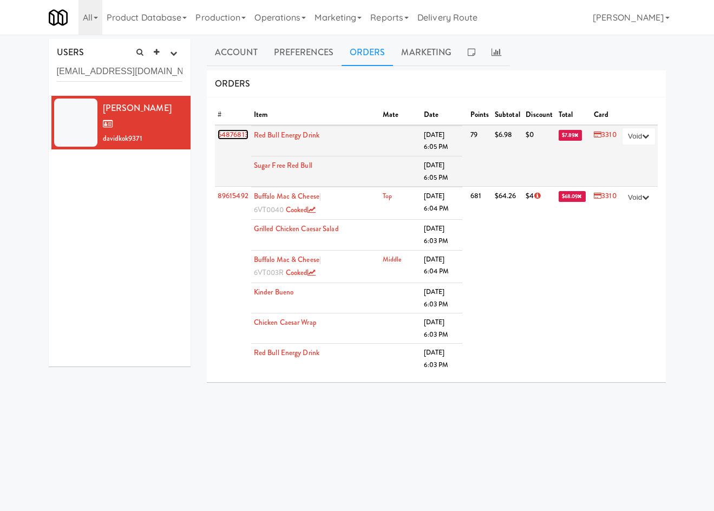
click at [227, 135] on link "64876813" at bounding box center [233, 134] width 31 height 10
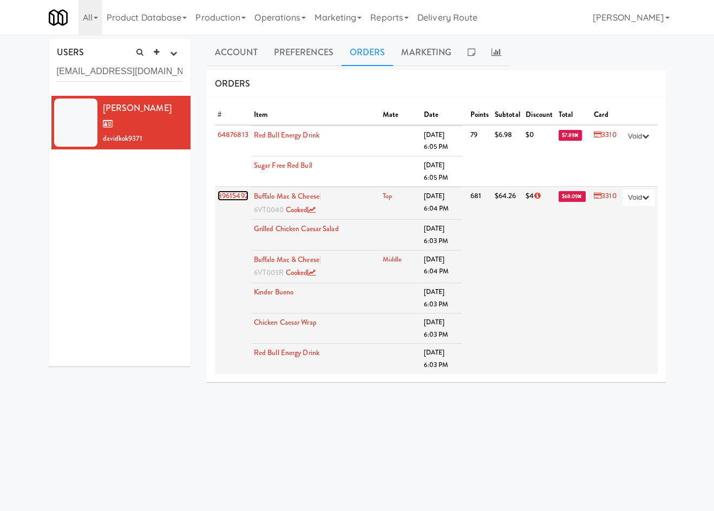
click at [235, 194] on link "89615492" at bounding box center [233, 196] width 31 height 10
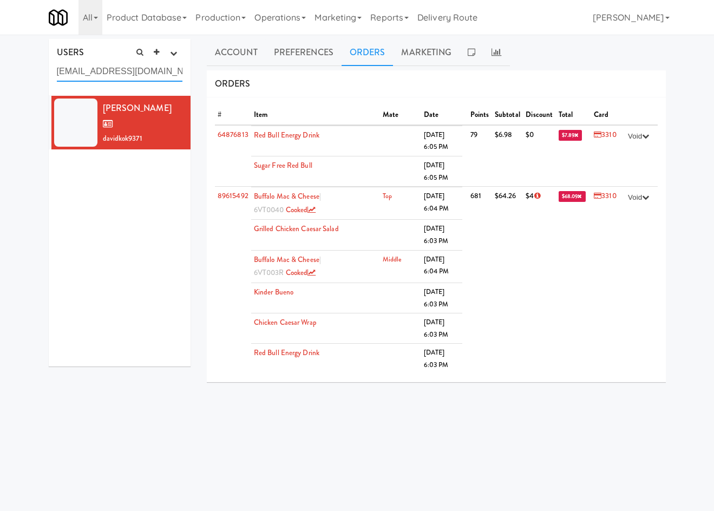
click at [102, 76] on input "filipbagar83@gmail.com" at bounding box center [120, 72] width 126 height 20
paste input "johnnyhop155"
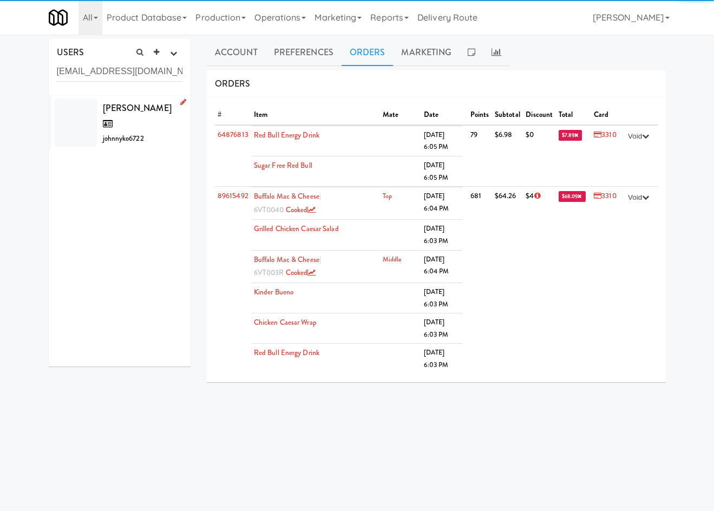
click at [110, 105] on span "Johnny Koky" at bounding box center [137, 116] width 69 height 29
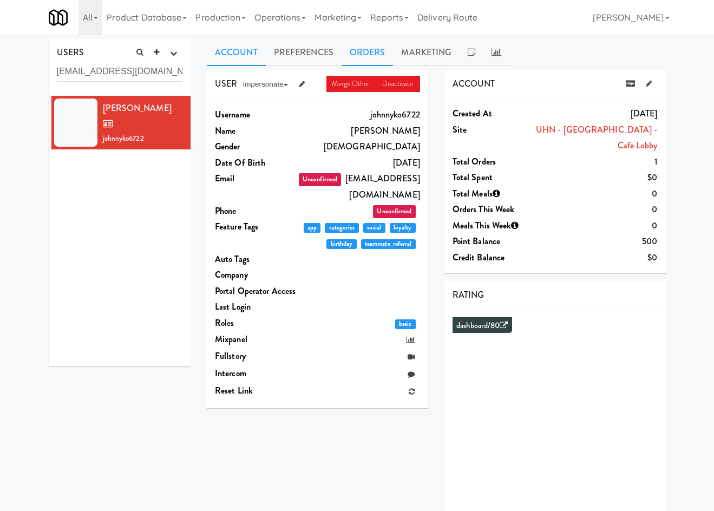
click at [374, 58] on link "Orders" at bounding box center [368, 52] width 52 height 27
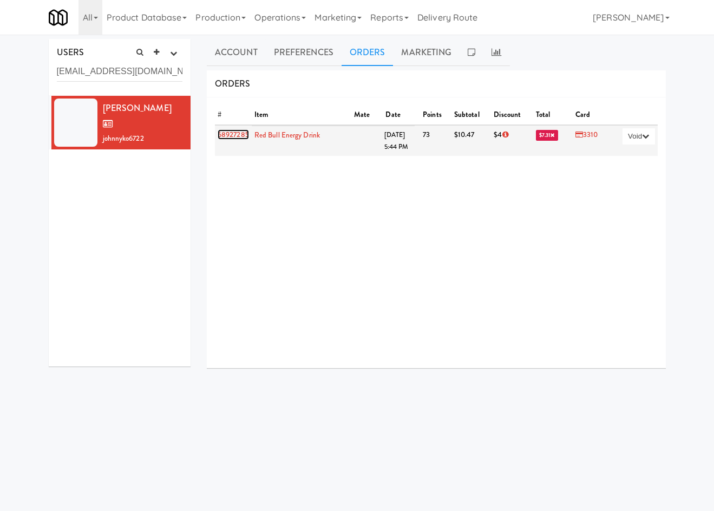
click at [231, 136] on link "68927285" at bounding box center [233, 134] width 31 height 10
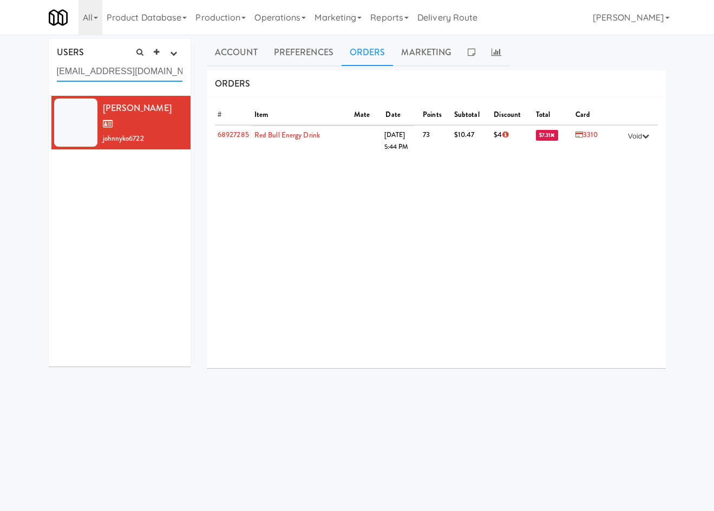
click at [130, 75] on input "johnnyhop155@gmail.com" at bounding box center [120, 72] width 126 height 20
paste input "sjdbisid"
type input "jsjdbisid@gmail.com"
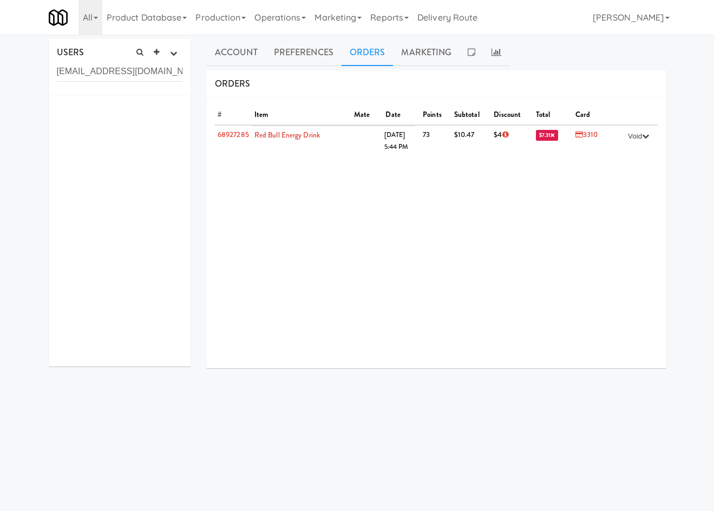
click at [370, 53] on link "Orders" at bounding box center [368, 52] width 52 height 27
click at [170, 54] on icon "button" at bounding box center [173, 53] width 7 height 7
click at [147, 158] on link "all" at bounding box center [135, 157] width 94 height 19
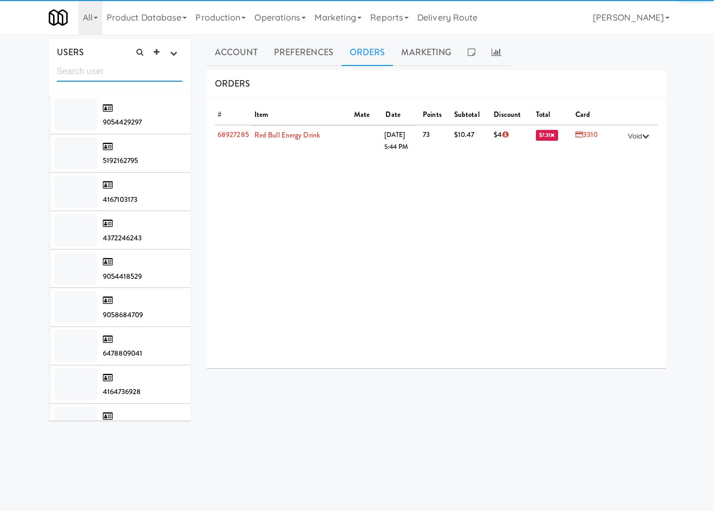
click at [122, 76] on input "text" at bounding box center [120, 72] width 126 height 20
paste input "jsjdbisid@gmail.com"
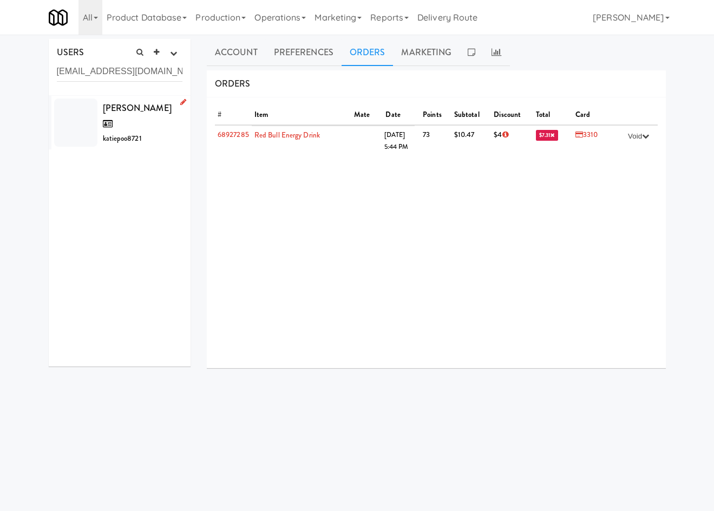
click at [114, 133] on span "katiepoo8721" at bounding box center [122, 138] width 39 height 10
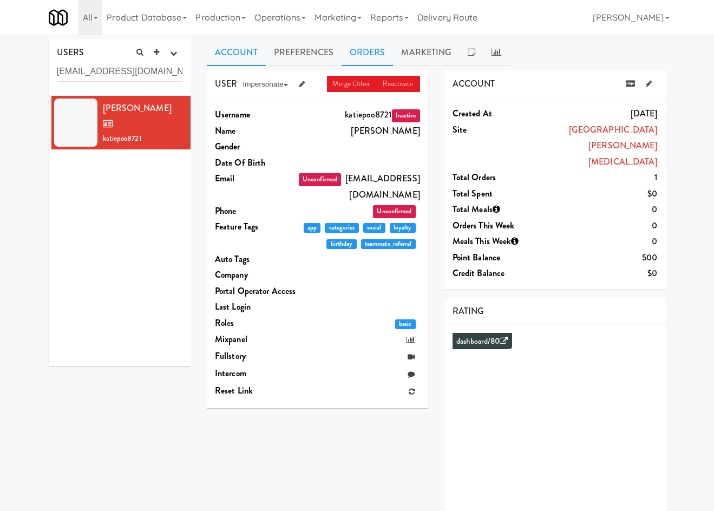
click at [362, 57] on link "Orders" at bounding box center [368, 52] width 52 height 27
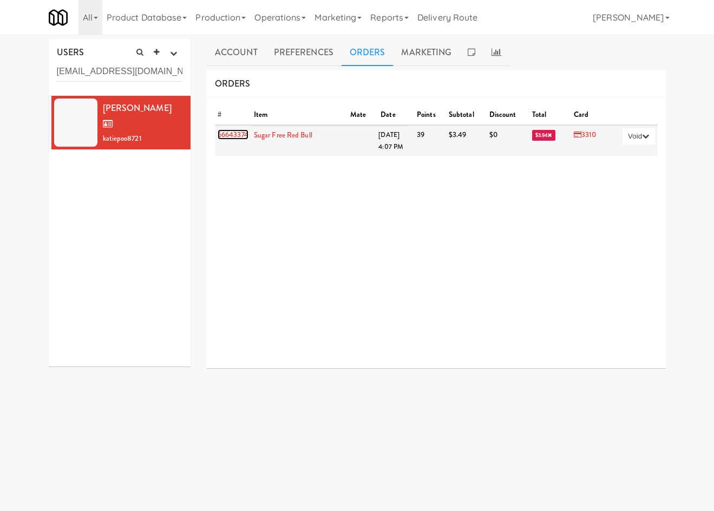
click at [241, 137] on link "66643374" at bounding box center [233, 134] width 31 height 10
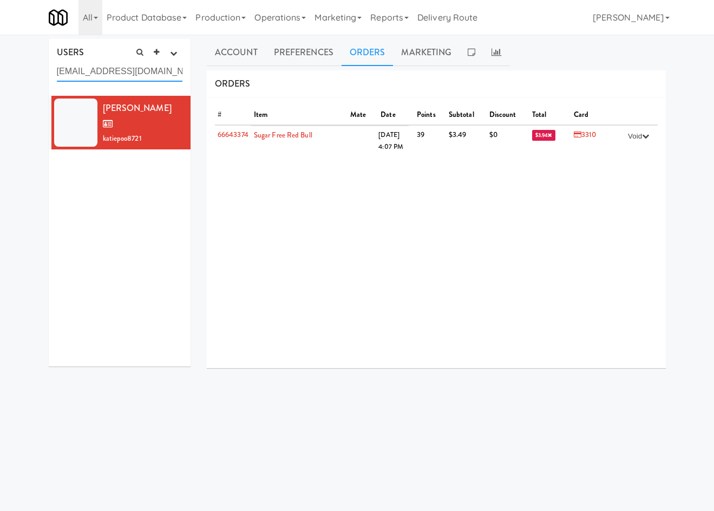
click at [110, 70] on input "jsjdbisid@gmail.com" at bounding box center [120, 72] width 126 height 20
paste input "kaksjsj"
type input "kaksjsj@gmail.com"
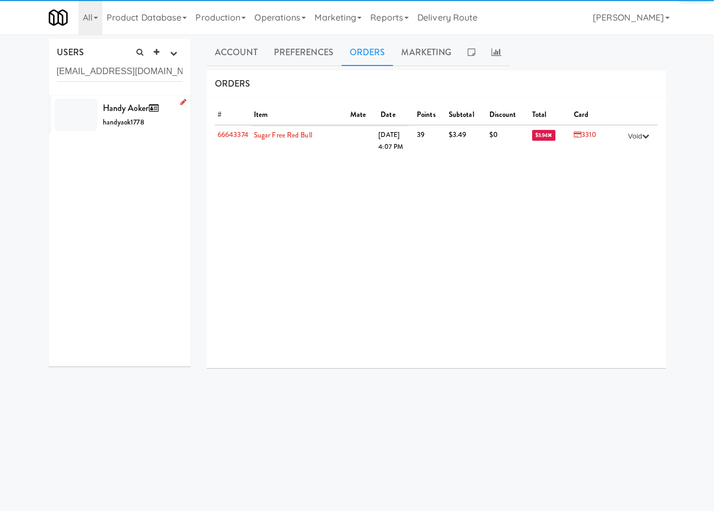
click at [114, 123] on span "handyaok1778" at bounding box center [124, 122] width 42 height 10
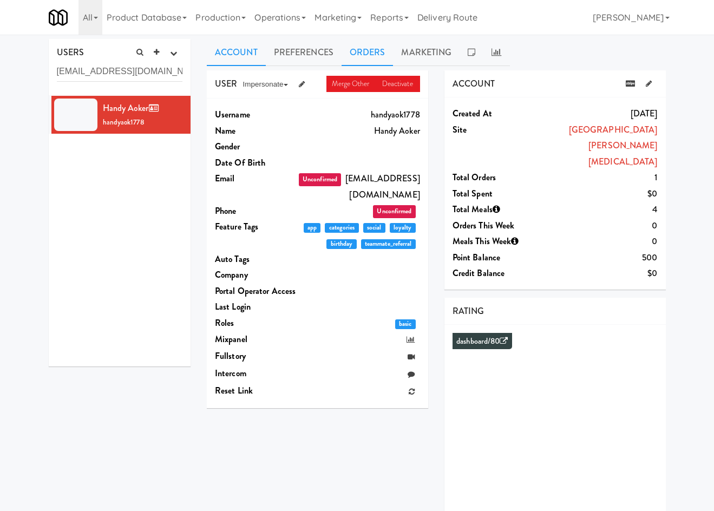
click at [372, 45] on link "Orders" at bounding box center [368, 52] width 52 height 27
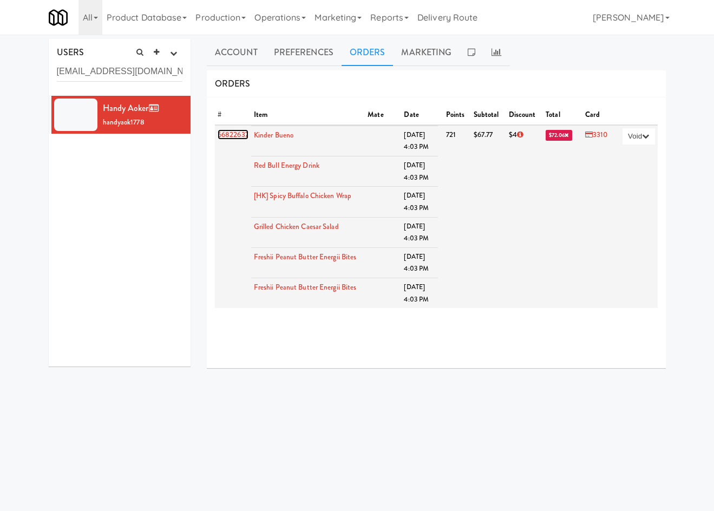
click at [237, 132] on link "66822637" at bounding box center [233, 134] width 31 height 10
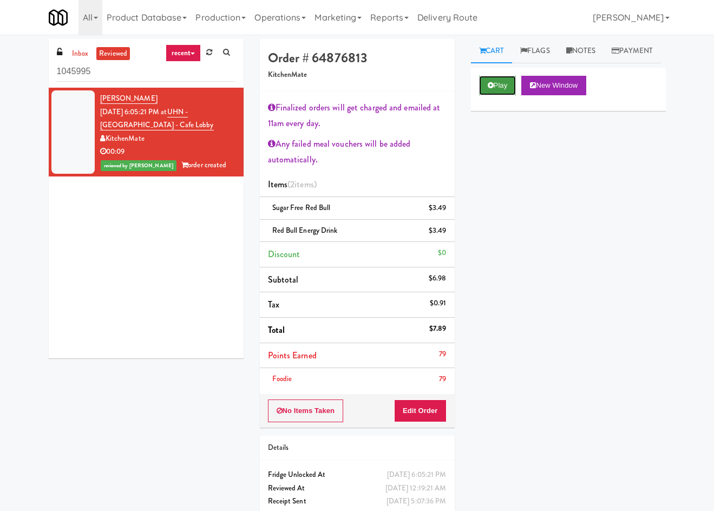
click at [506, 95] on button "Play" at bounding box center [497, 85] width 37 height 19
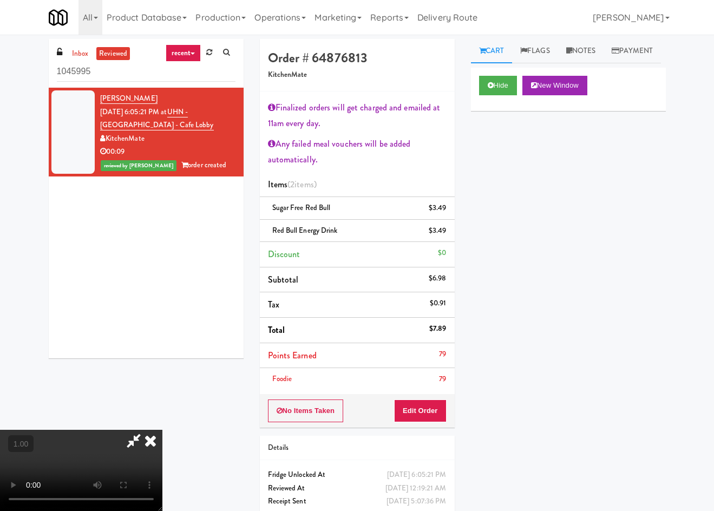
click at [162, 430] on video at bounding box center [81, 470] width 162 height 81
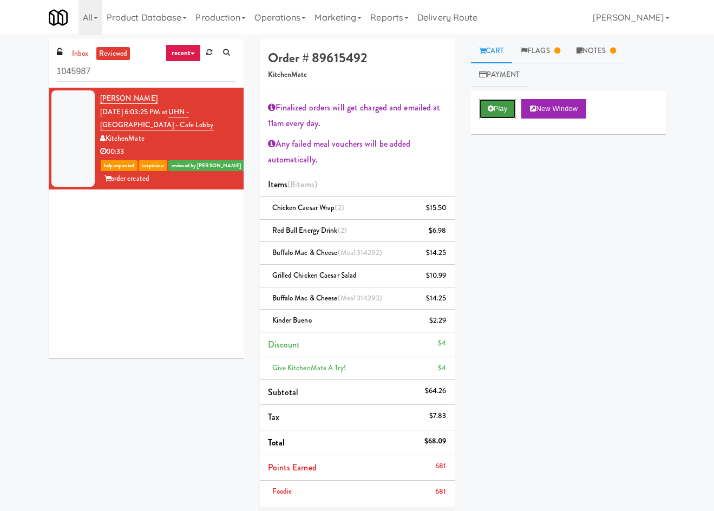
drag, startPoint x: 495, startPoint y: 111, endPoint x: 488, endPoint y: 119, distance: 10.7
click at [494, 112] on button "Play" at bounding box center [497, 108] width 37 height 19
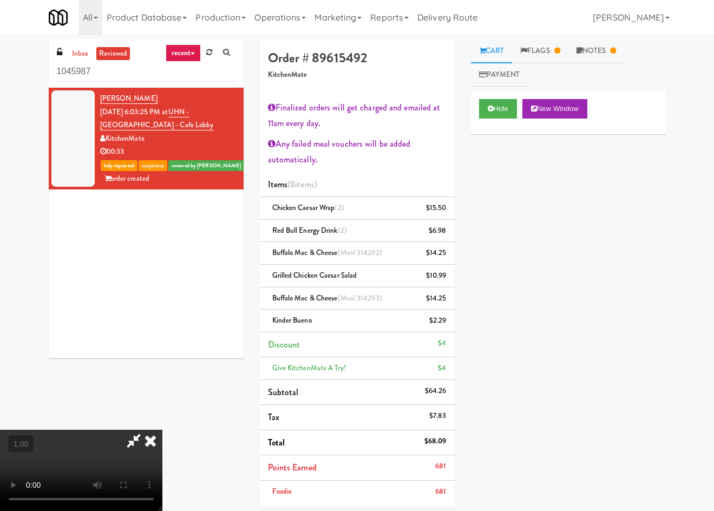
click at [162, 430] on video at bounding box center [81, 470] width 162 height 81
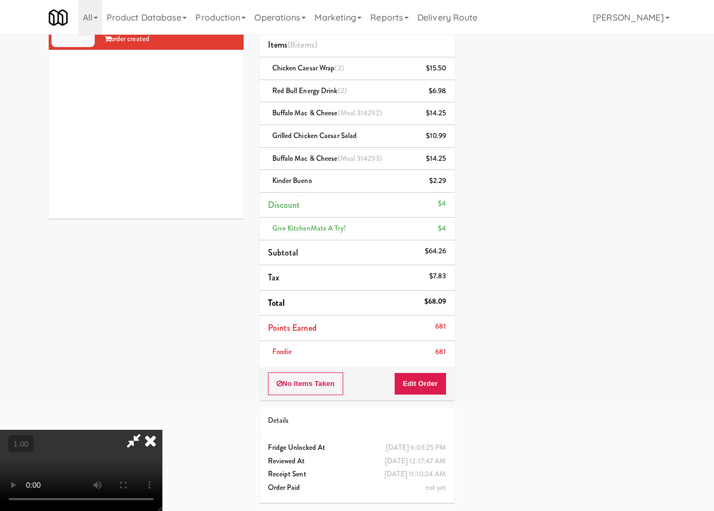
click at [162, 430] on video at bounding box center [81, 470] width 162 height 81
drag, startPoint x: 19, startPoint y: 18, endPoint x: 25, endPoint y: 16, distance: 6.3
click at [19, 18] on nav "Toggle navigation All 325 Vending https://fridge.kitchenmate.com/vision-orders/…" at bounding box center [357, 17] width 714 height 35
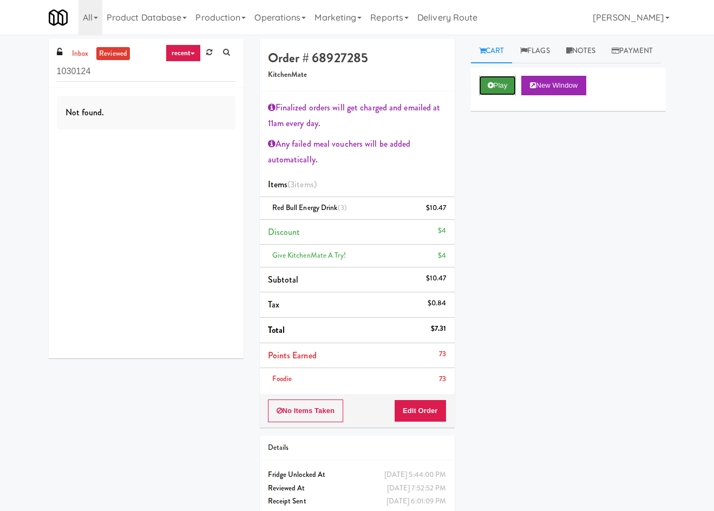
drag, startPoint x: 484, startPoint y: 119, endPoint x: 491, endPoint y: 116, distance: 7.4
click at [487, 95] on button "Play" at bounding box center [497, 85] width 37 height 19
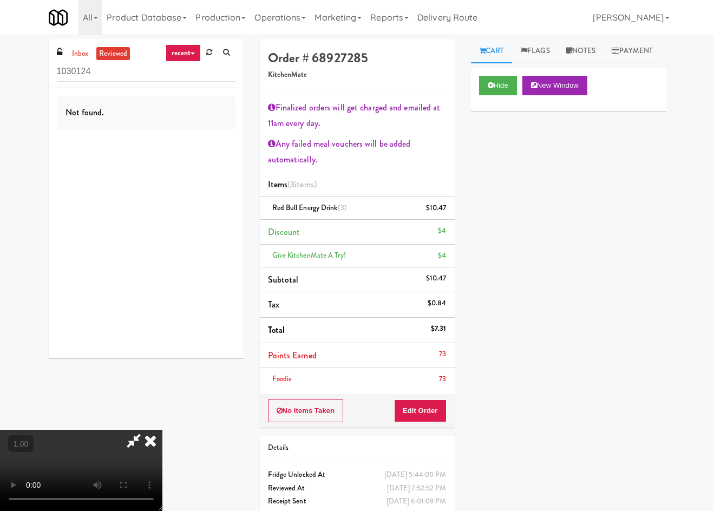
click at [162, 430] on video at bounding box center [81, 470] width 162 height 81
click at [502, 95] on button "Hide" at bounding box center [498, 85] width 38 height 19
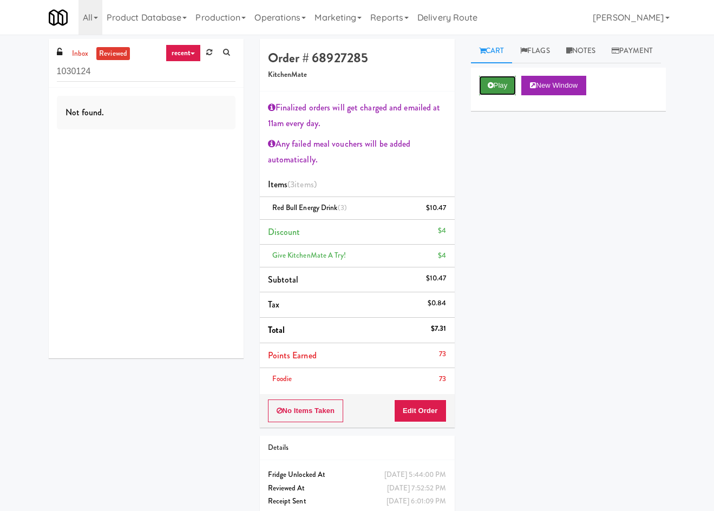
click at [502, 95] on button "Play" at bounding box center [497, 85] width 37 height 19
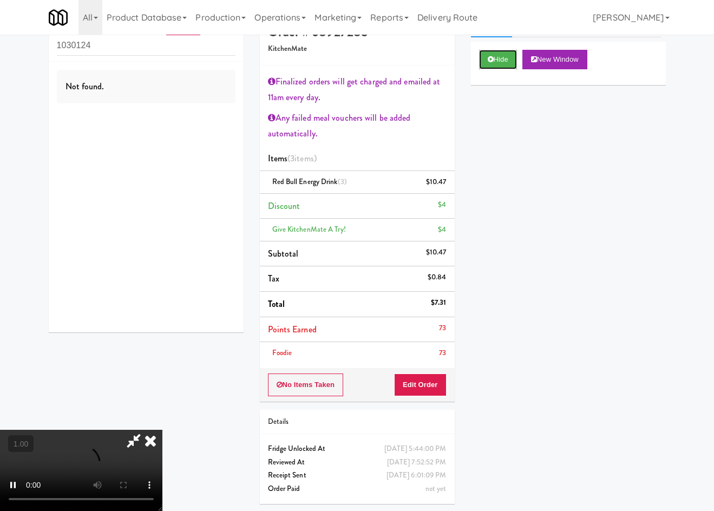
scroll to position [40, 0]
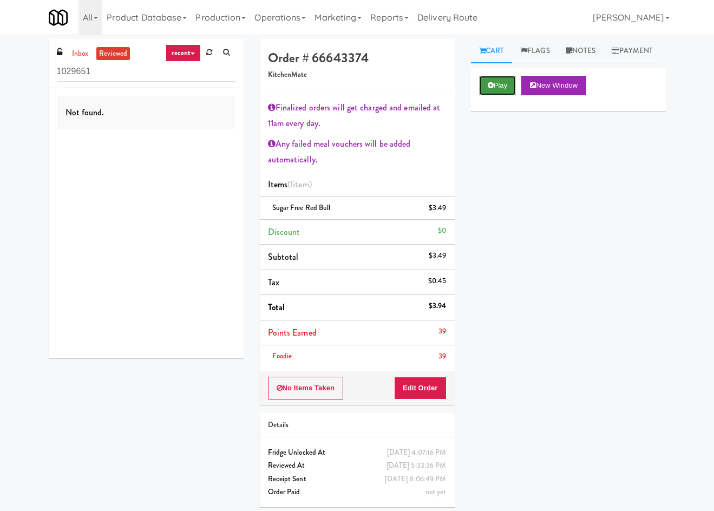
click at [483, 95] on button "Play" at bounding box center [497, 85] width 37 height 19
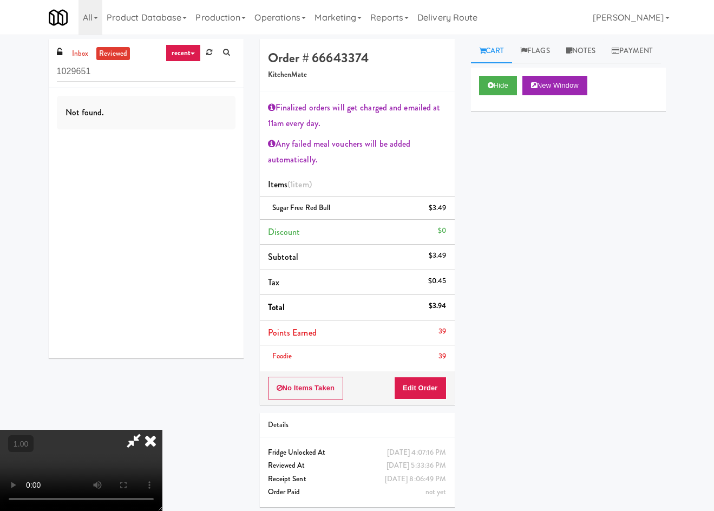
click at [162, 430] on video at bounding box center [81, 470] width 162 height 81
click at [500, 95] on button "Hide" at bounding box center [498, 85] width 38 height 19
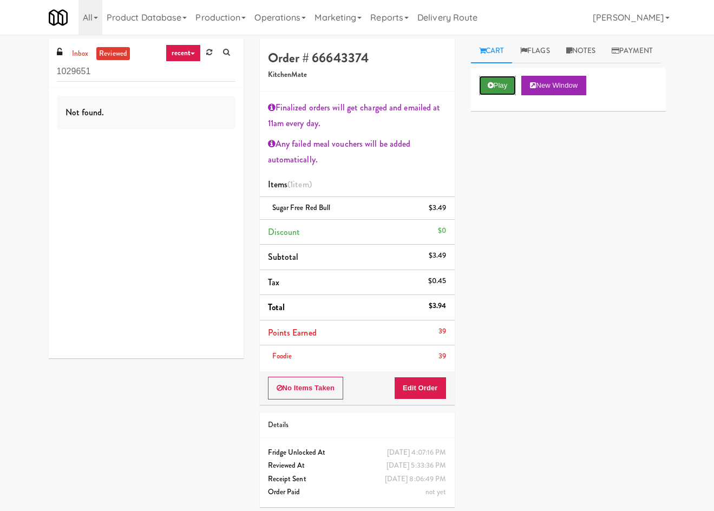
click at [502, 95] on button "Play" at bounding box center [497, 85] width 37 height 19
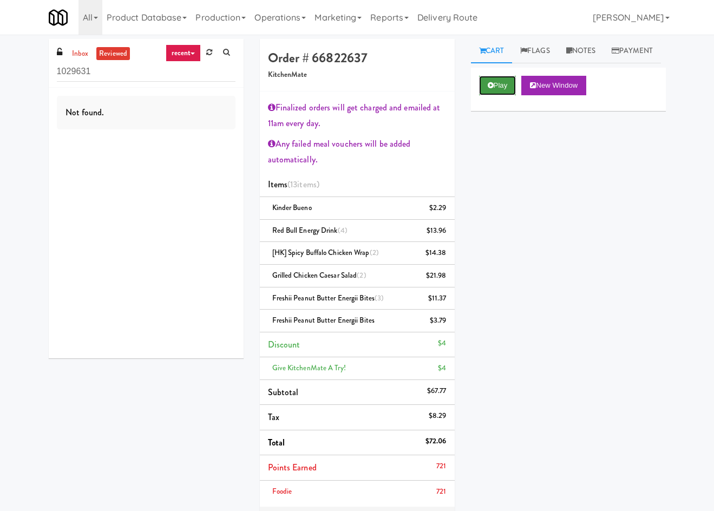
click at [493, 95] on button "Play" at bounding box center [497, 85] width 37 height 19
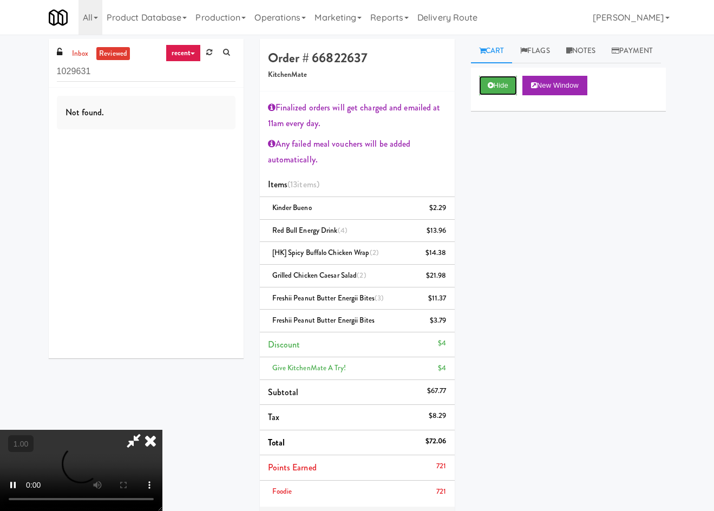
scroll to position [153, 0]
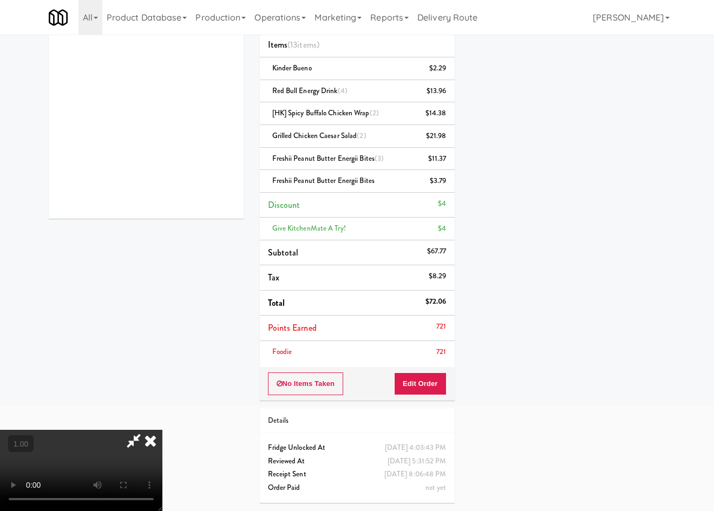
click at [162, 430] on video at bounding box center [81, 470] width 162 height 81
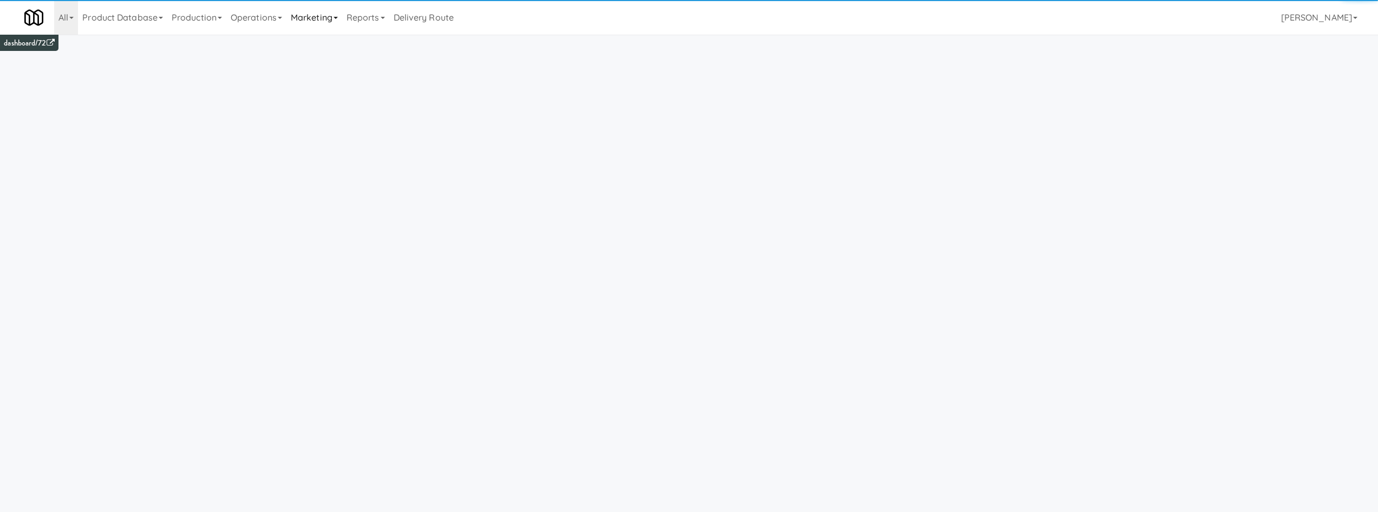
click at [310, 19] on link "Marketing" at bounding box center [314, 17] width 56 height 35
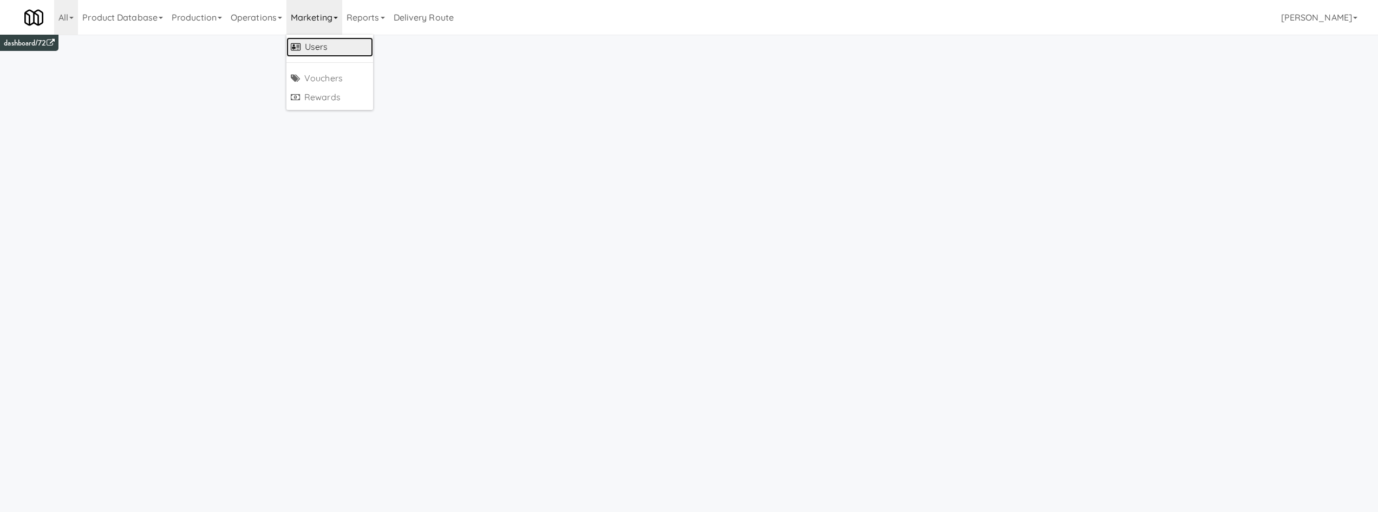
click at [329, 48] on link "Users" at bounding box center [329, 46] width 87 height 19
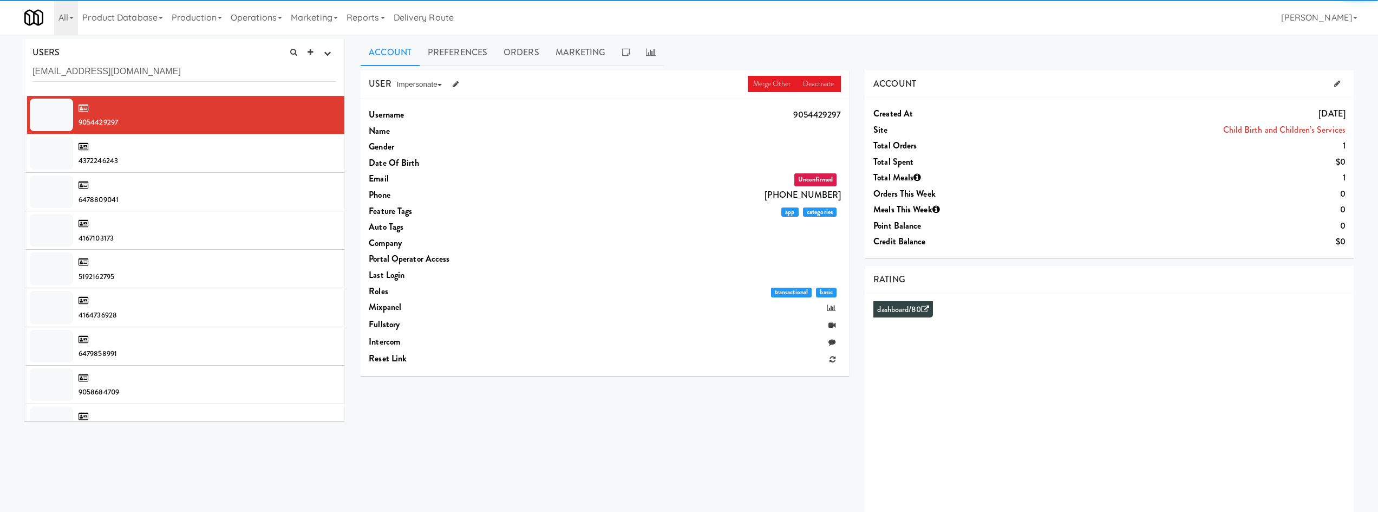
type input "callsmechippy@gmail.com"
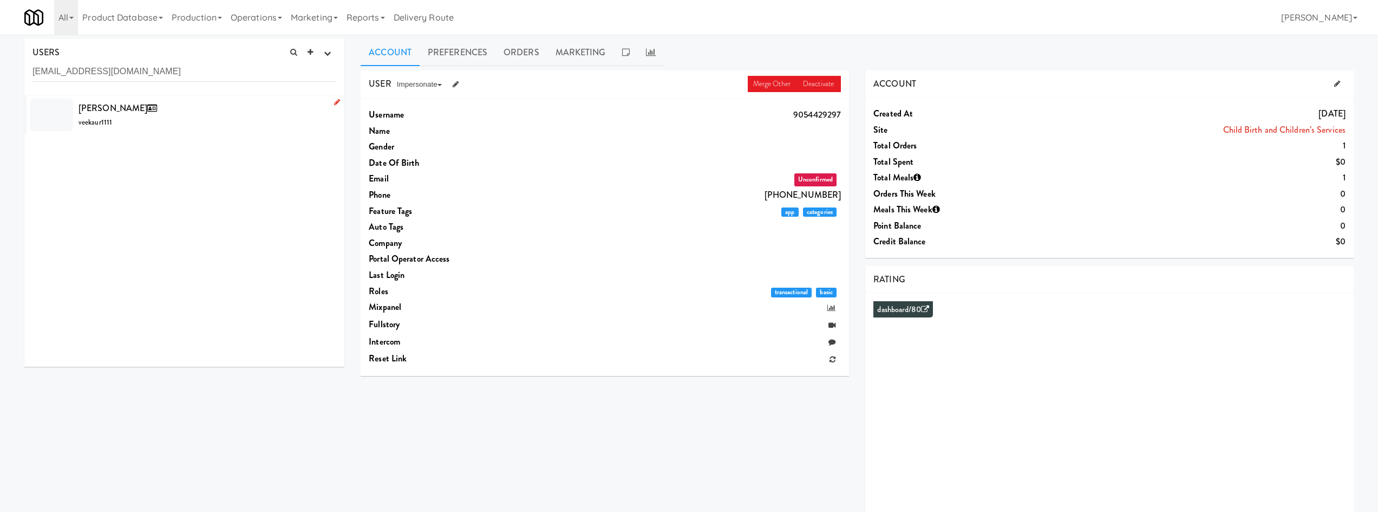
click at [259, 127] on div "Vee Kaur veekaur1111" at bounding box center [208, 114] width 258 height 29
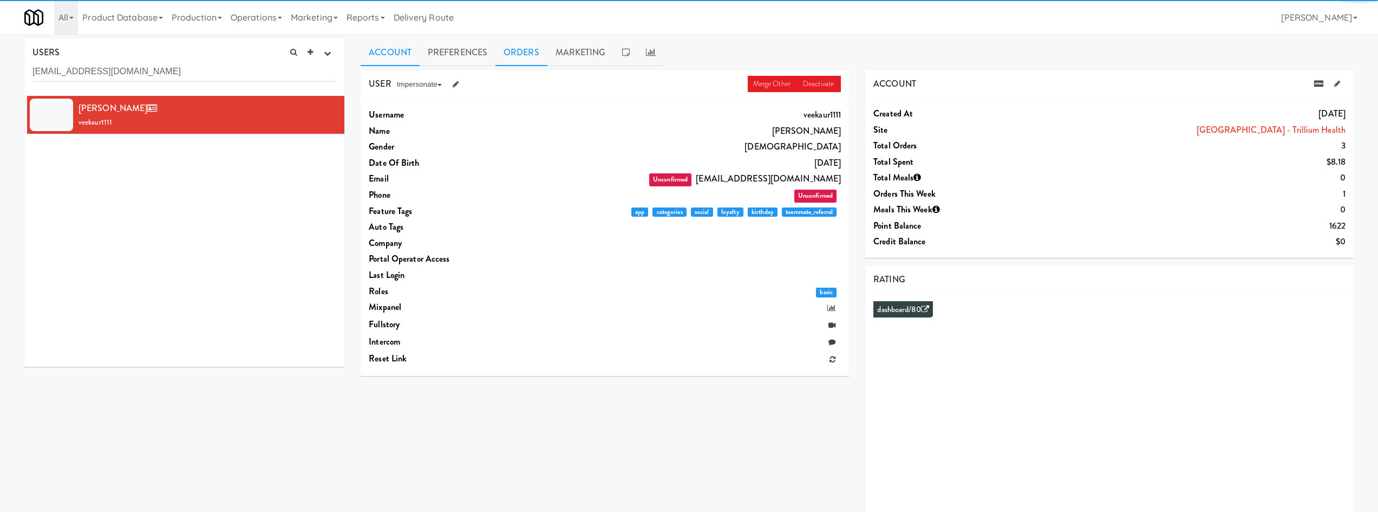
click at [517, 49] on link "Orders" at bounding box center [521, 52] width 52 height 27
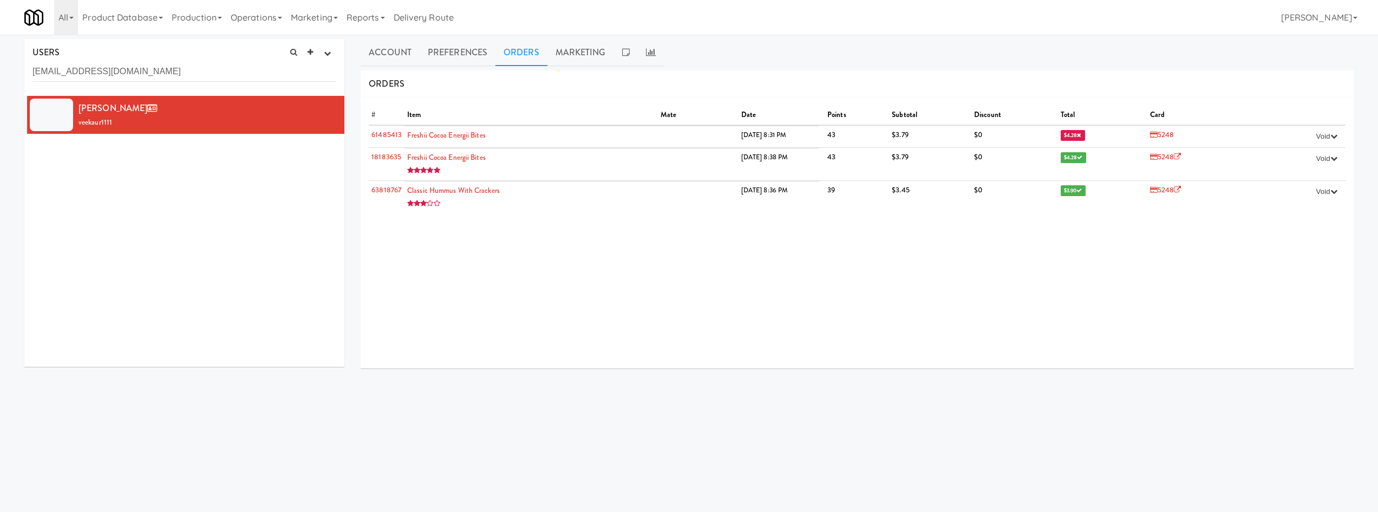
click at [755, 363] on div "# Item Mate Date Points Subtotal Discount Total Card 61485413 Freshii Cocoa Ene…" at bounding box center [857, 232] width 993 height 271
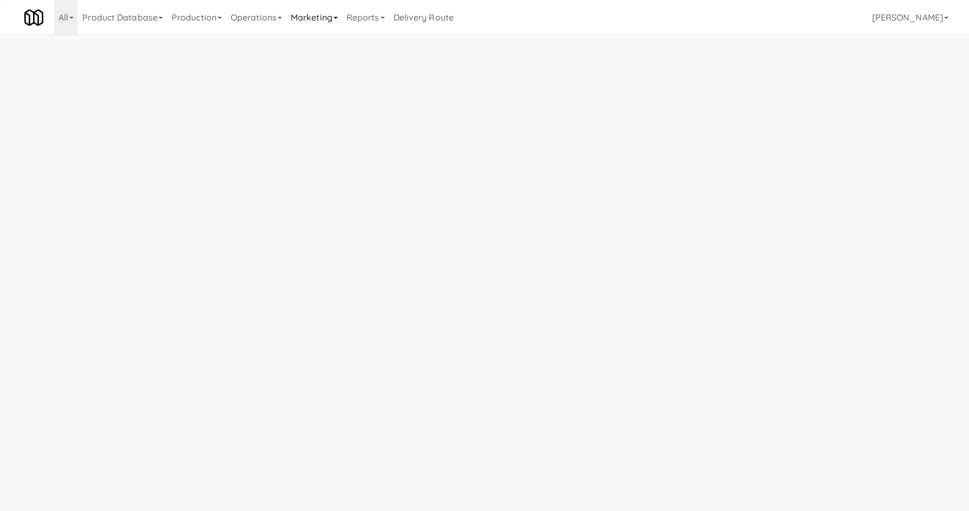
click at [329, 21] on link "Marketing" at bounding box center [314, 17] width 56 height 35
click at [327, 47] on link "Users" at bounding box center [329, 46] width 87 height 19
type input "[EMAIL_ADDRESS][DOMAIN_NAME]"
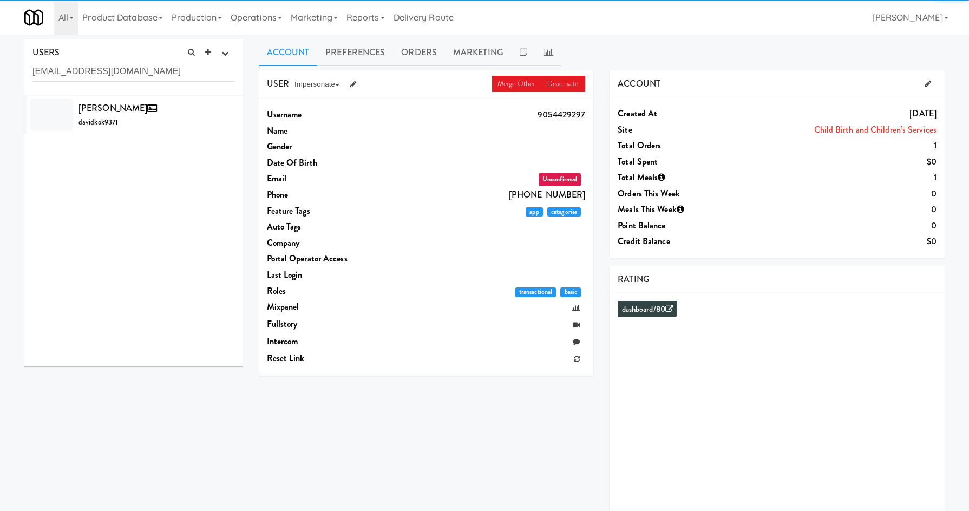
click at [172, 104] on div "[PERSON_NAME] davidkok9371" at bounding box center [157, 114] width 156 height 29
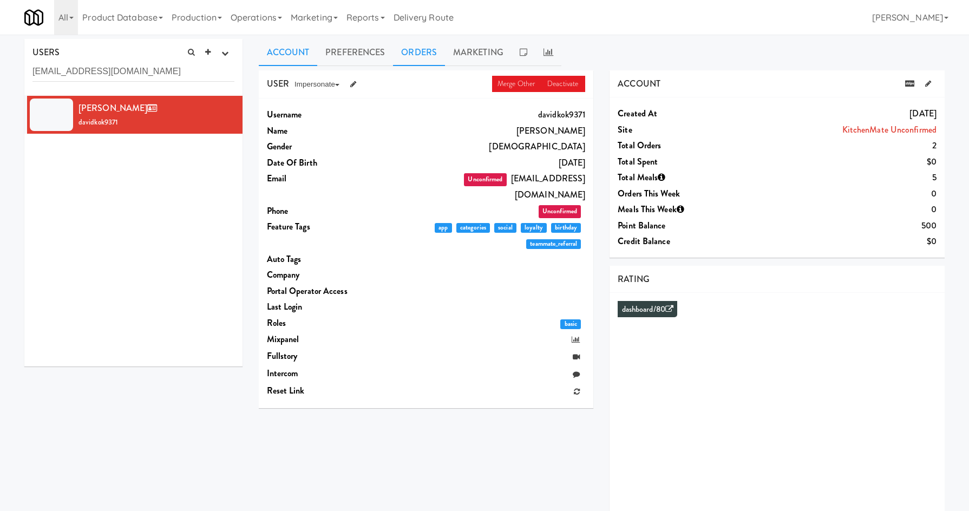
click at [403, 56] on link "Orders" at bounding box center [419, 52] width 52 height 27
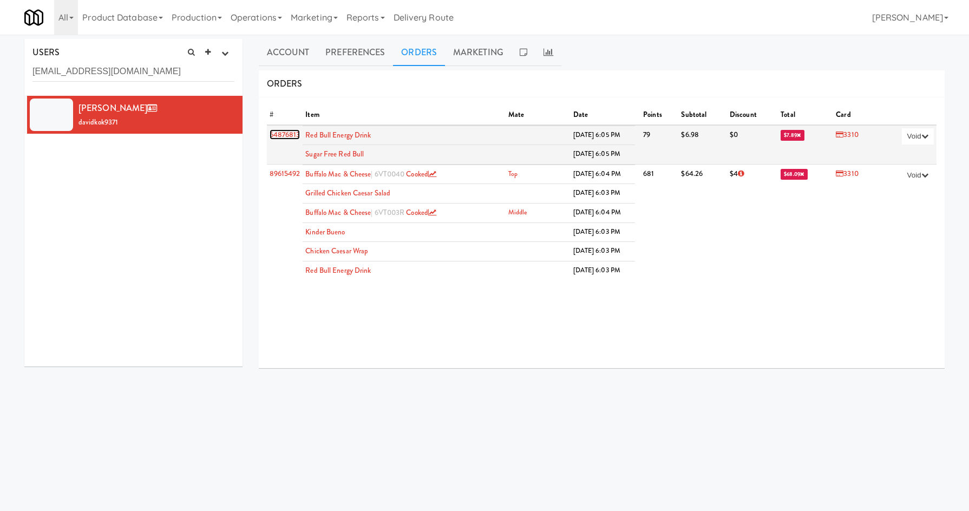
click at [282, 137] on link "64876813" at bounding box center [285, 134] width 31 height 10
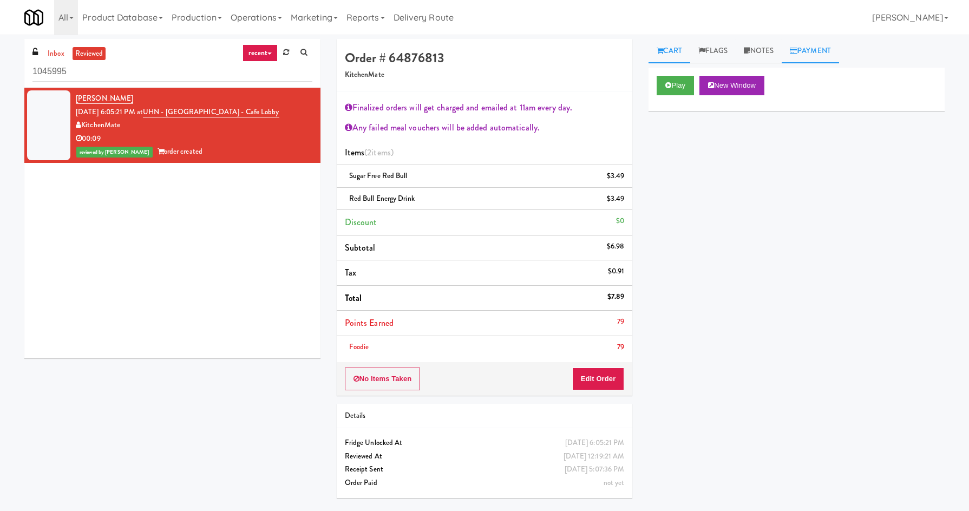
click at [826, 51] on link "Payment" at bounding box center [810, 51] width 57 height 24
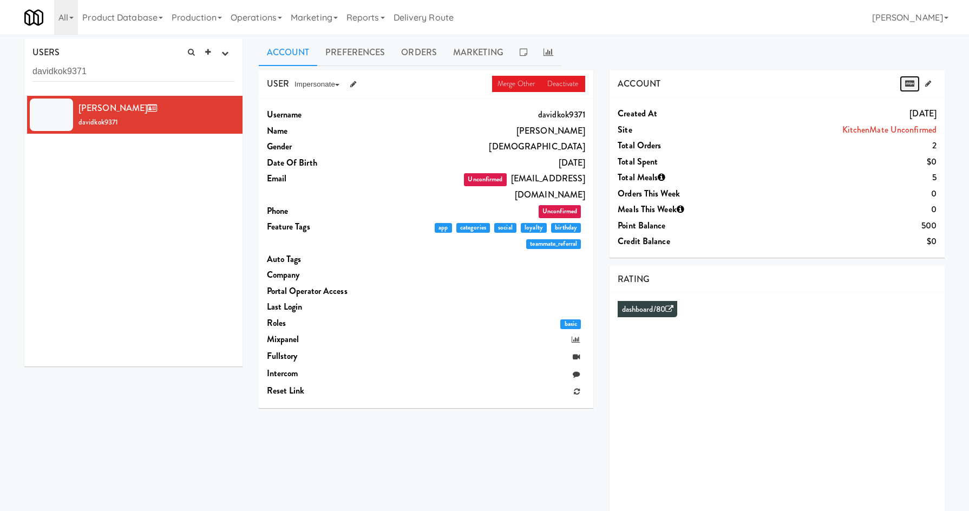
click at [909, 88] on link at bounding box center [910, 84] width 20 height 16
